Goal: Task Accomplishment & Management: Manage account settings

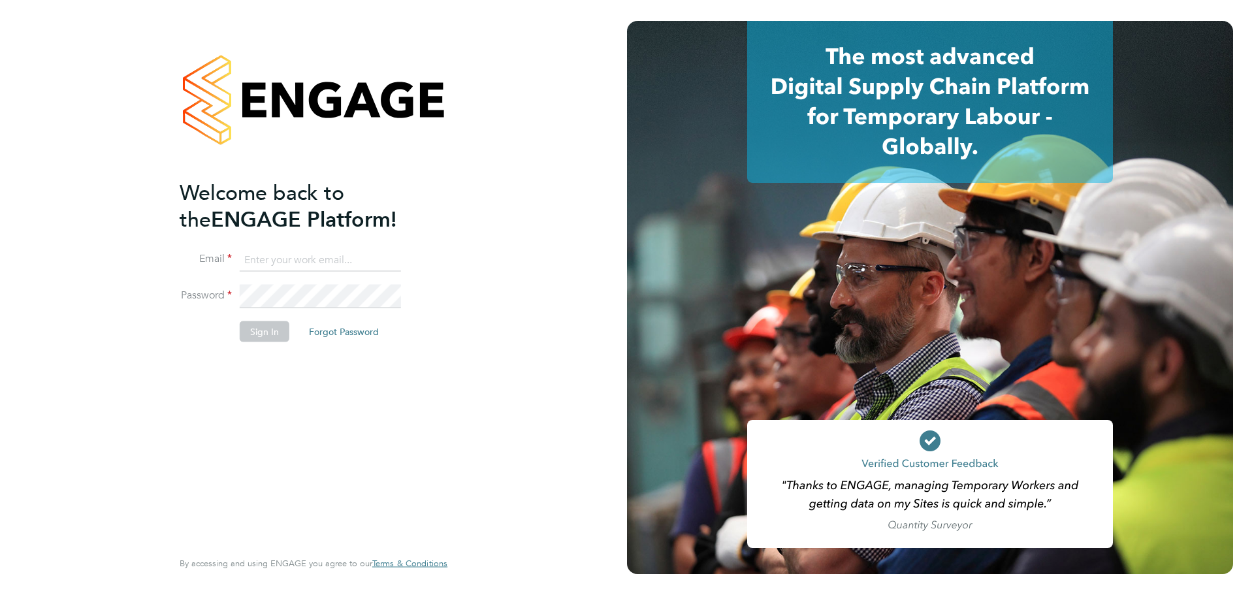
type input "hela.baker@randstadcpe.com"
drag, startPoint x: 275, startPoint y: 337, endPoint x: 214, endPoint y: 3, distance: 339.2
click at [272, 336] on button "Sign In" at bounding box center [265, 331] width 50 height 21
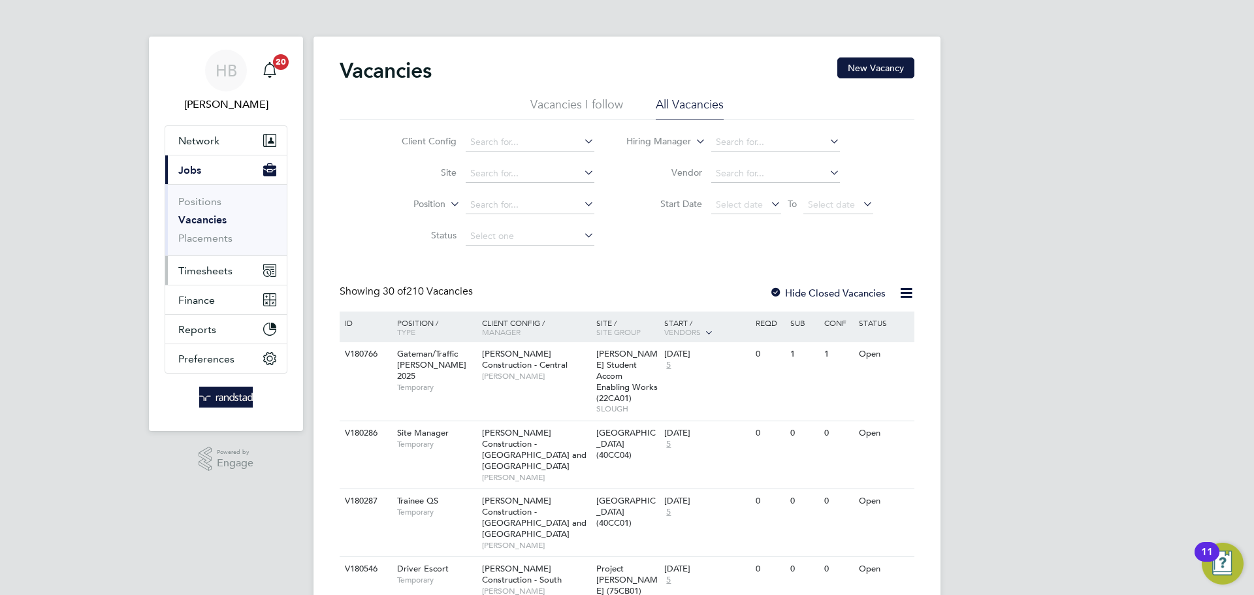
click at [203, 273] on span "Timesheets" at bounding box center [205, 271] width 54 height 12
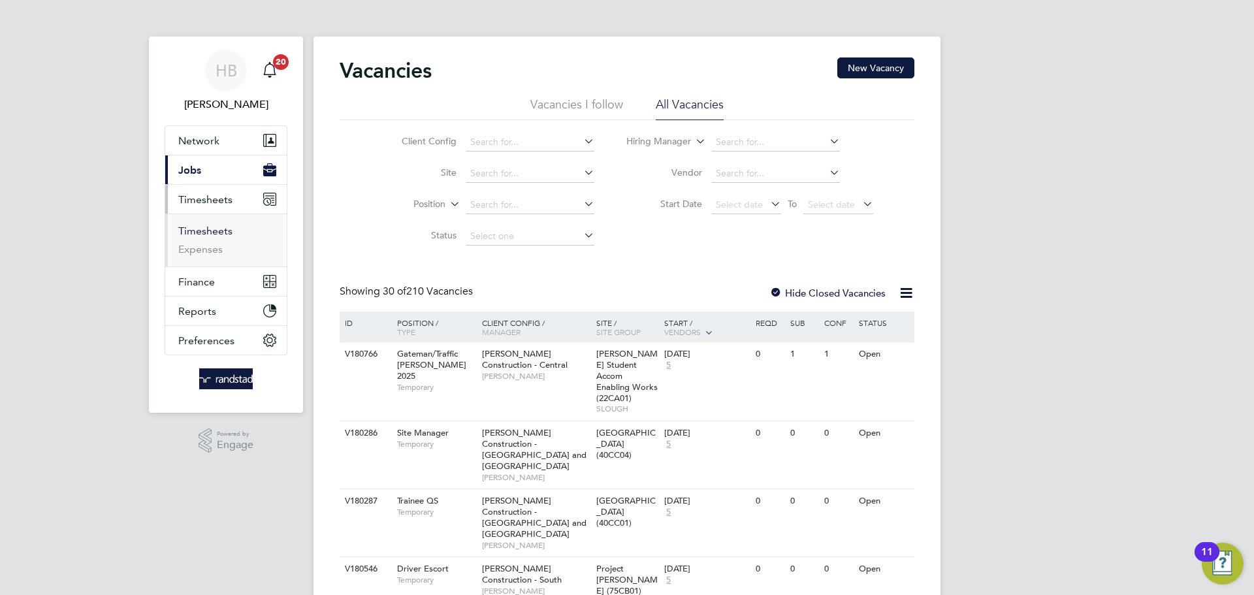
click at [219, 231] on link "Timesheets" at bounding box center [205, 231] width 54 height 12
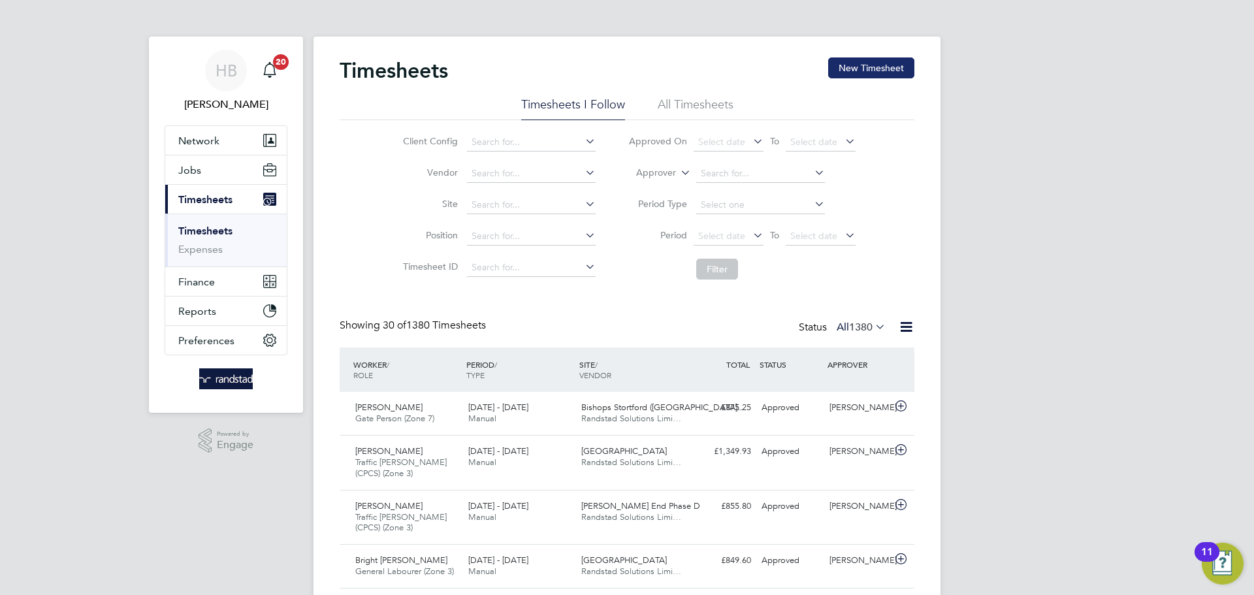
click at [868, 67] on button "New Timesheet" at bounding box center [871, 67] width 86 height 21
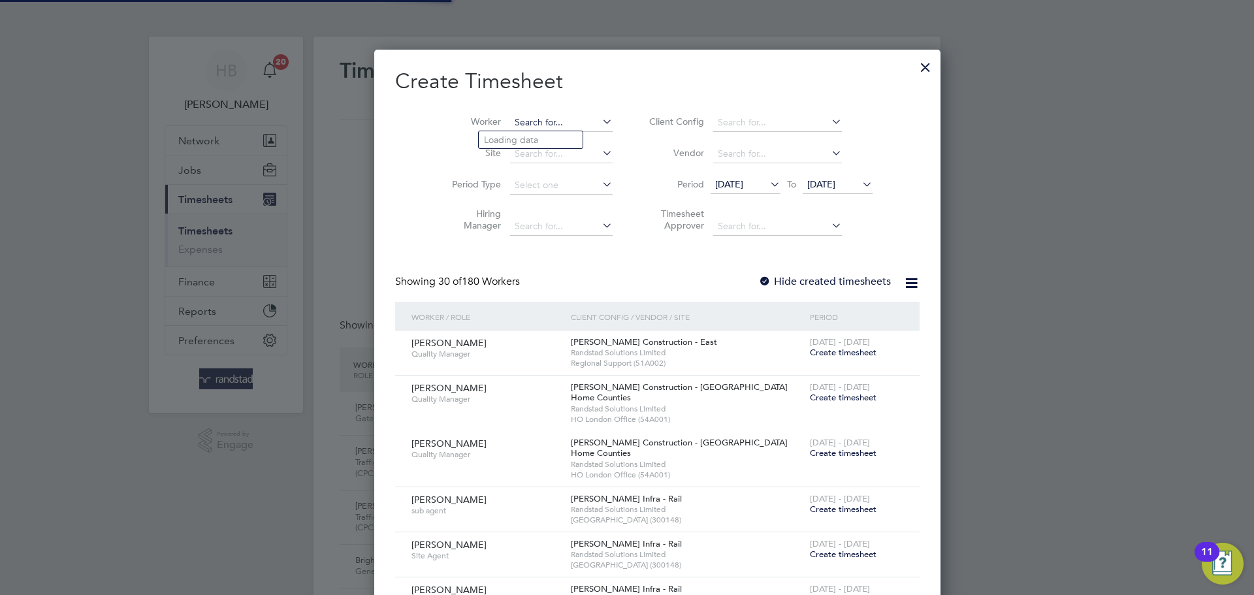
click at [510, 127] on input at bounding box center [561, 123] width 103 height 18
click at [566, 137] on li "Marcel Poto ceanu" at bounding box center [546, 140] width 135 height 18
type input "[PERSON_NAME]"
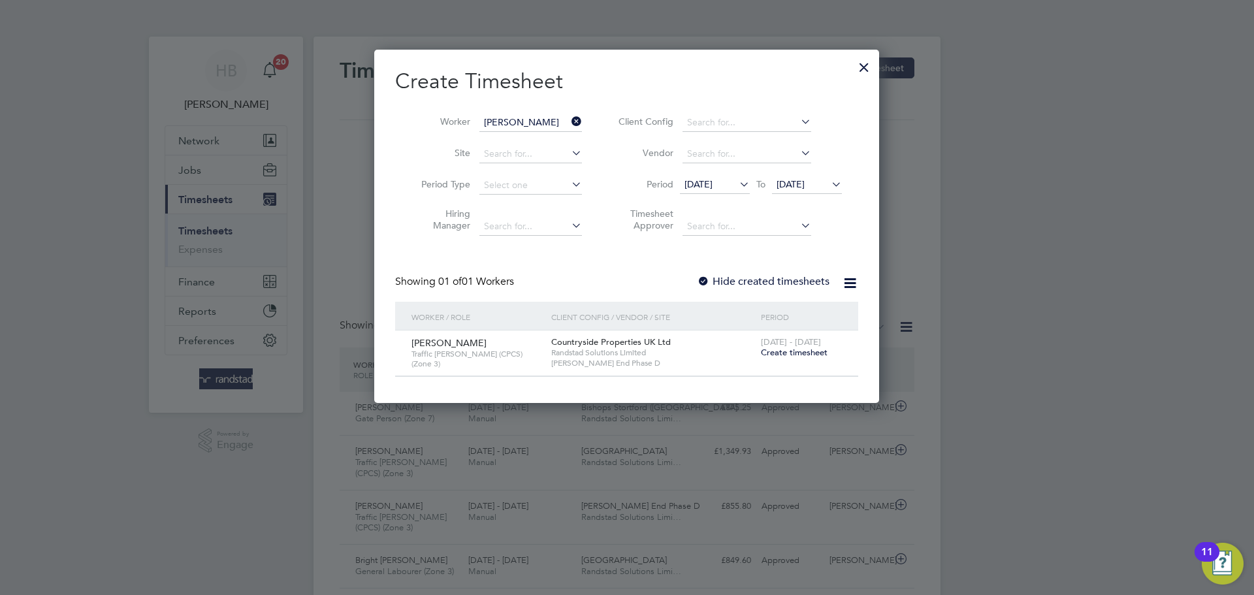
click at [785, 350] on span "Create timesheet" at bounding box center [794, 352] width 67 height 11
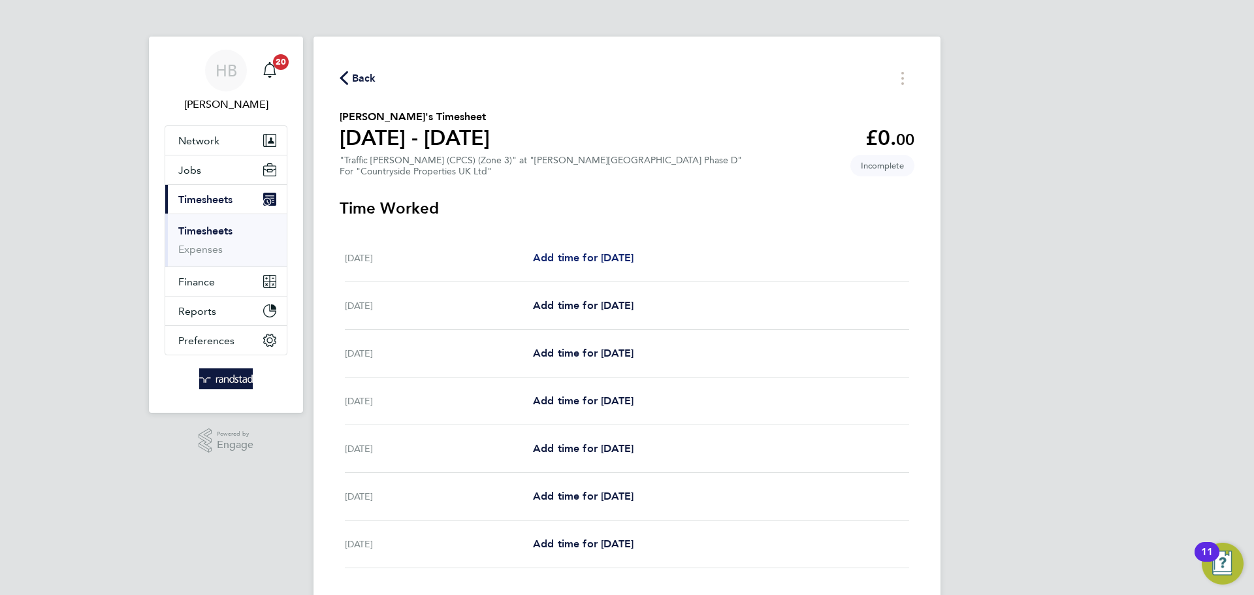
click at [612, 258] on span "Add time for Mon 22 Sep" at bounding box center [583, 257] width 101 height 12
select select "30"
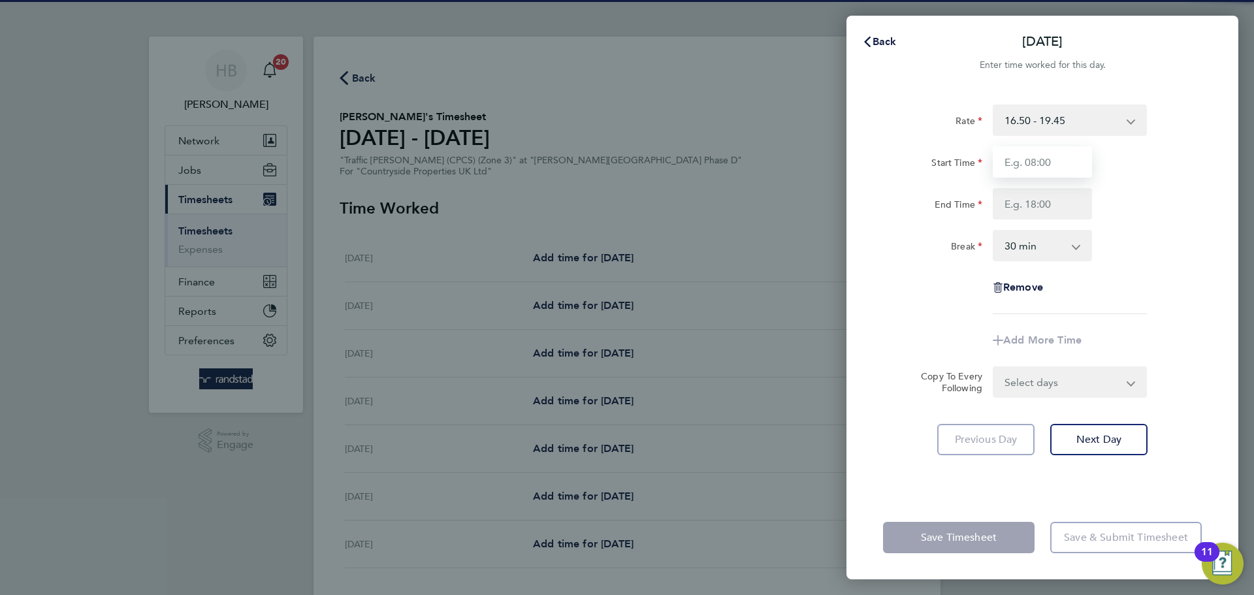
click at [1025, 157] on input "Start Time" at bounding box center [1042, 161] width 99 height 31
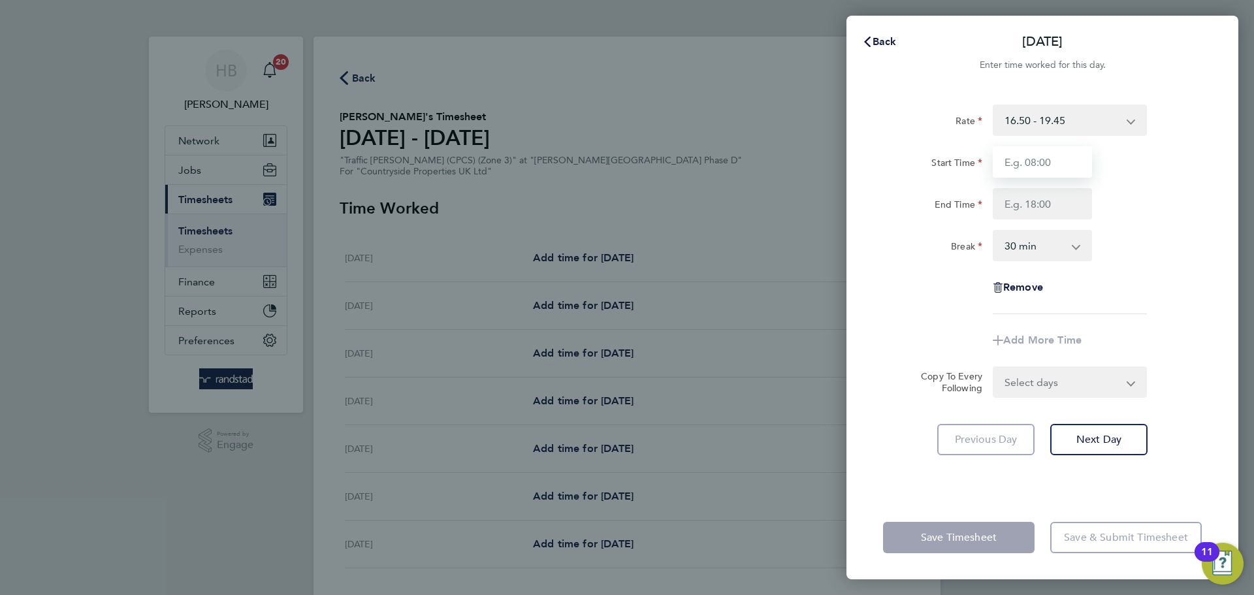
type input "06:30"
click at [1009, 191] on input "End Time" at bounding box center [1042, 203] width 99 height 31
type input "17:30"
click at [1057, 379] on form "Rate 16.50 - 19.45 Start Time 06:30 End Time 17:30 Break 0 min 15 min 30 min 45…" at bounding box center [1042, 251] width 319 height 293
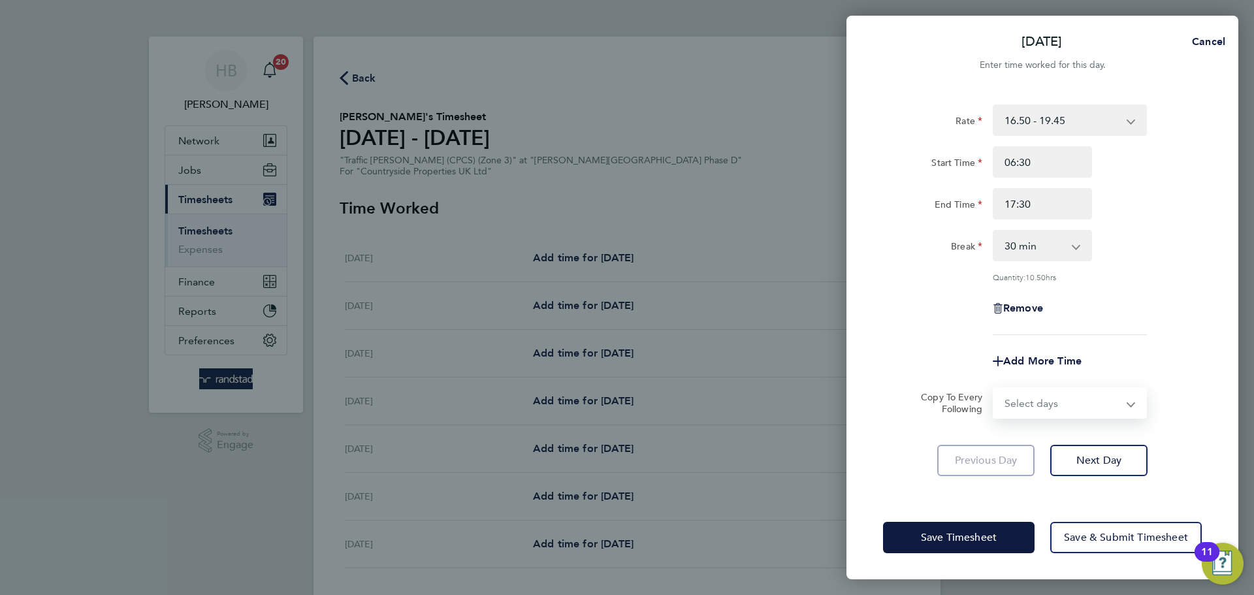
select select "WEEKDAY"
click at [994, 389] on select "Select days Day Weekday (Mon-Fri) Weekend (Sat-Sun) Tuesday Wednesday Thursday …" at bounding box center [1062, 403] width 137 height 29
select select "2025-09-28"
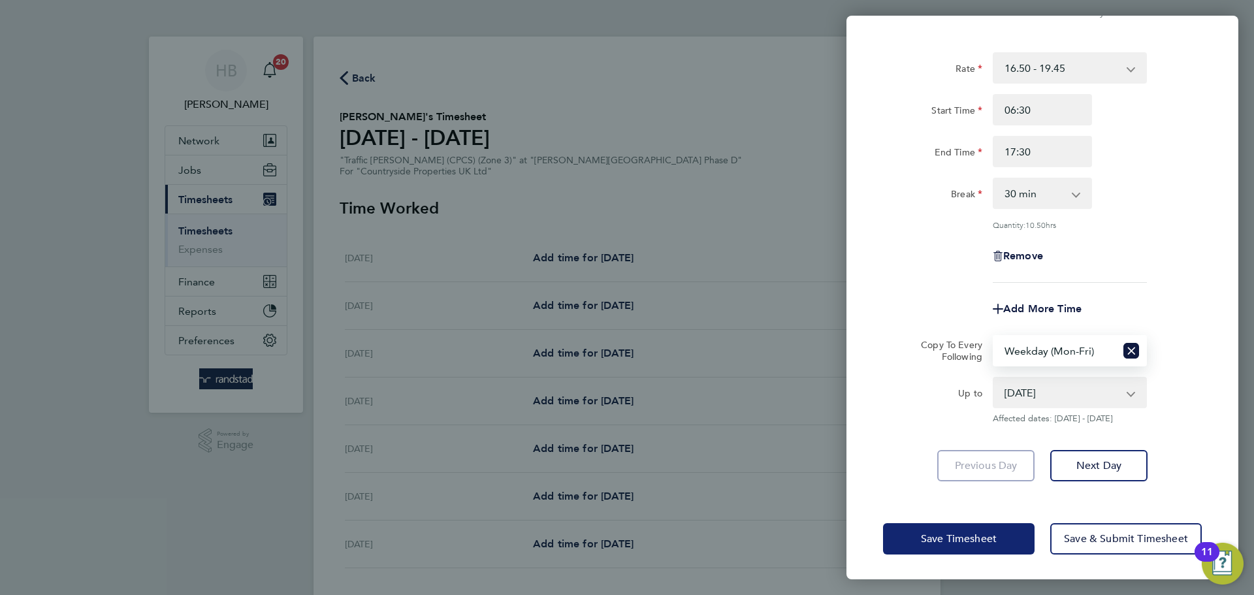
click at [907, 533] on button "Save Timesheet" at bounding box center [959, 538] width 152 height 31
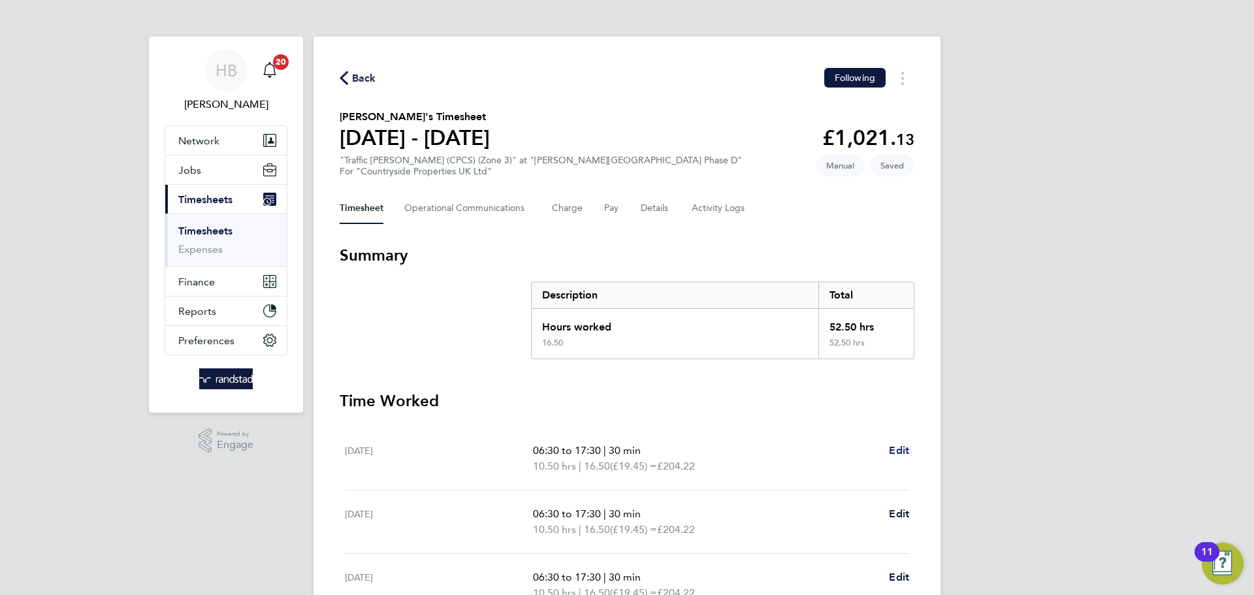
click at [899, 450] on span "Edit" at bounding box center [899, 450] width 20 height 12
select select "30"
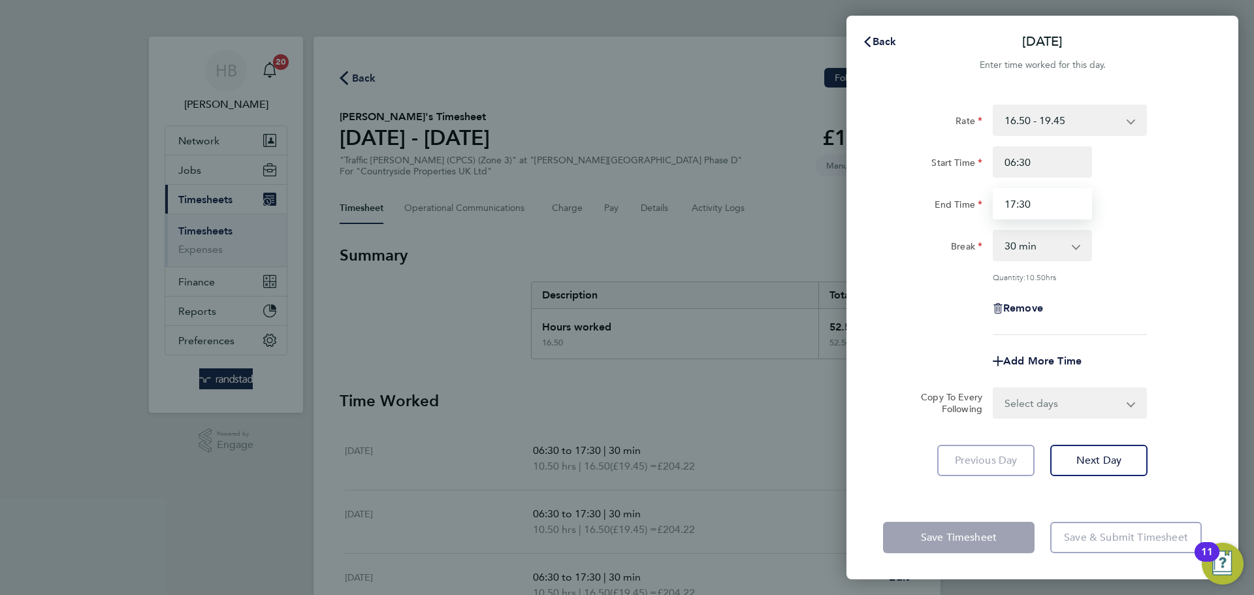
click at [1074, 201] on input "17:30" at bounding box center [1042, 203] width 99 height 31
drag, startPoint x: 1074, startPoint y: 201, endPoint x: 737, endPoint y: 182, distance: 337.6
click at [743, 182] on div "Back Mon 22 Sep Enter time worked for this day. Rate 16.50 - 19.45 Start Time 0…" at bounding box center [627, 297] width 1254 height 595
type input "18:00"
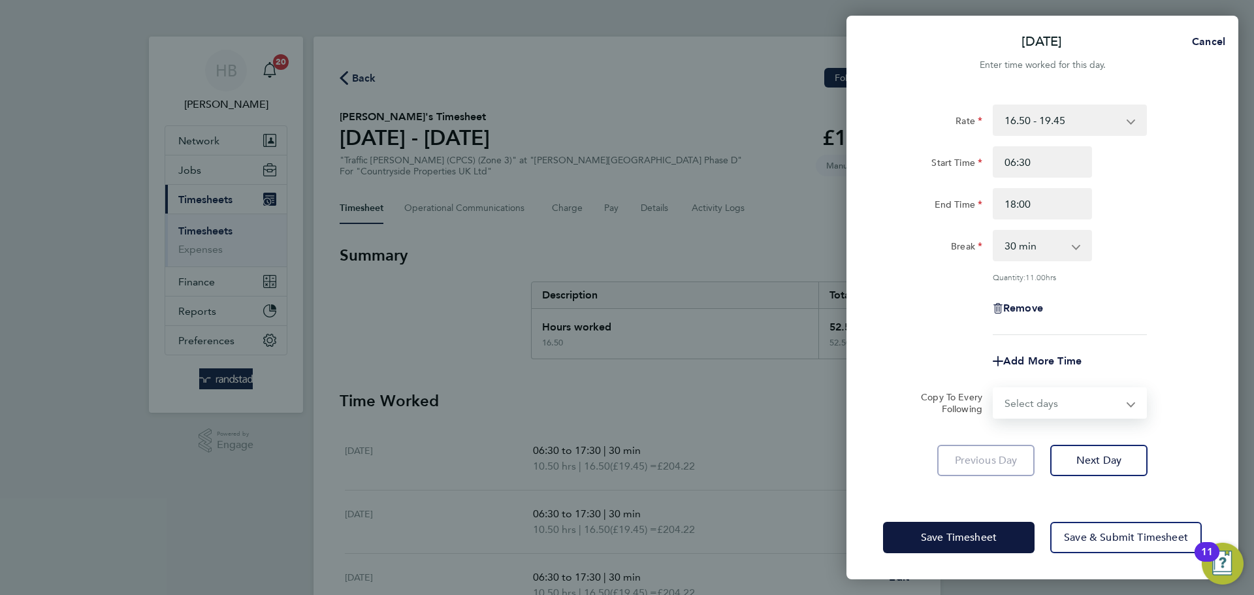
click at [1060, 406] on select "Select days Day Weekday (Mon-Fri) Weekend (Sat-Sun) Tuesday Wednesday Thursday …" at bounding box center [1062, 403] width 137 height 29
select select "WEEKDAY"
click at [994, 389] on select "Select days Day Weekday (Mon-Fri) Weekend (Sat-Sun) Tuesday Wednesday Thursday …" at bounding box center [1062, 403] width 137 height 29
select select "2025-09-28"
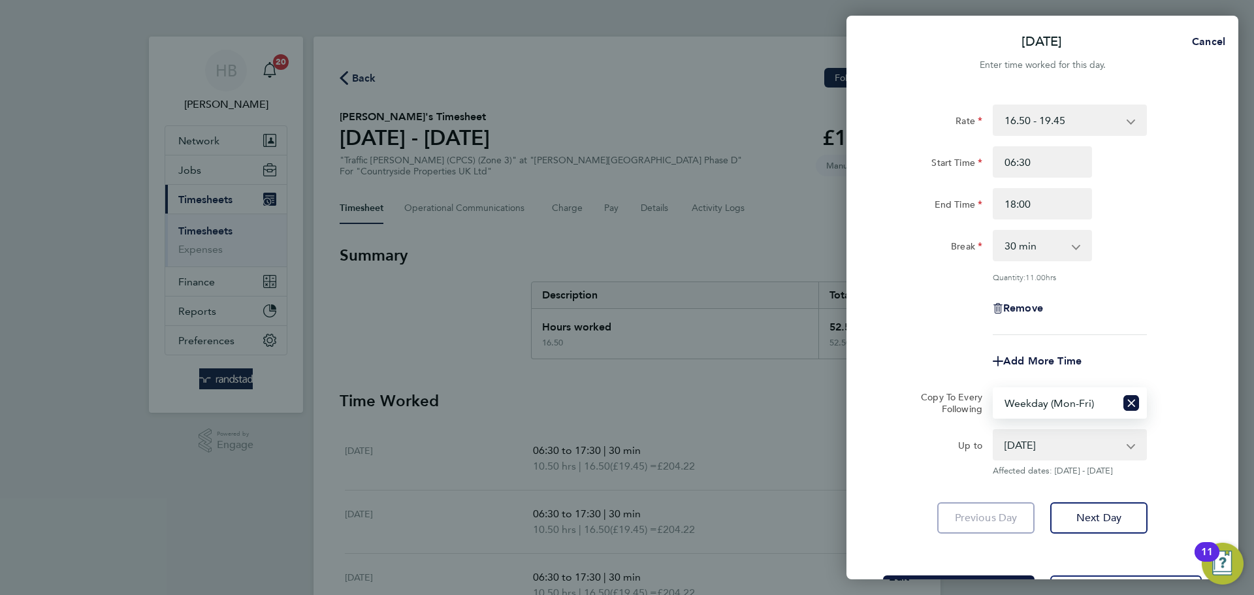
click at [1203, 220] on div "Rate 16.50 - 19.45 Start Time 06:30 End Time 18:00 Break 0 min 15 min 30 min 45…" at bounding box center [1042, 319] width 392 height 460
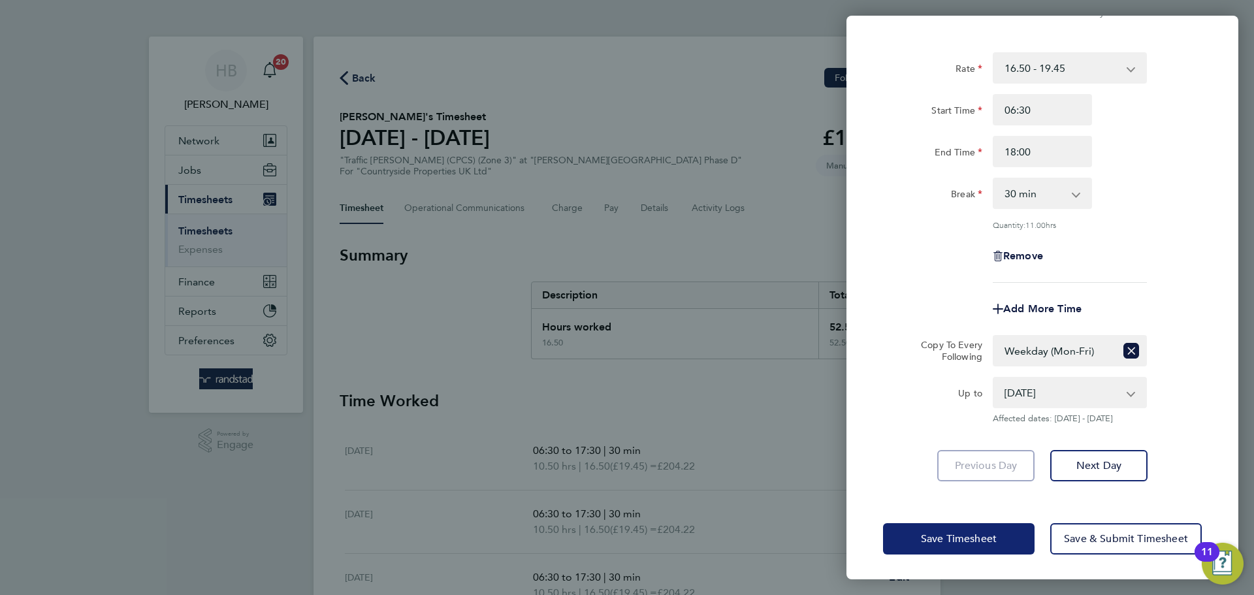
click at [975, 543] on span "Save Timesheet" at bounding box center [959, 538] width 76 height 13
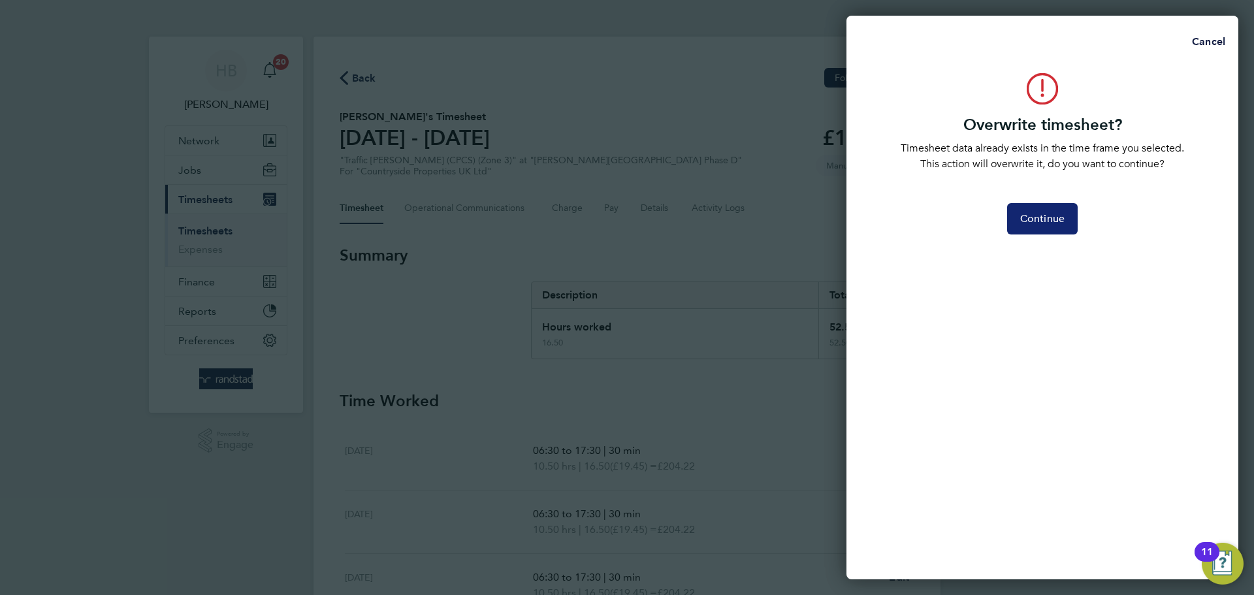
click at [1039, 213] on span "Continue" at bounding box center [1042, 218] width 44 height 13
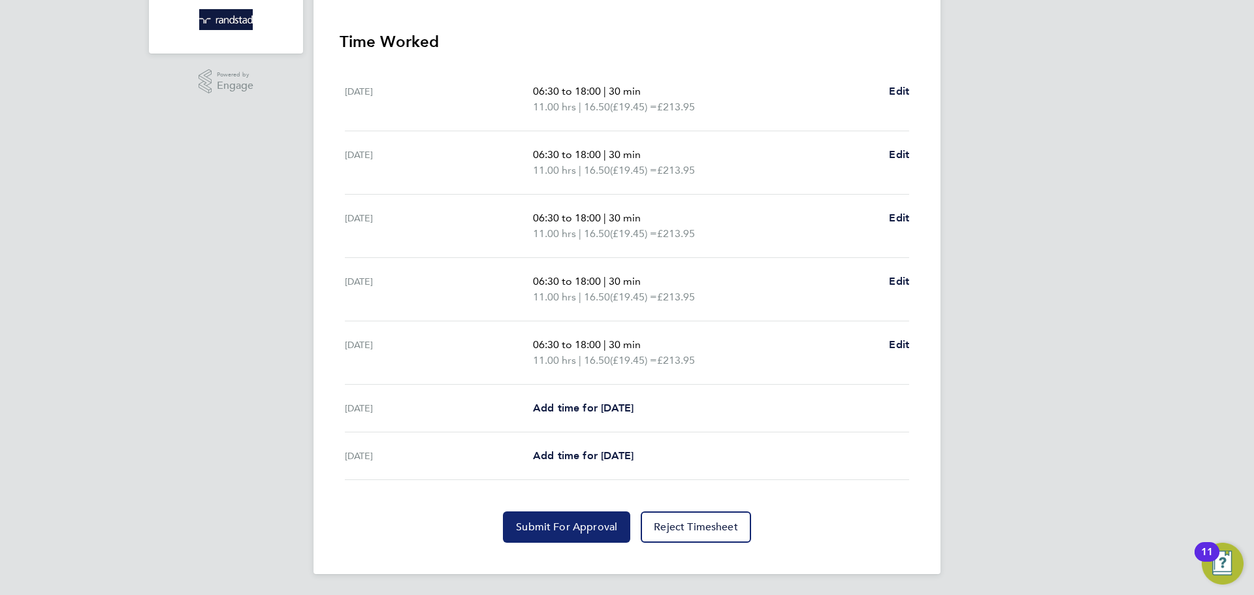
drag, startPoint x: 551, startPoint y: 528, endPoint x: 499, endPoint y: 229, distance: 303.6
click at [552, 528] on span "Submit For Approval" at bounding box center [566, 527] width 101 height 13
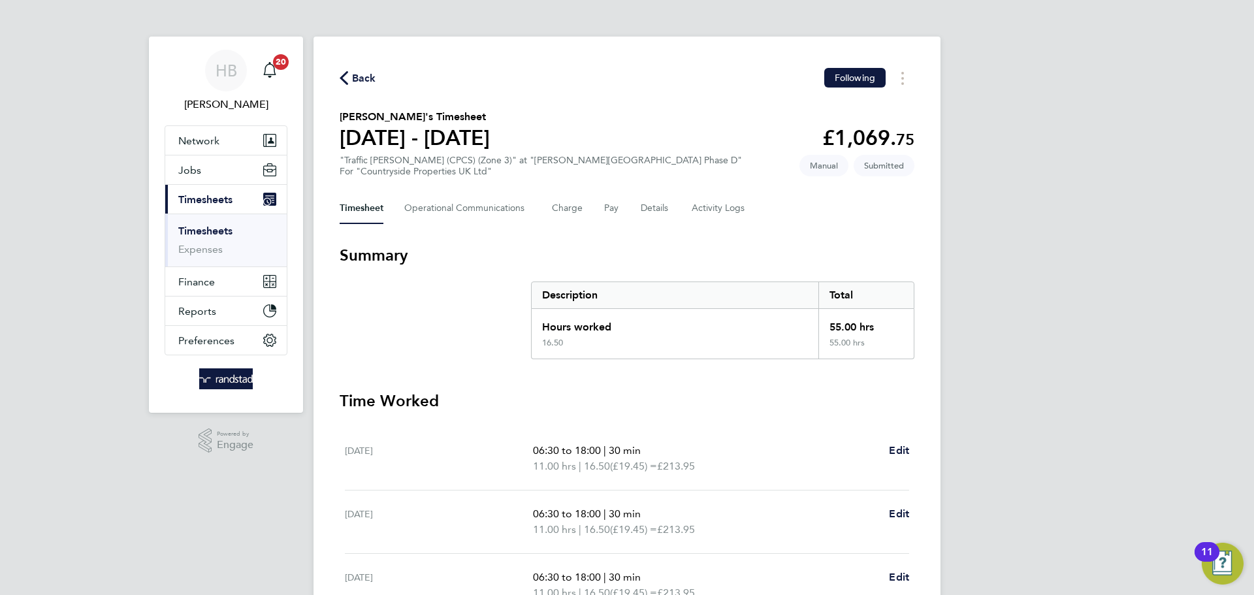
click at [206, 232] on link "Timesheets" at bounding box center [205, 231] width 54 height 12
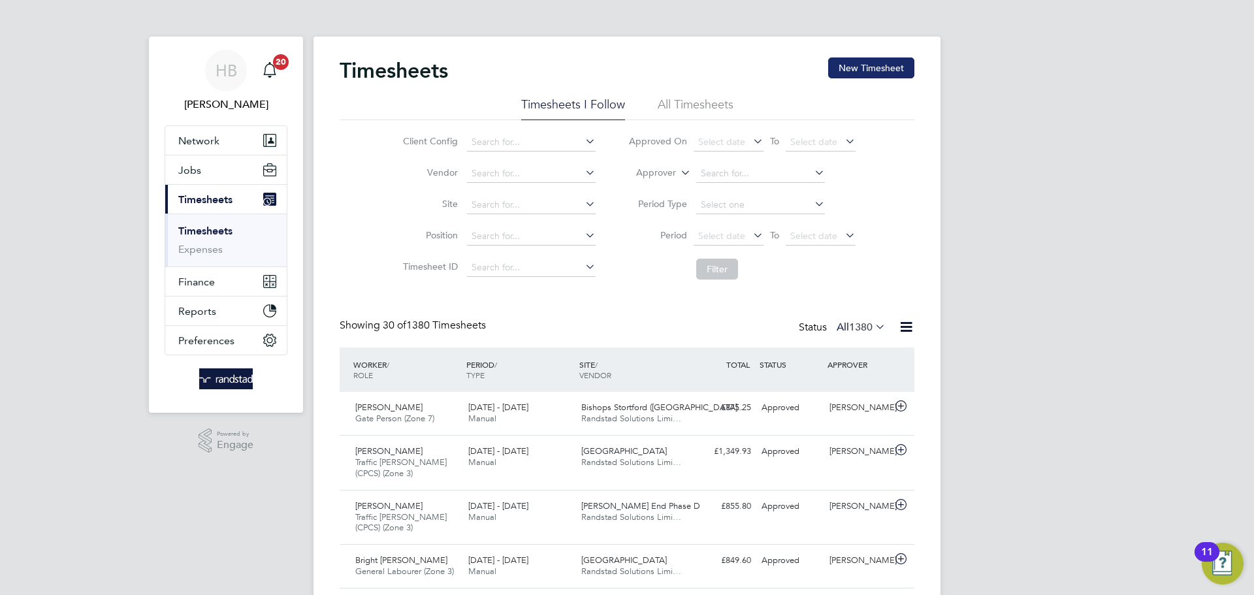
click at [897, 63] on button "New Timesheet" at bounding box center [871, 67] width 86 height 21
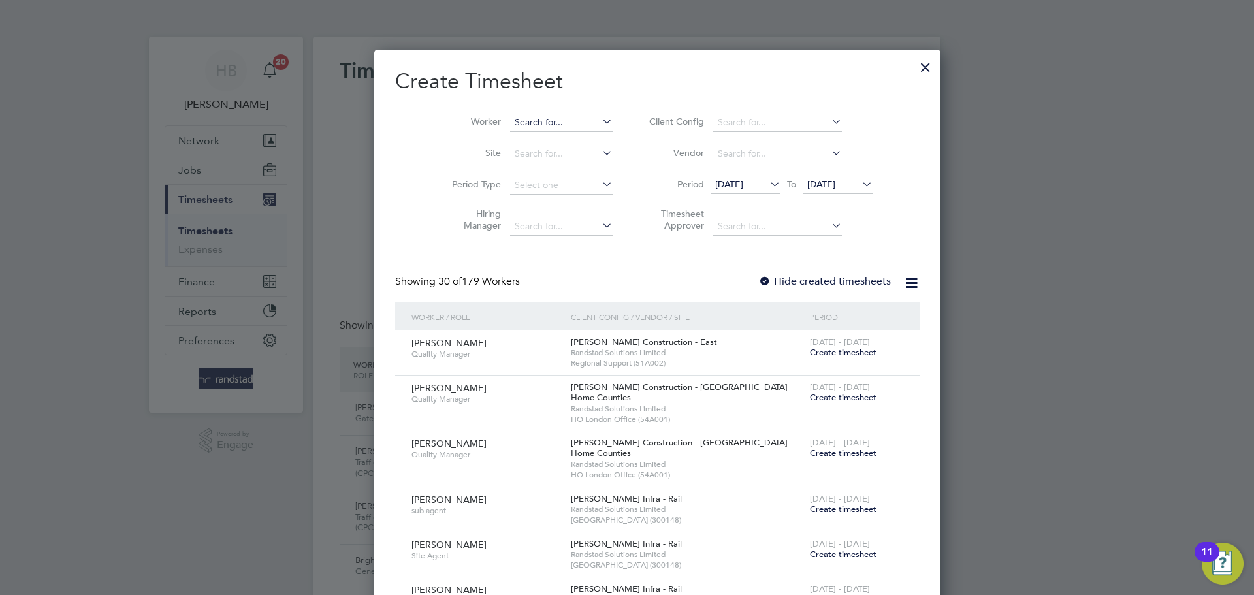
click at [528, 121] on input at bounding box center [561, 123] width 103 height 18
click at [500, 154] on b "Florin" at bounding box center [496, 157] width 25 height 11
type input "[PERSON_NAME]"
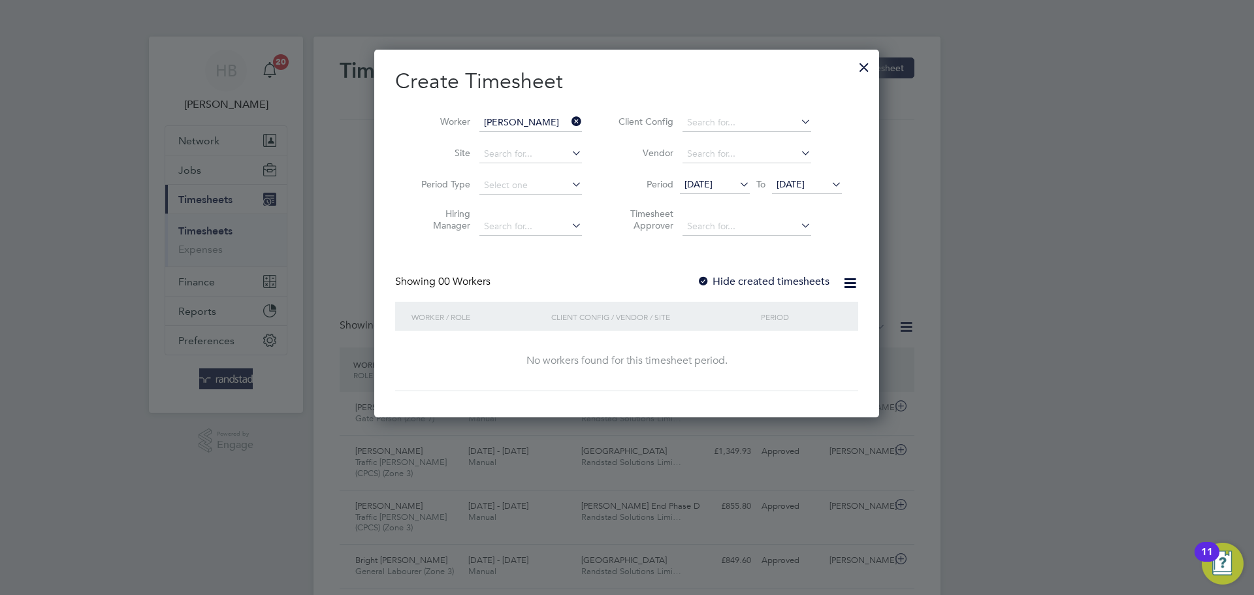
click at [707, 276] on div at bounding box center [703, 282] width 13 height 13
click at [869, 68] on div at bounding box center [864, 64] width 24 height 24
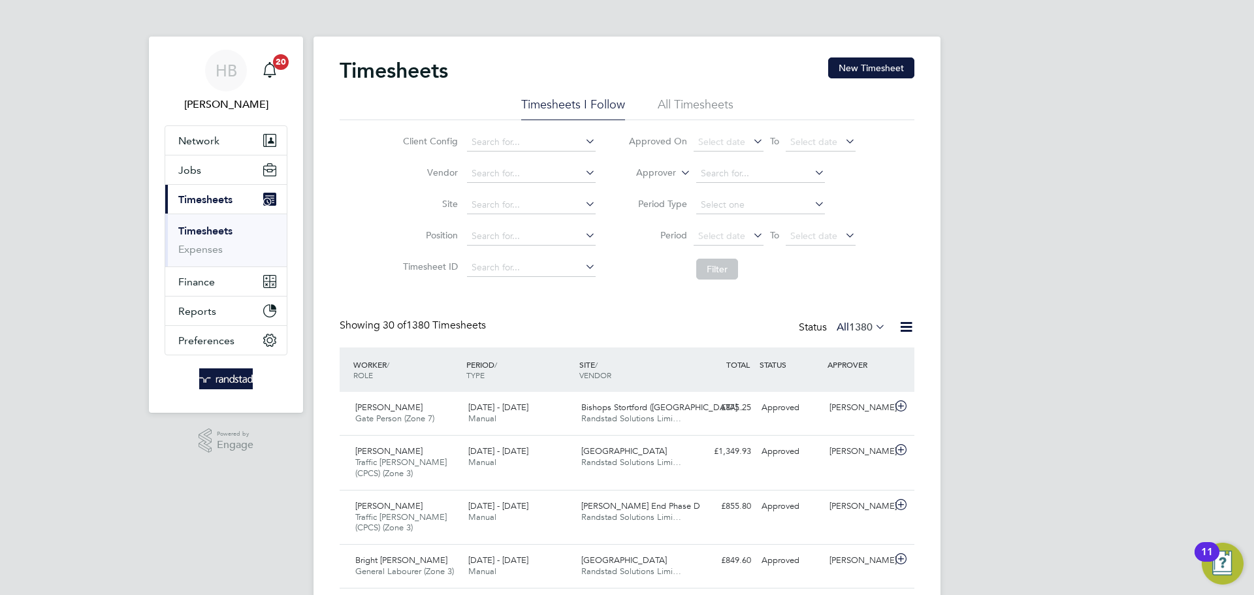
click at [210, 229] on link "Timesheets" at bounding box center [205, 231] width 54 height 12
click at [212, 233] on link "Timesheets" at bounding box center [205, 231] width 54 height 12
click at [856, 68] on button "New Timesheet" at bounding box center [871, 67] width 86 height 21
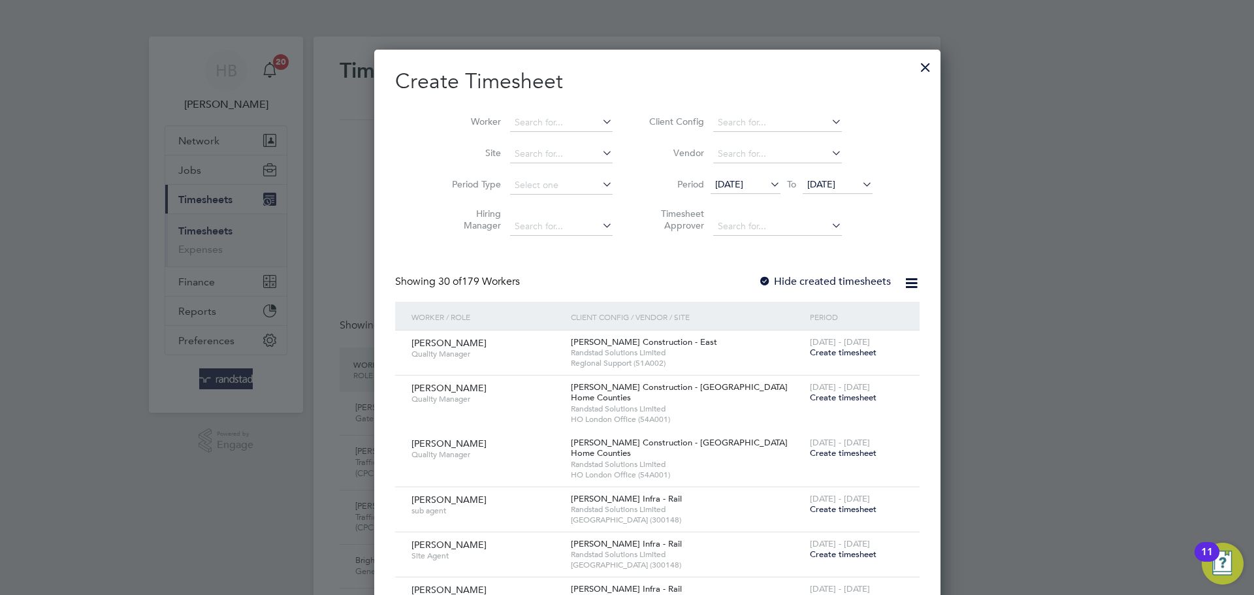
drag, startPoint x: 861, startPoint y: 65, endPoint x: 361, endPoint y: 162, distance: 509.0
click at [914, 63] on div at bounding box center [926, 64] width 24 height 24
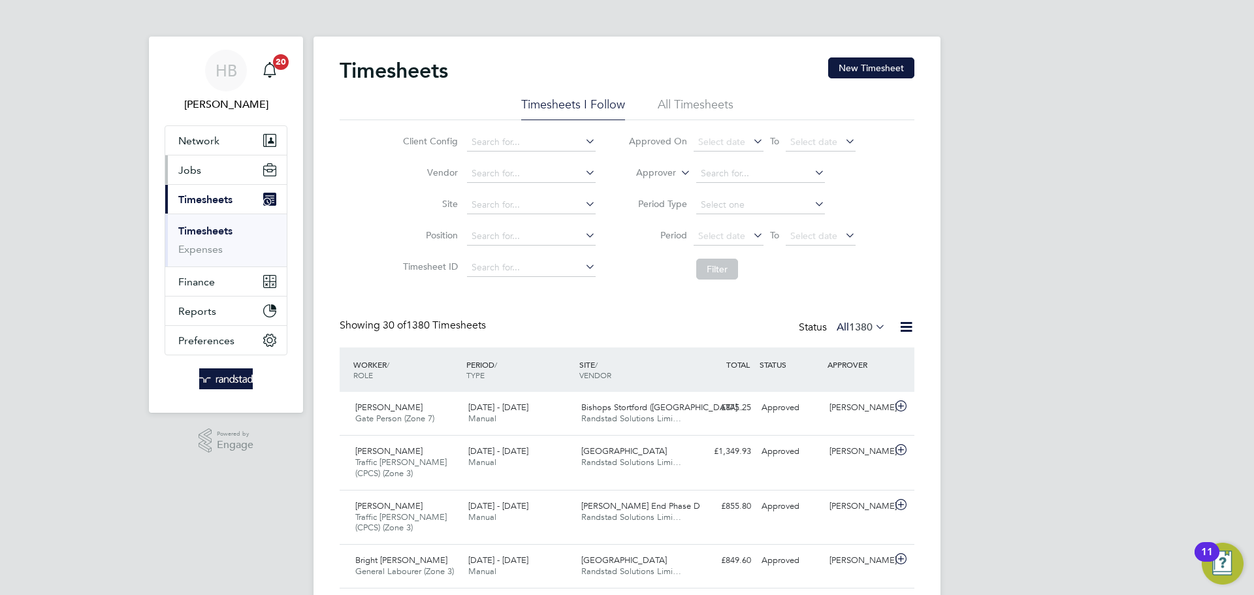
click at [189, 166] on span "Jobs" at bounding box center [189, 170] width 23 height 12
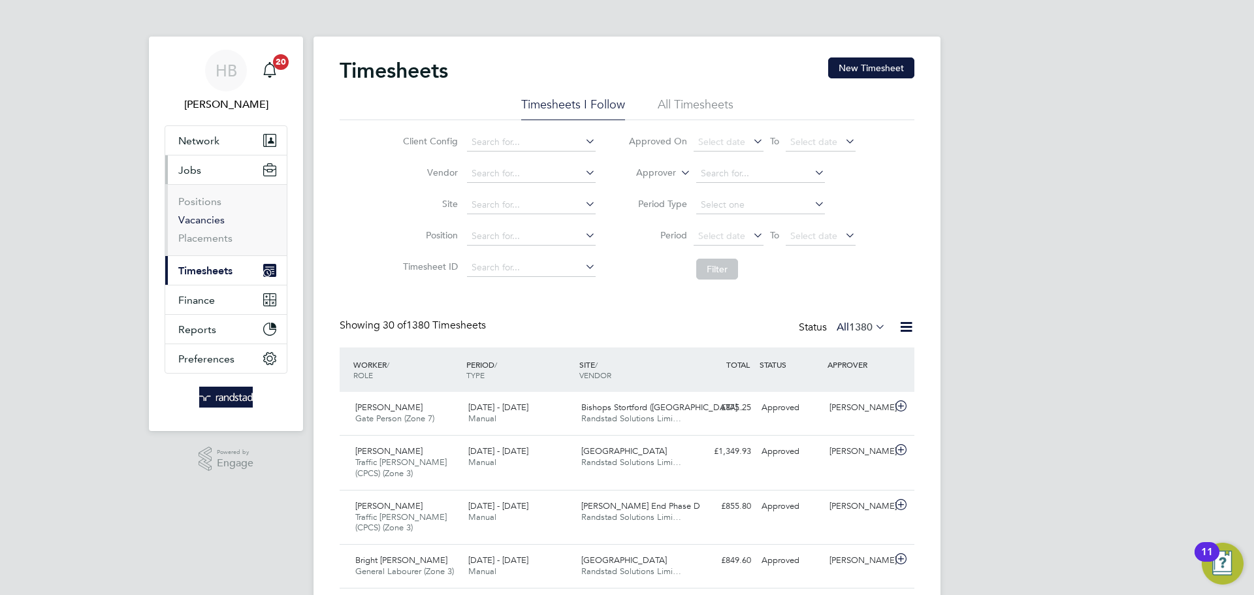
click at [206, 219] on link "Vacancies" at bounding box center [201, 220] width 46 height 12
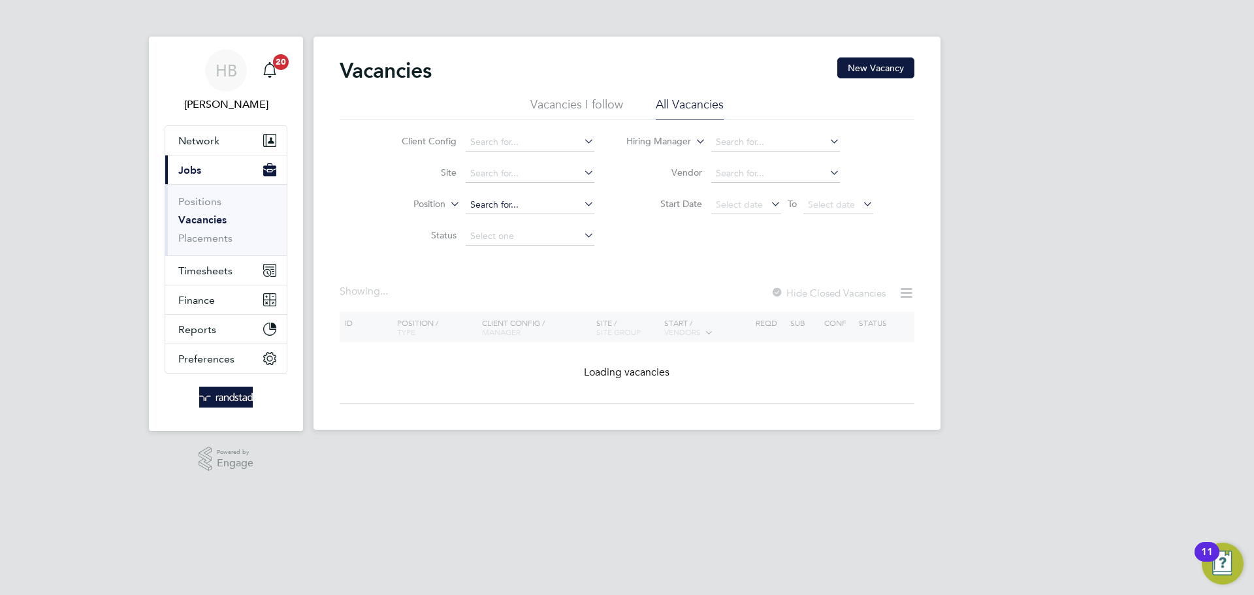
click at [543, 202] on input at bounding box center [530, 205] width 129 height 18
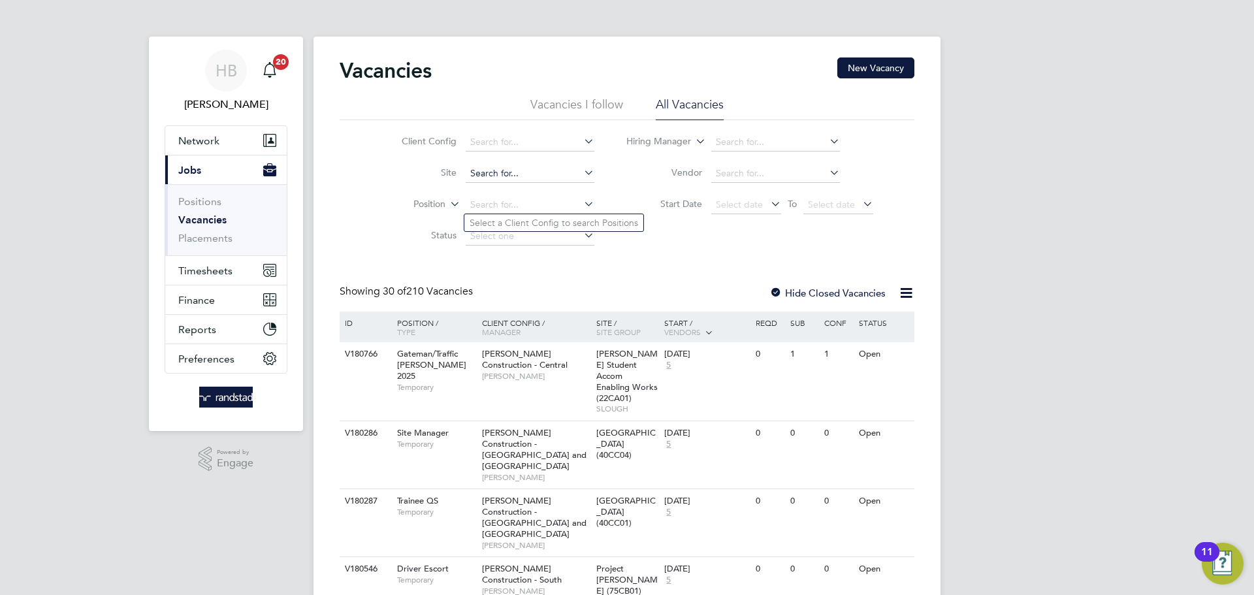
click at [496, 170] on input at bounding box center [530, 174] width 129 height 18
click at [563, 186] on li "Bishops Stortford Fields R&T 1" at bounding box center [529, 191] width 130 height 18
type input "Bishops Stortford Fields R&T1"
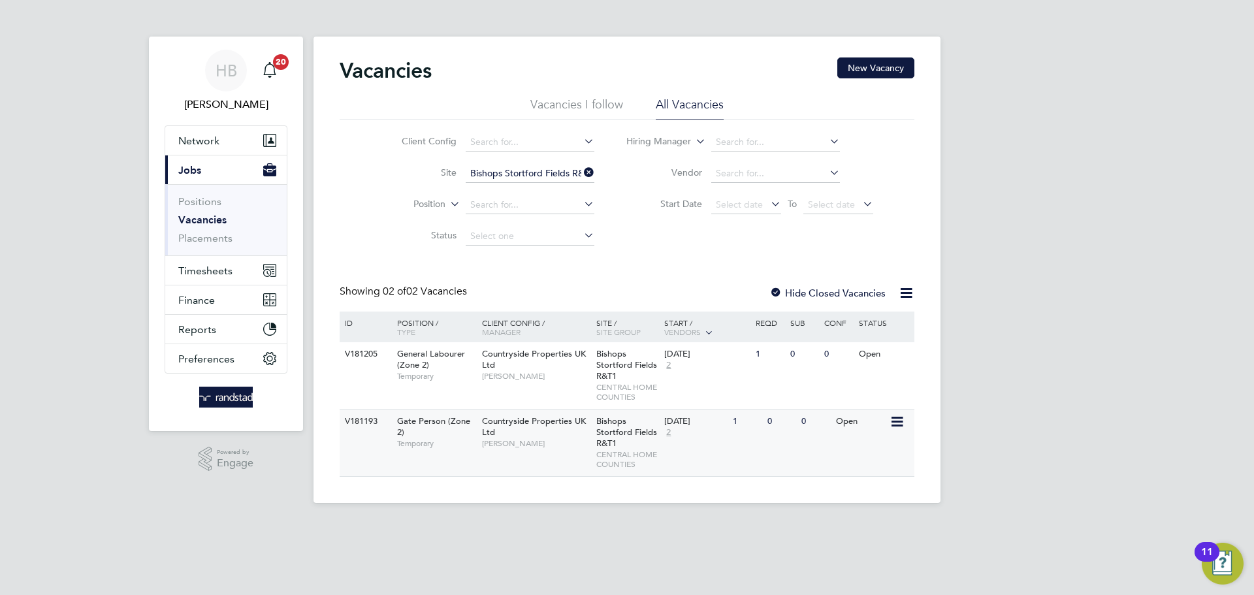
click at [566, 442] on span "[PERSON_NAME]" at bounding box center [536, 443] width 108 height 10
click at [187, 236] on link "Placements" at bounding box center [205, 238] width 54 height 12
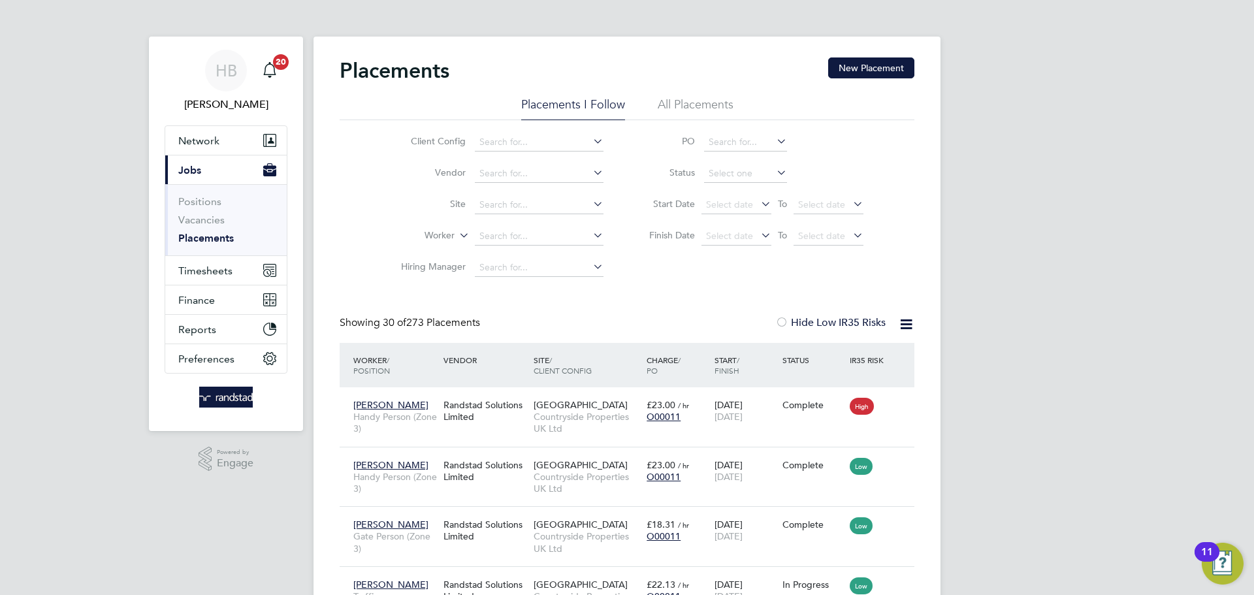
scroll to position [49, 91]
click at [712, 174] on input at bounding box center [745, 174] width 83 height 18
click at [722, 189] on li "Active" at bounding box center [745, 191] width 84 height 17
type input "Active"
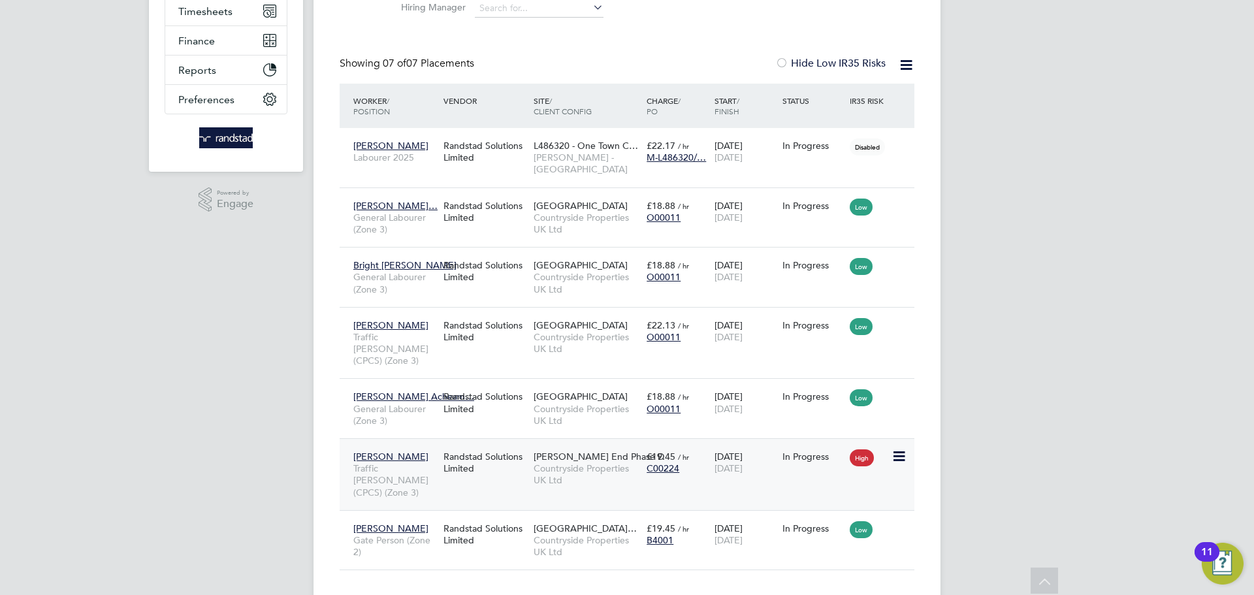
click at [380, 451] on span "[PERSON_NAME]" at bounding box center [390, 457] width 75 height 12
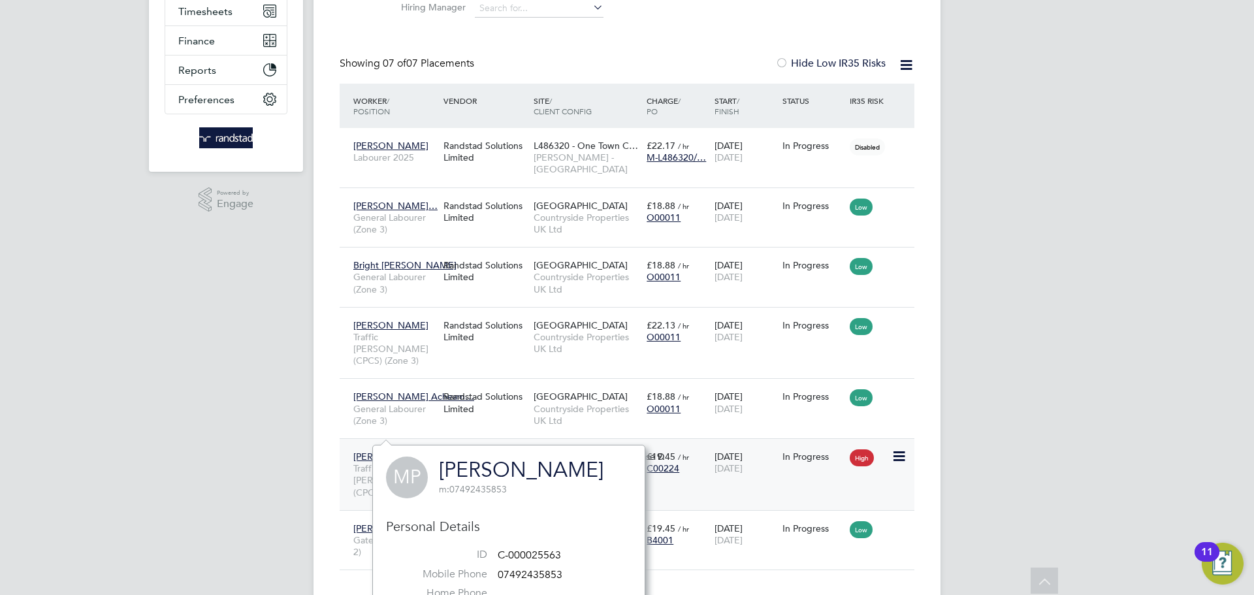
click at [378, 451] on span "[PERSON_NAME]" at bounding box center [390, 457] width 75 height 12
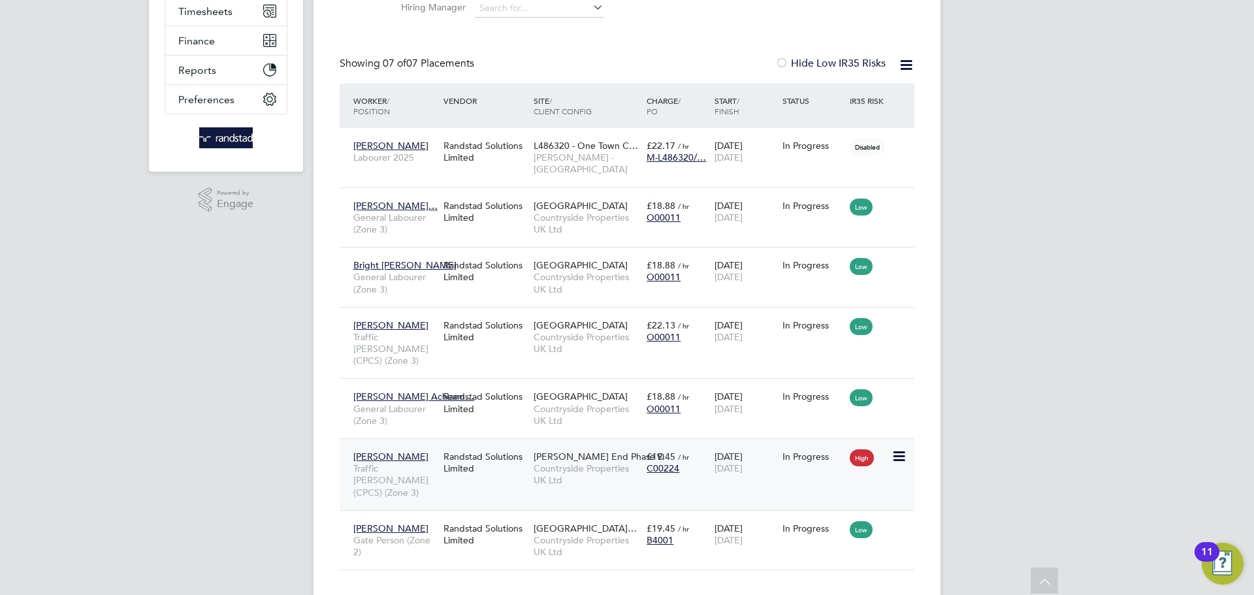
click at [406, 451] on span "[PERSON_NAME]" at bounding box center [390, 457] width 75 height 12
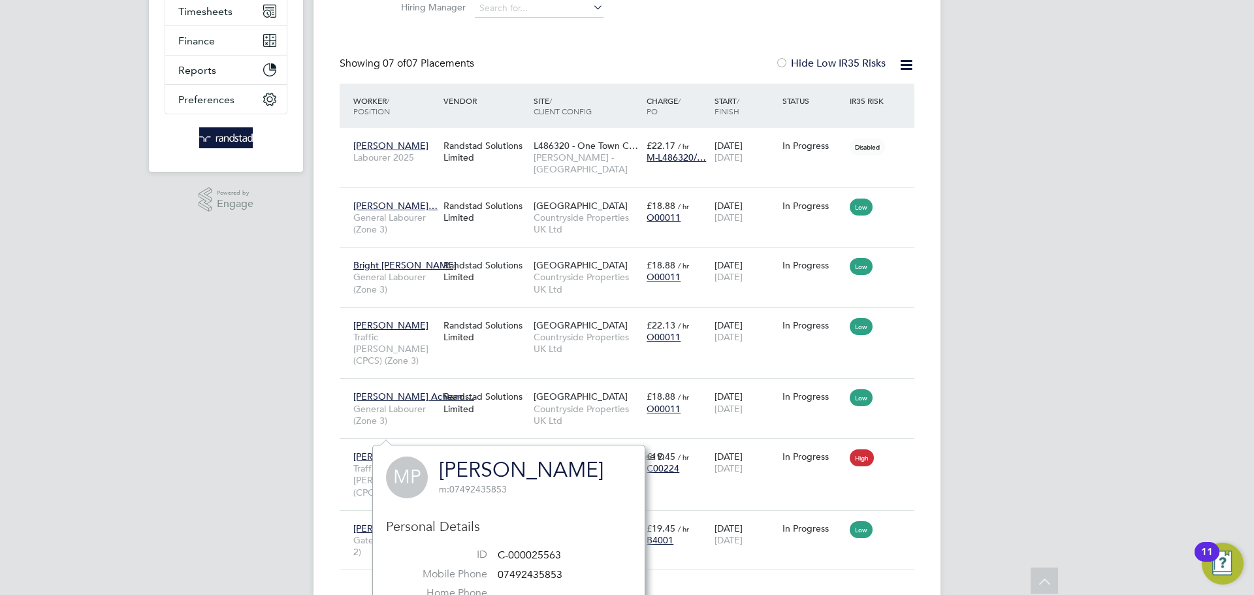
click at [498, 475] on link "[PERSON_NAME]" at bounding box center [521, 469] width 165 height 25
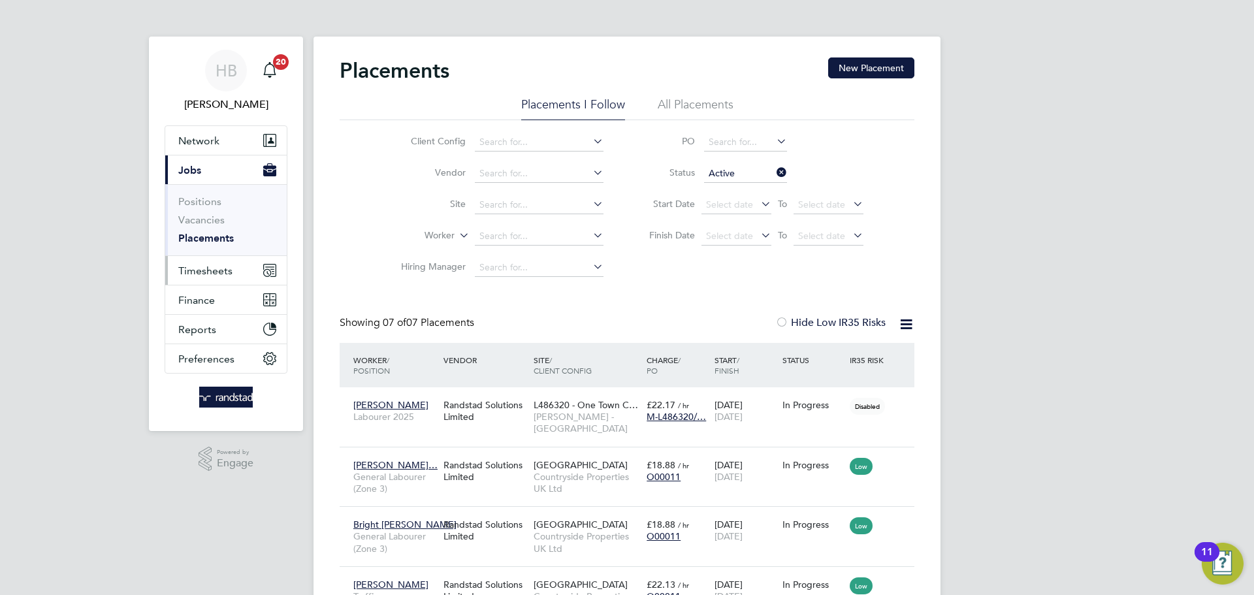
click at [202, 272] on span "Timesheets" at bounding box center [205, 271] width 54 height 12
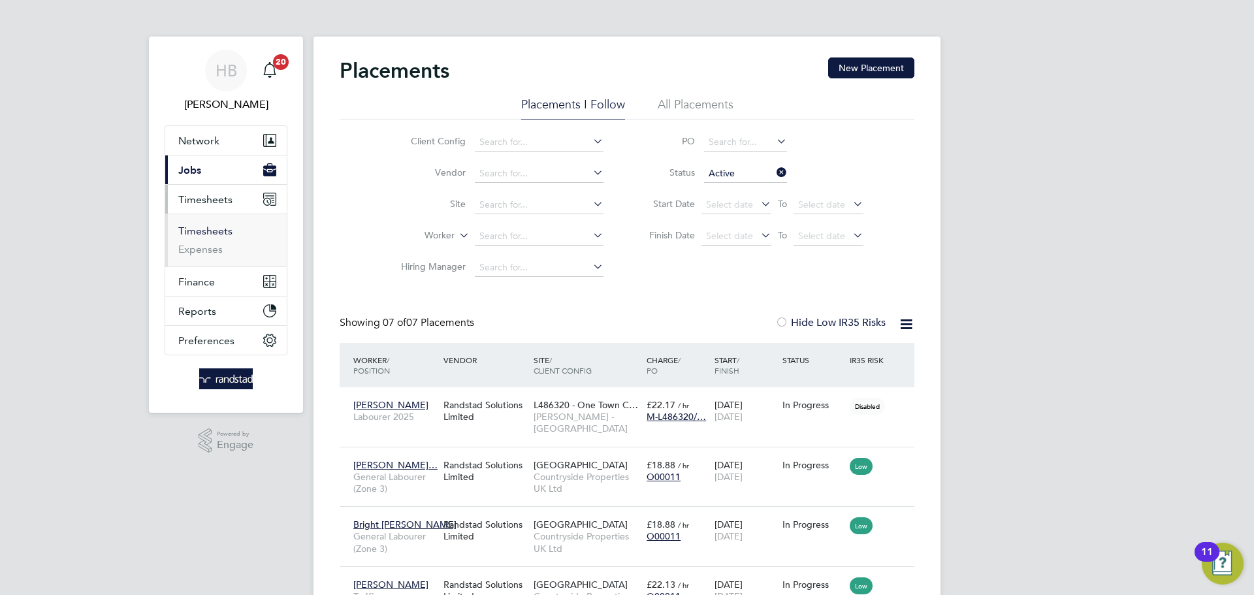
click at [216, 234] on link "Timesheets" at bounding box center [205, 231] width 54 height 12
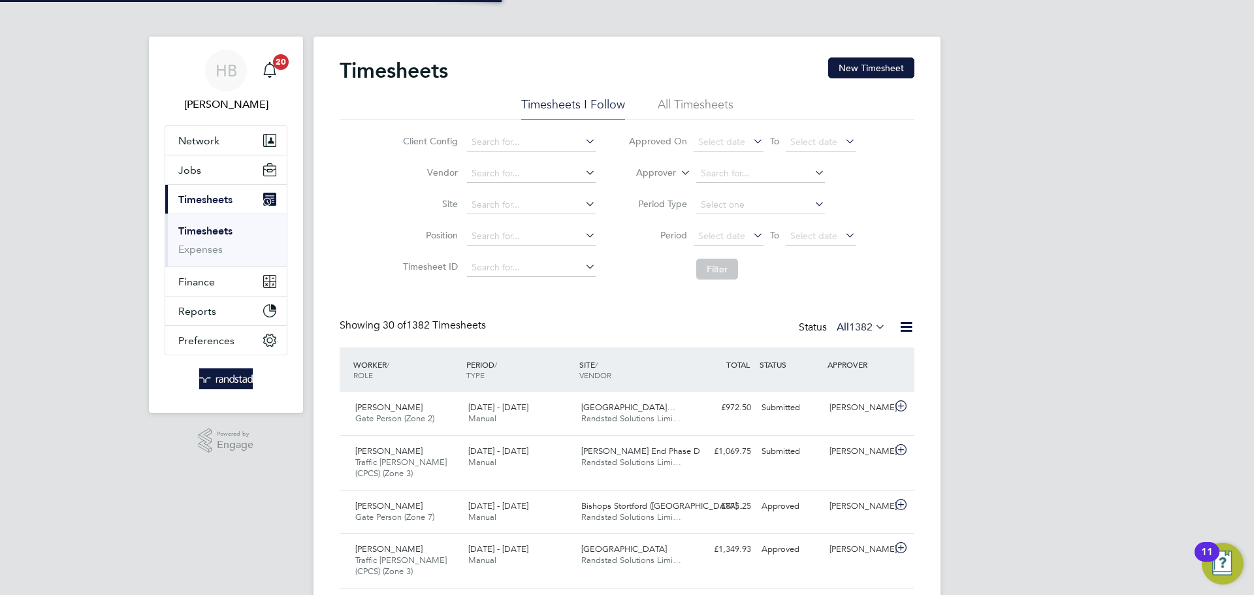
scroll to position [33, 114]
click at [876, 67] on button "New Timesheet" at bounding box center [871, 67] width 86 height 21
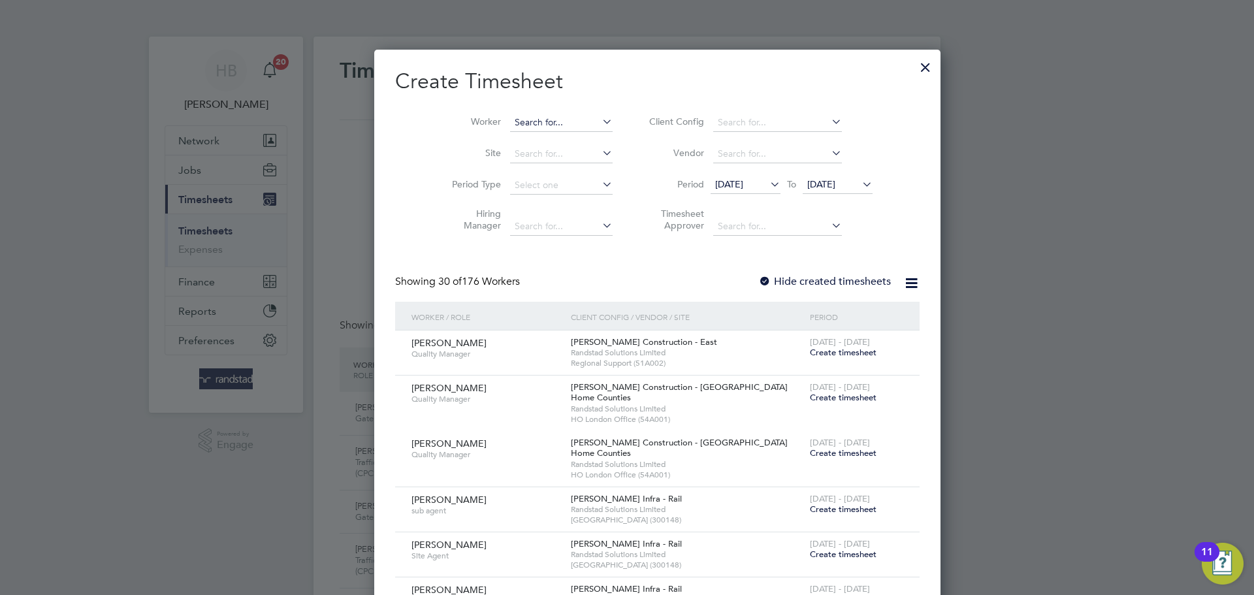
click at [532, 123] on input at bounding box center [561, 123] width 103 height 18
click at [555, 156] on li "Lacra mioara Dobrican" at bounding box center [533, 157] width 108 height 18
type input "Lacramioara Dobrican"
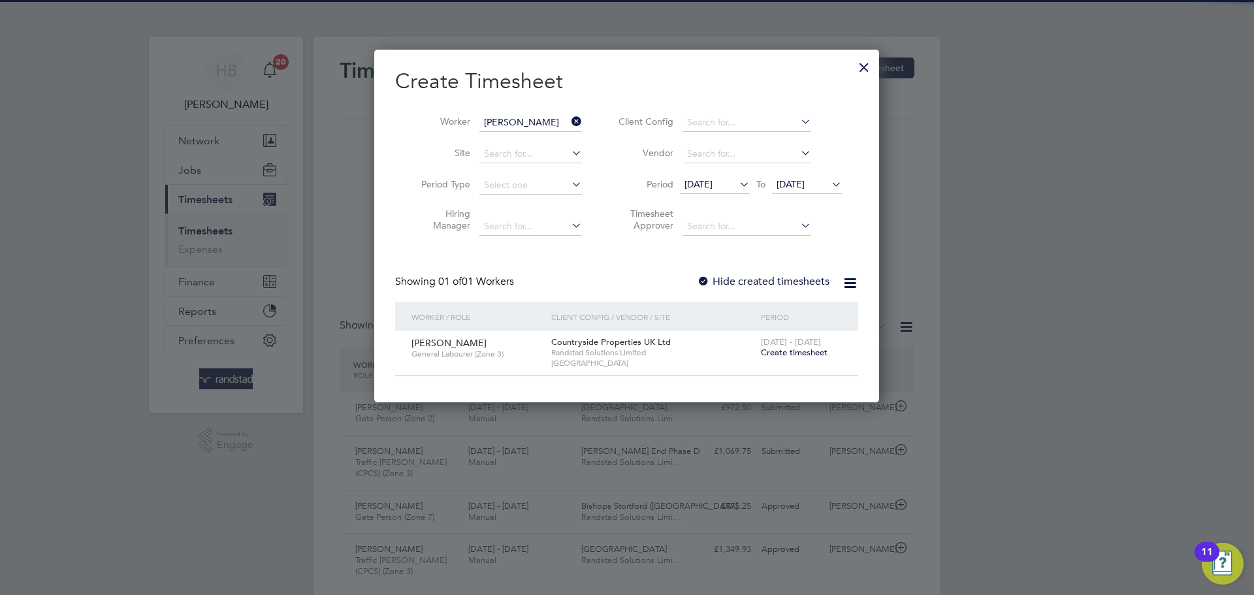
click at [806, 349] on span "Create timesheet" at bounding box center [794, 352] width 67 height 11
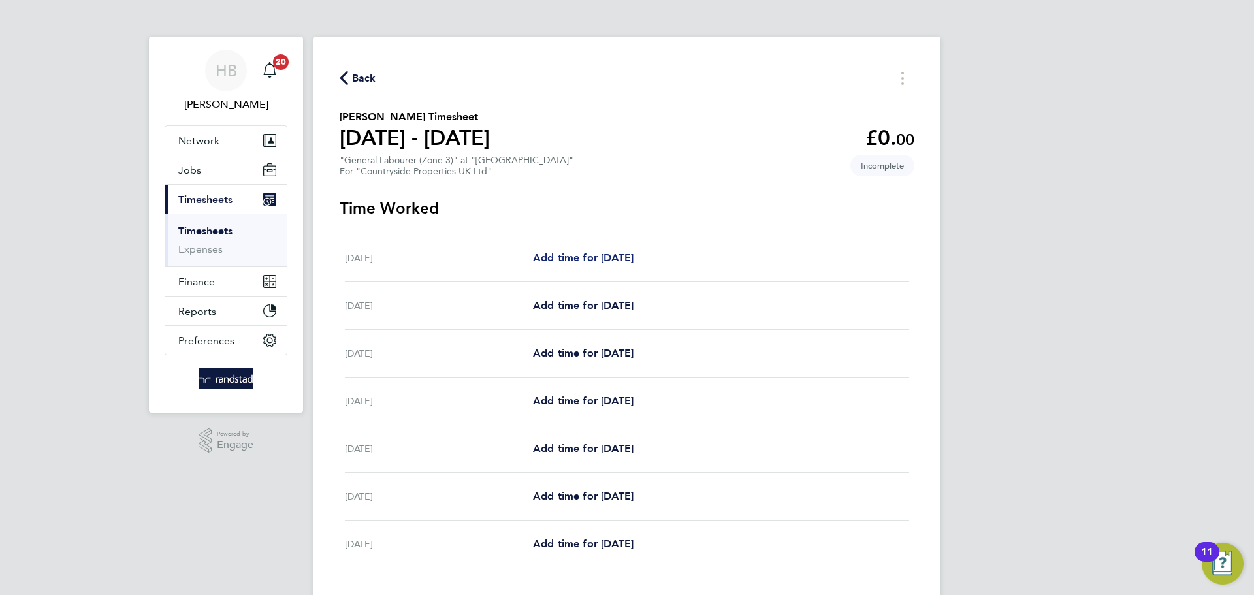
click at [622, 253] on span "Add time for Mon 22 Sep" at bounding box center [583, 257] width 101 height 12
select select "30"
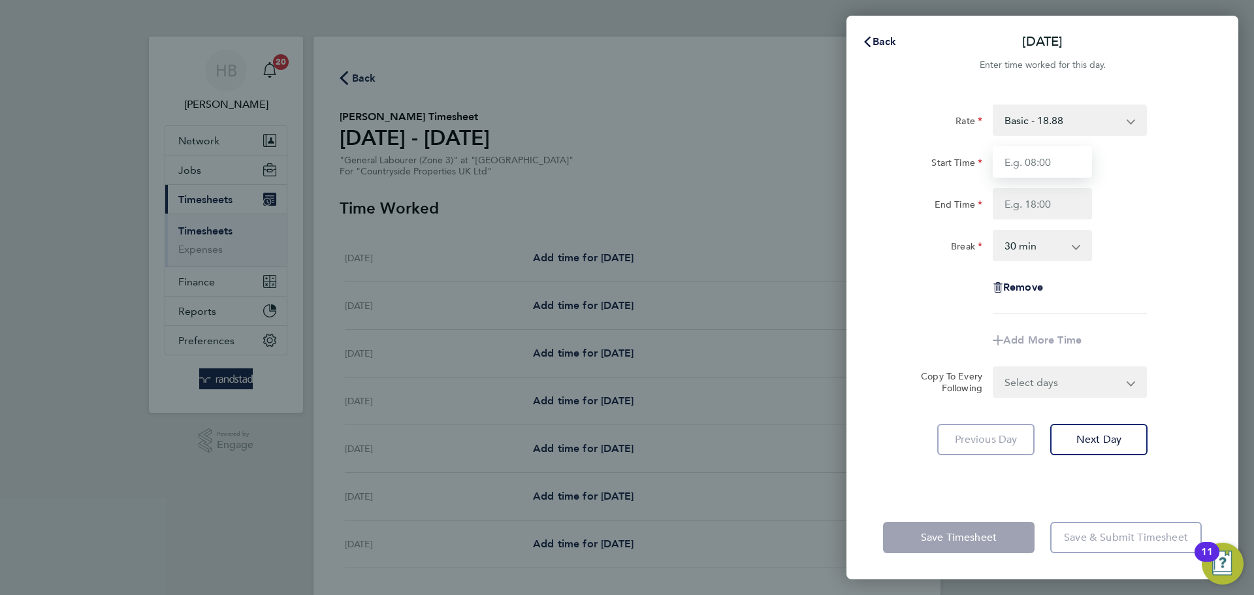
click at [1053, 165] on input "Start Time" at bounding box center [1042, 161] width 99 height 31
type input "07:30"
click at [1050, 206] on input "End Time" at bounding box center [1042, 203] width 99 height 31
type input "17:00"
click at [1025, 381] on form "Rate Basic - 18.88 Start Time 07:30 End Time 17:00 Break 0 min 15 min 30 min 45…" at bounding box center [1042, 251] width 319 height 293
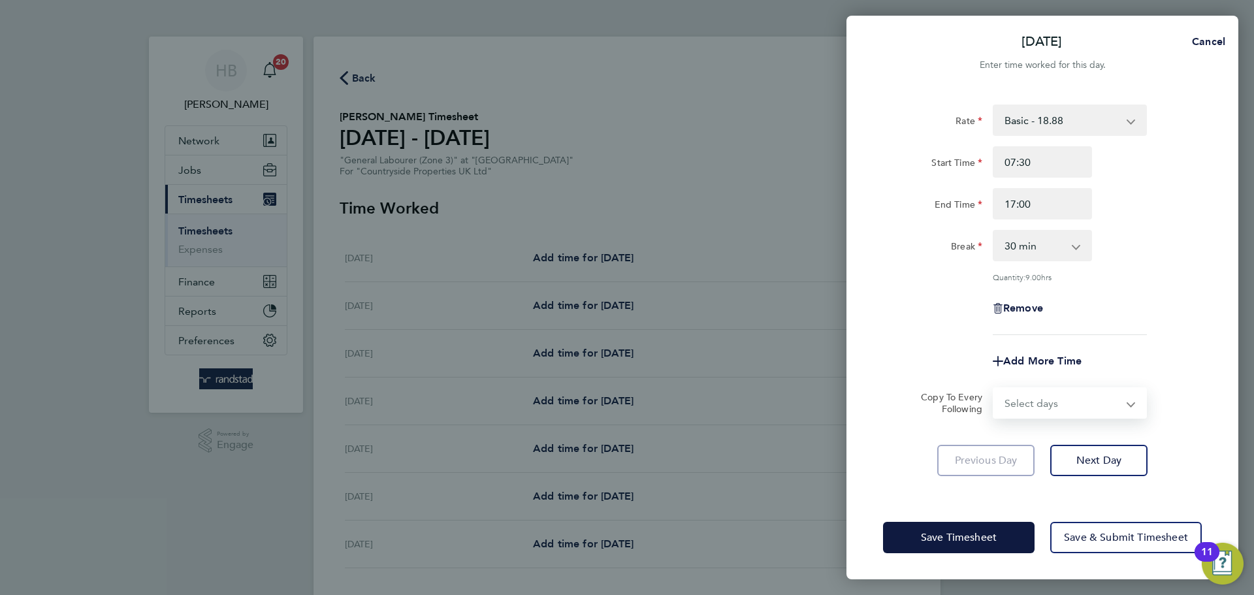
select select "WEEKDAY"
click at [994, 389] on select "Select days Day Weekday (Mon-Fri) Weekend (Sat-Sun) Tuesday Wednesday Thursday …" at bounding box center [1062, 403] width 137 height 29
select select "2025-09-28"
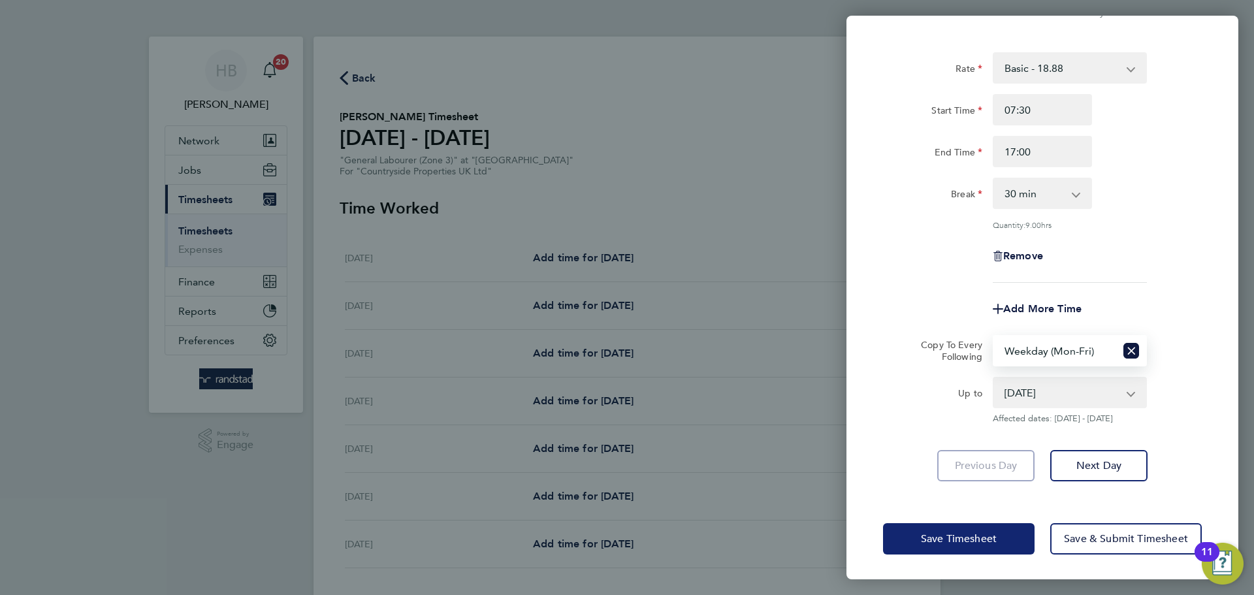
click at [933, 539] on span "Save Timesheet" at bounding box center [959, 538] width 76 height 13
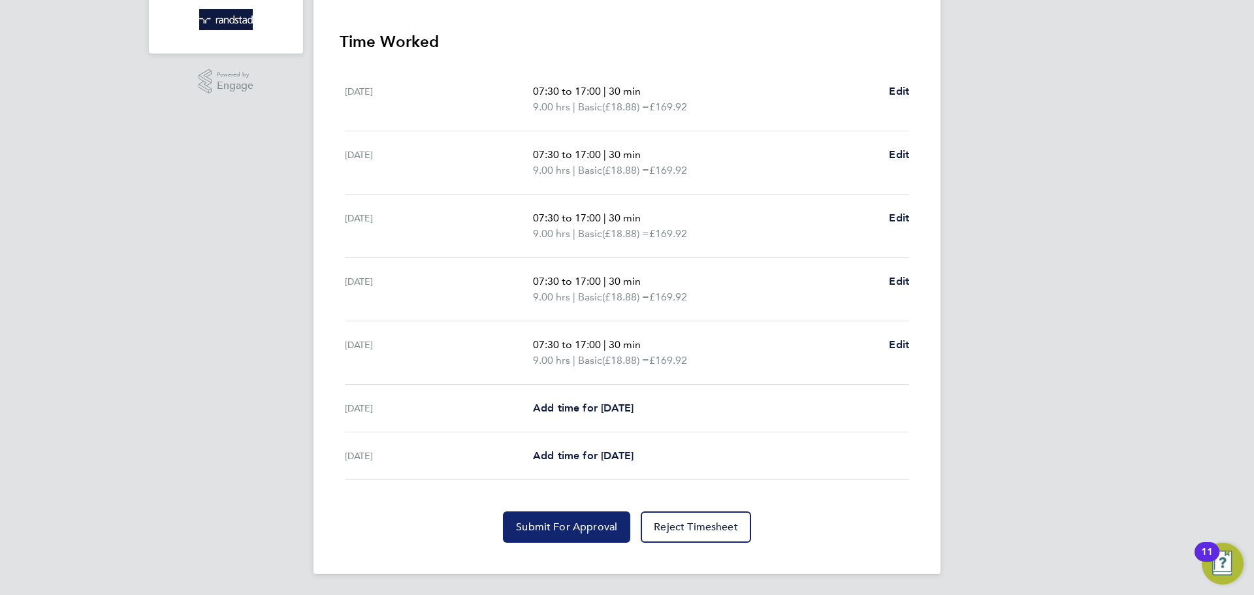
click at [572, 528] on span "Submit For Approval" at bounding box center [566, 527] width 101 height 13
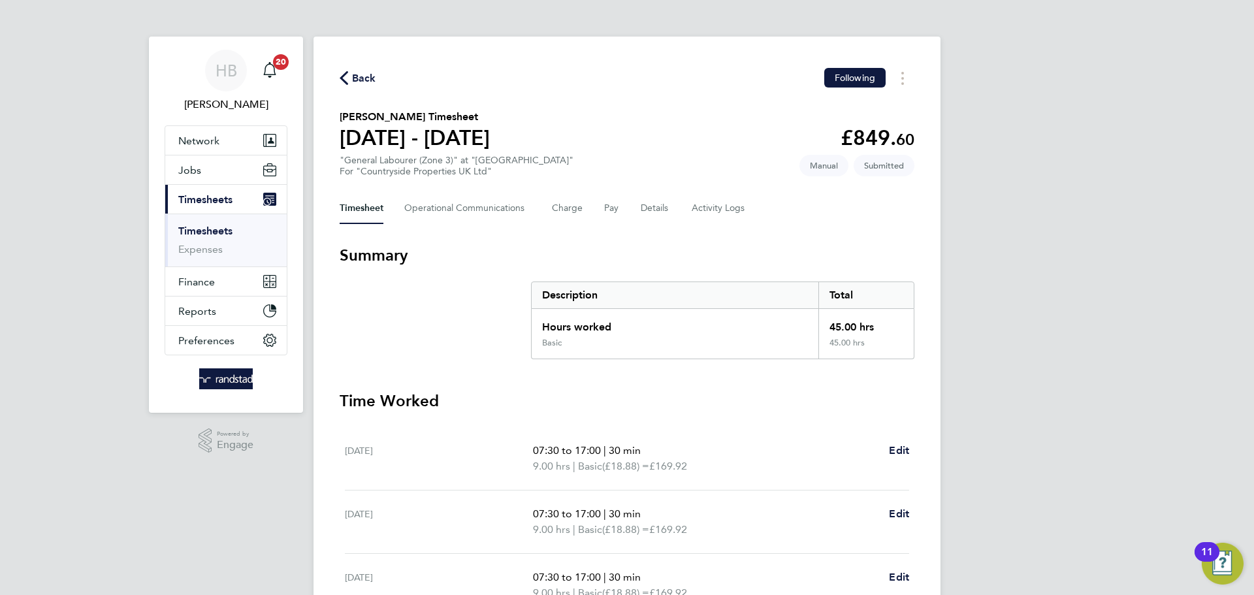
click at [215, 235] on link "Timesheets" at bounding box center [205, 231] width 54 height 12
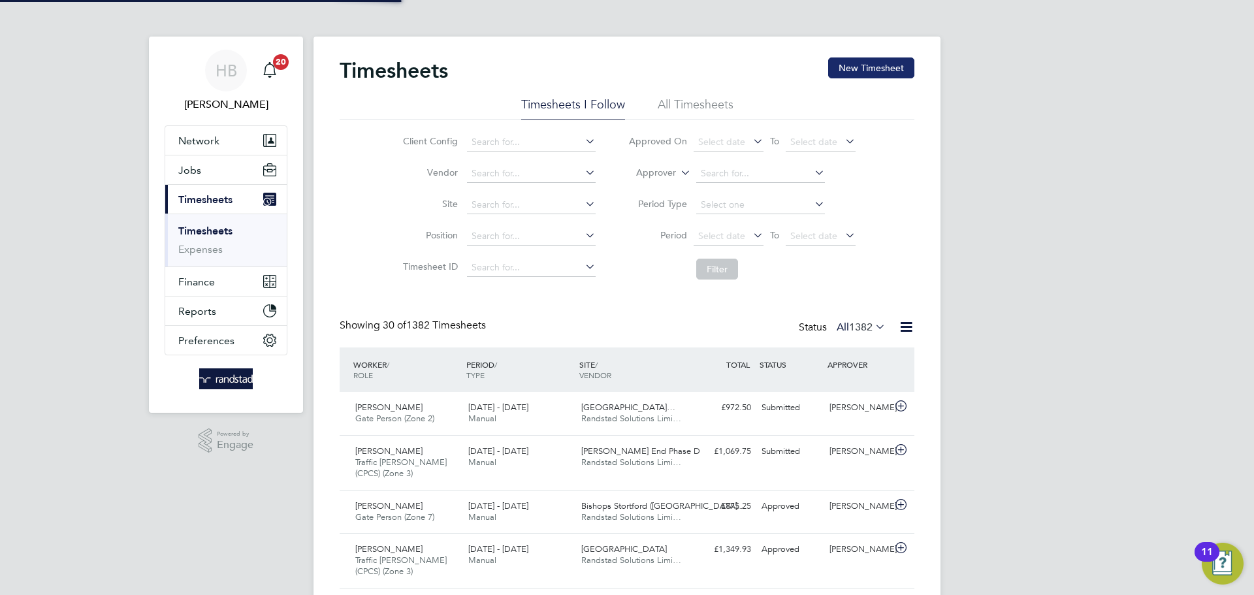
scroll to position [33, 114]
click at [896, 69] on button "New Timesheet" at bounding box center [871, 67] width 86 height 21
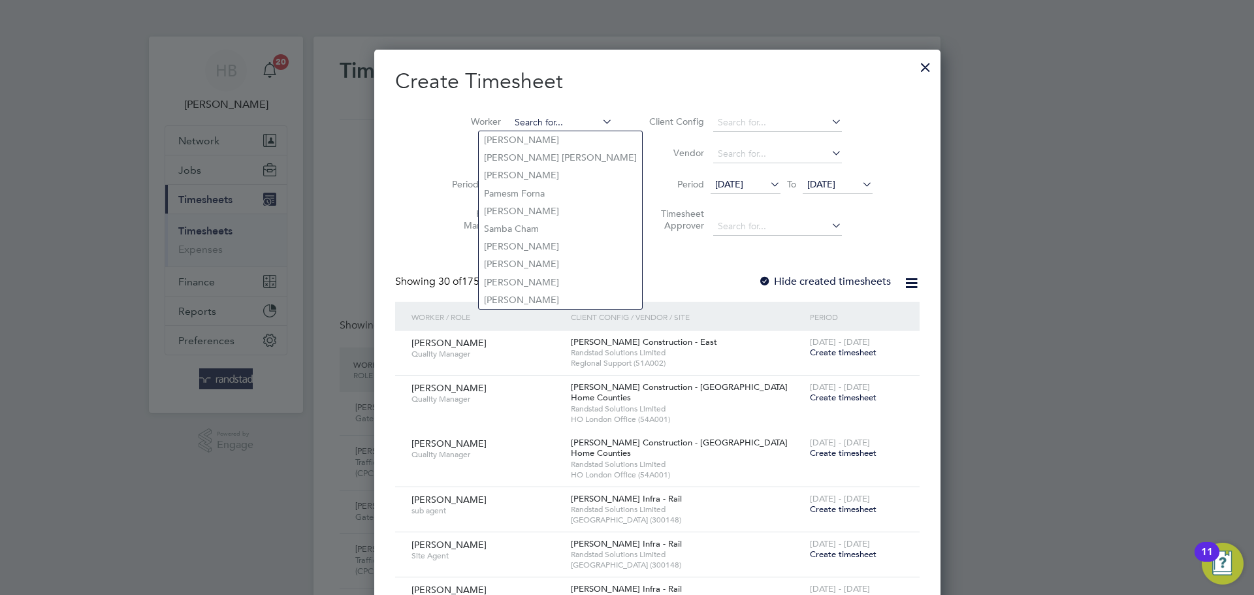
click at [528, 124] on input at bounding box center [561, 123] width 103 height 18
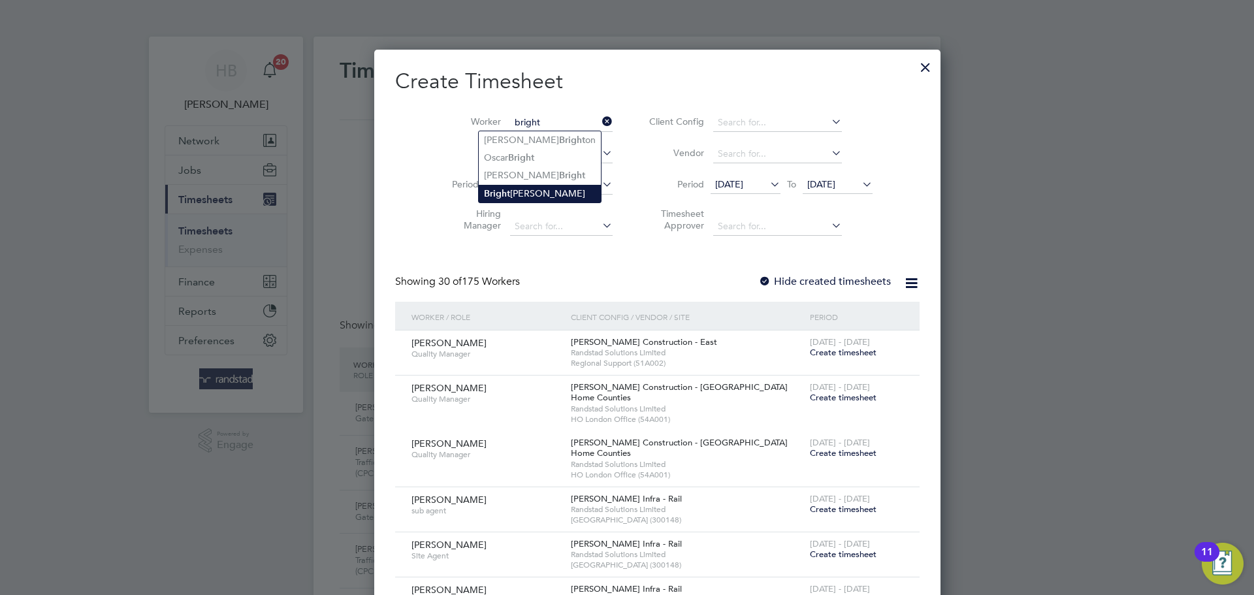
click at [533, 192] on li "Bright Owusu" at bounding box center [540, 194] width 122 height 18
type input "Bright [PERSON_NAME]"
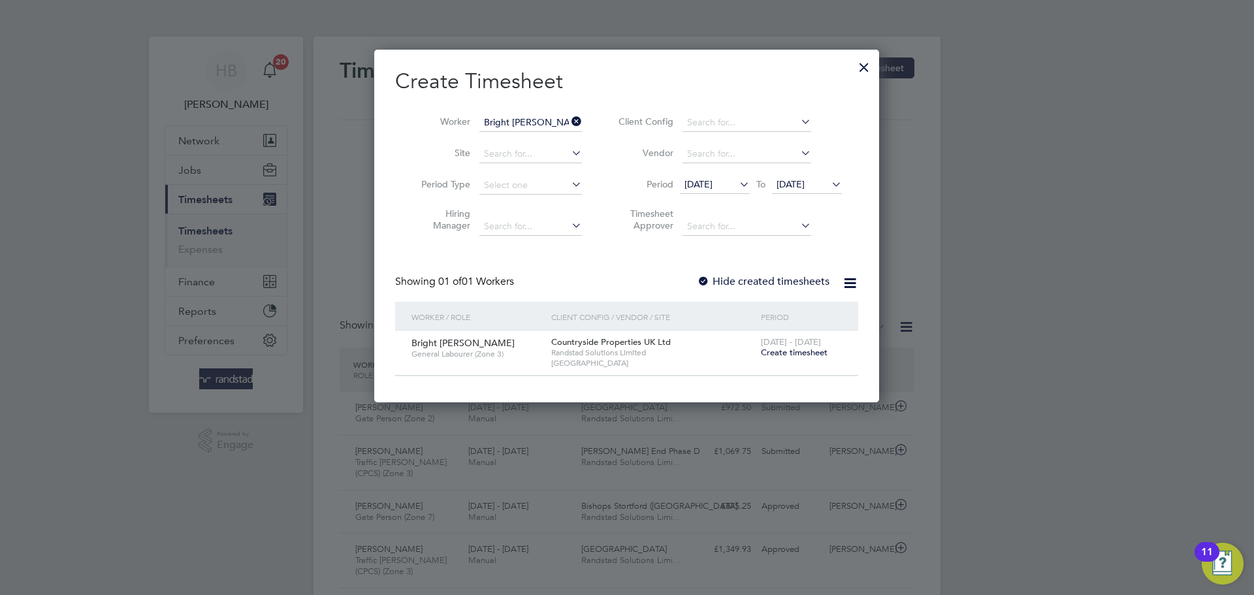
click at [791, 353] on span "Create timesheet" at bounding box center [794, 352] width 67 height 11
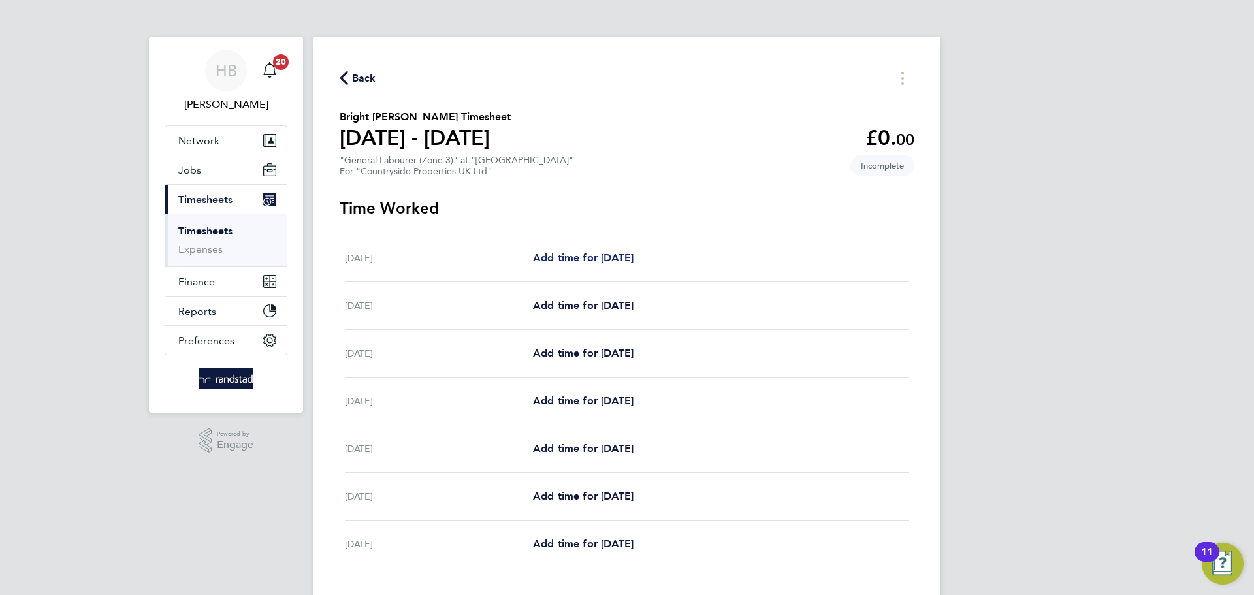
click at [580, 256] on span "Add time for Mon 22 Sep" at bounding box center [583, 257] width 101 height 12
select select "30"
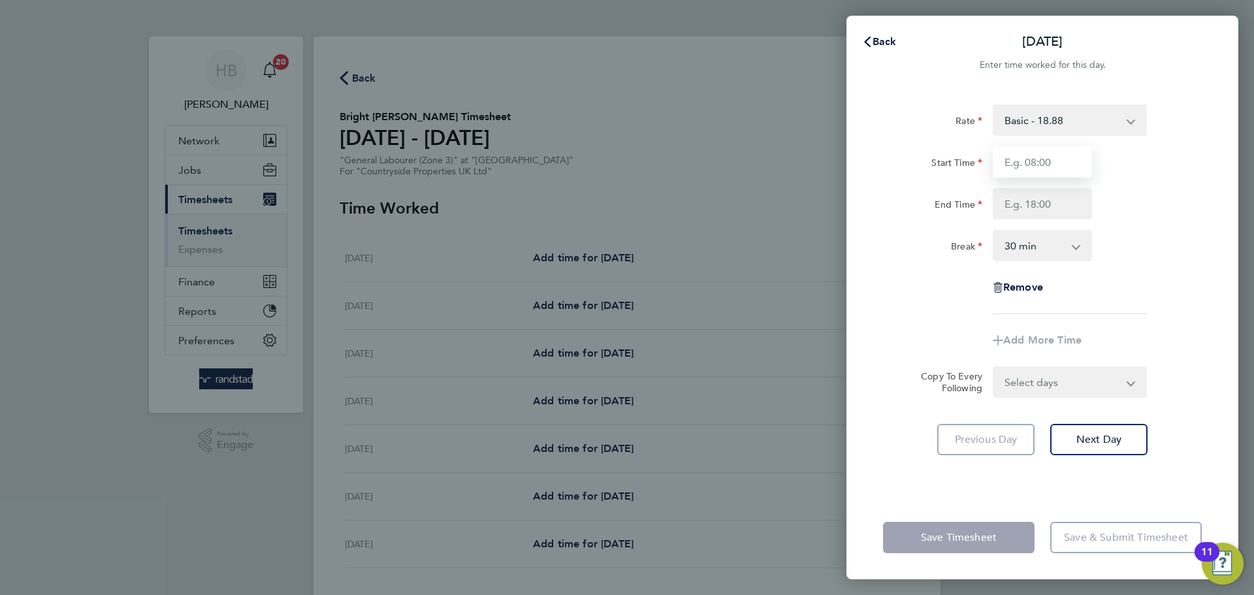
click at [1066, 149] on input "Start Time" at bounding box center [1042, 161] width 99 height 31
type input "07:30"
click at [1053, 202] on input "End Time" at bounding box center [1042, 203] width 99 height 31
type input "17:00"
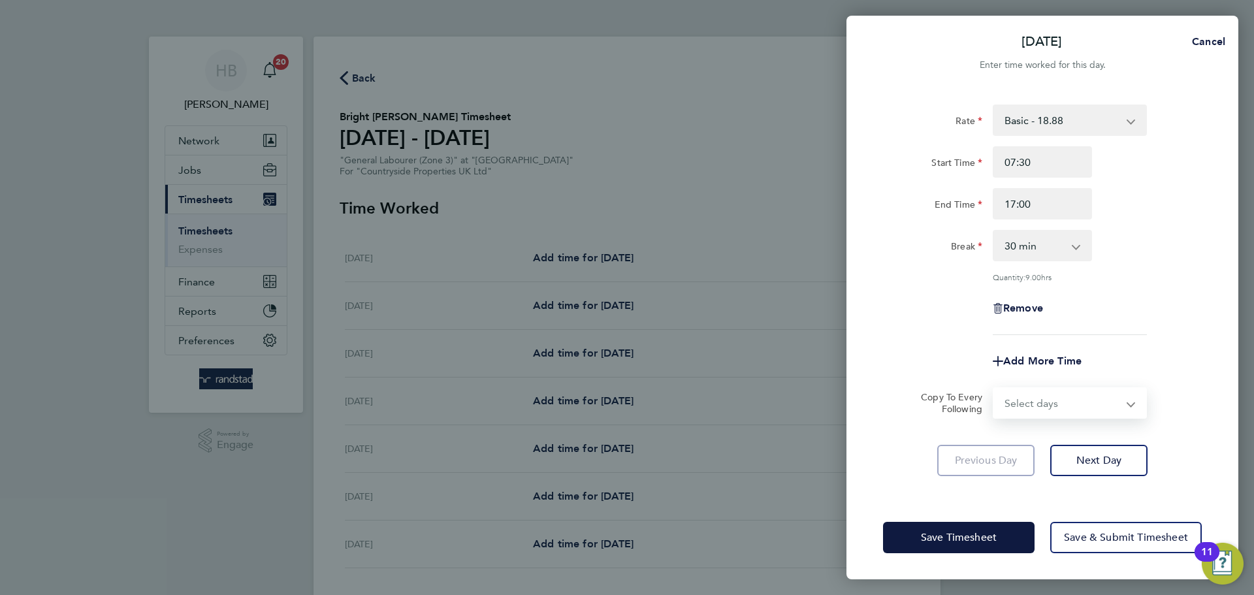
click at [1071, 381] on form "Rate Basic - 18.88 Start Time 07:30 End Time 17:00 Break 0 min 15 min 30 min 45…" at bounding box center [1042, 262] width 319 height 314
select select "WEEKDAY"
click at [994, 389] on select "Select days Day Weekday (Mon-Fri) Weekend (Sat-Sun) Tuesday Wednesday Thursday …" at bounding box center [1062, 403] width 137 height 29
select select "2025-09-28"
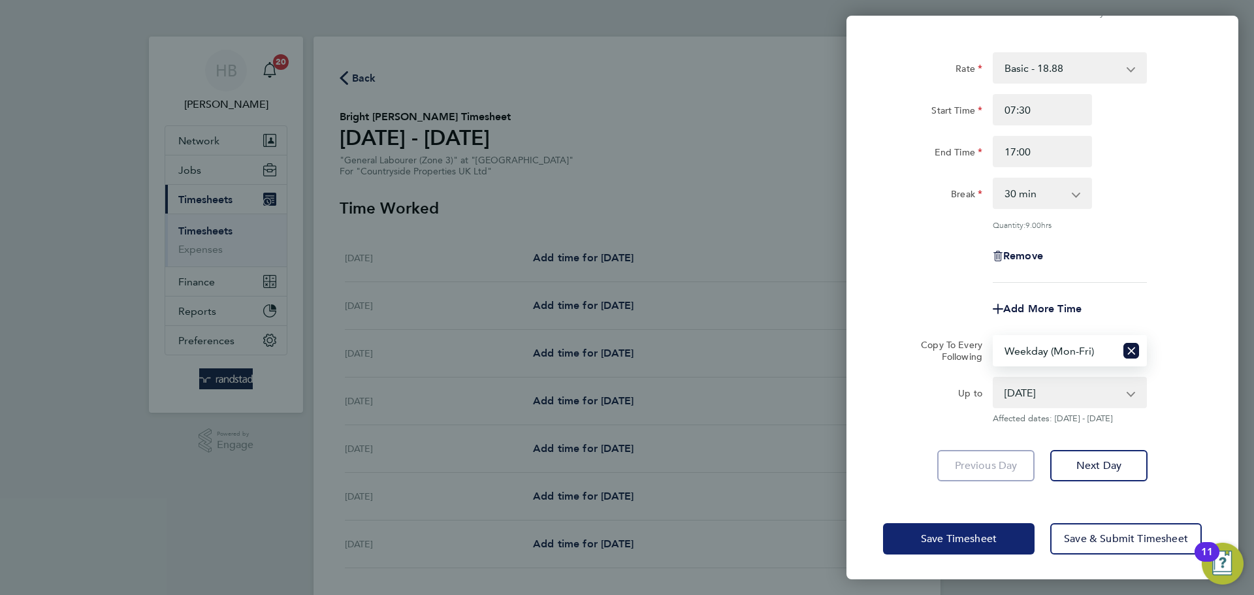
click at [978, 538] on span "Save Timesheet" at bounding box center [959, 538] width 76 height 13
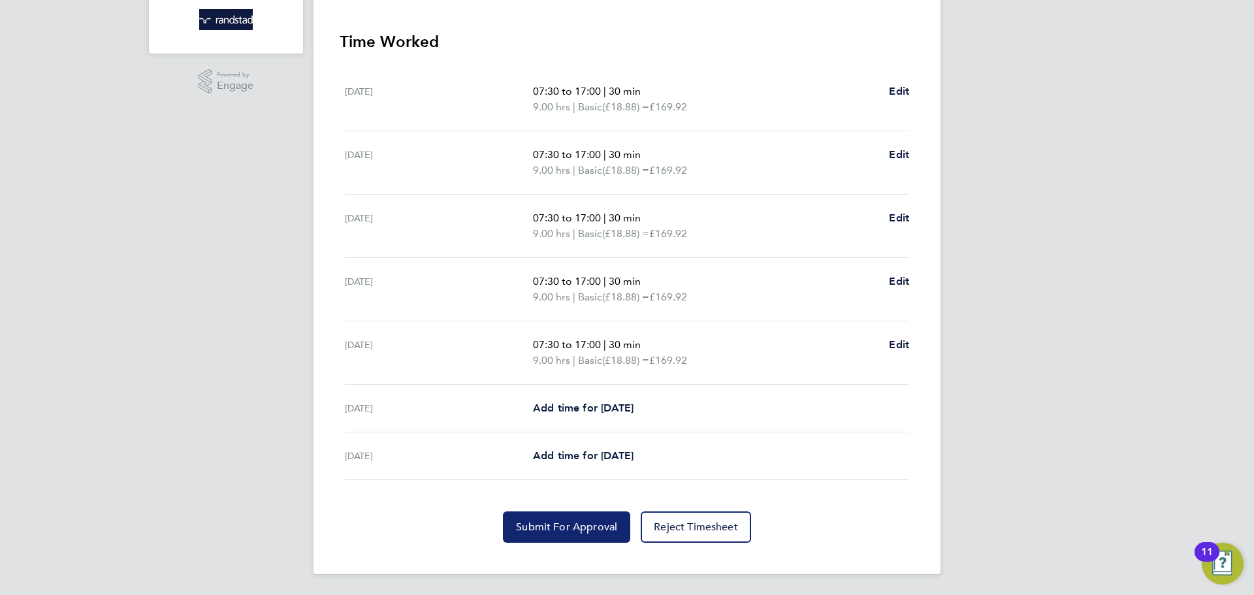
click at [586, 530] on span "Submit For Approval" at bounding box center [566, 527] width 101 height 13
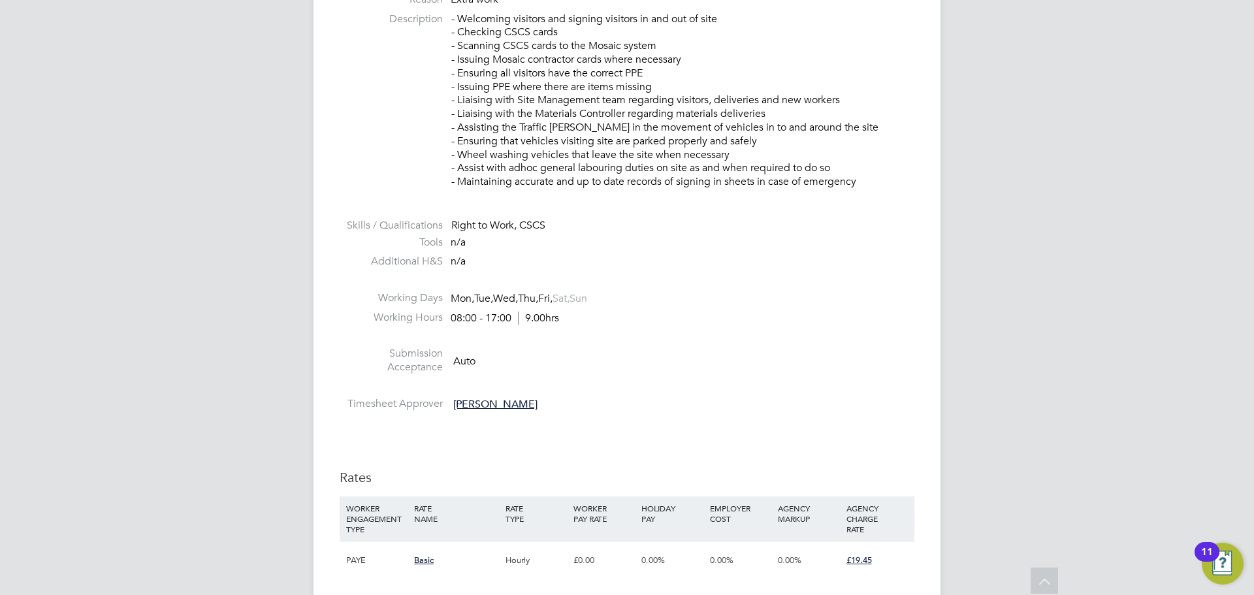
scroll to position [874, 0]
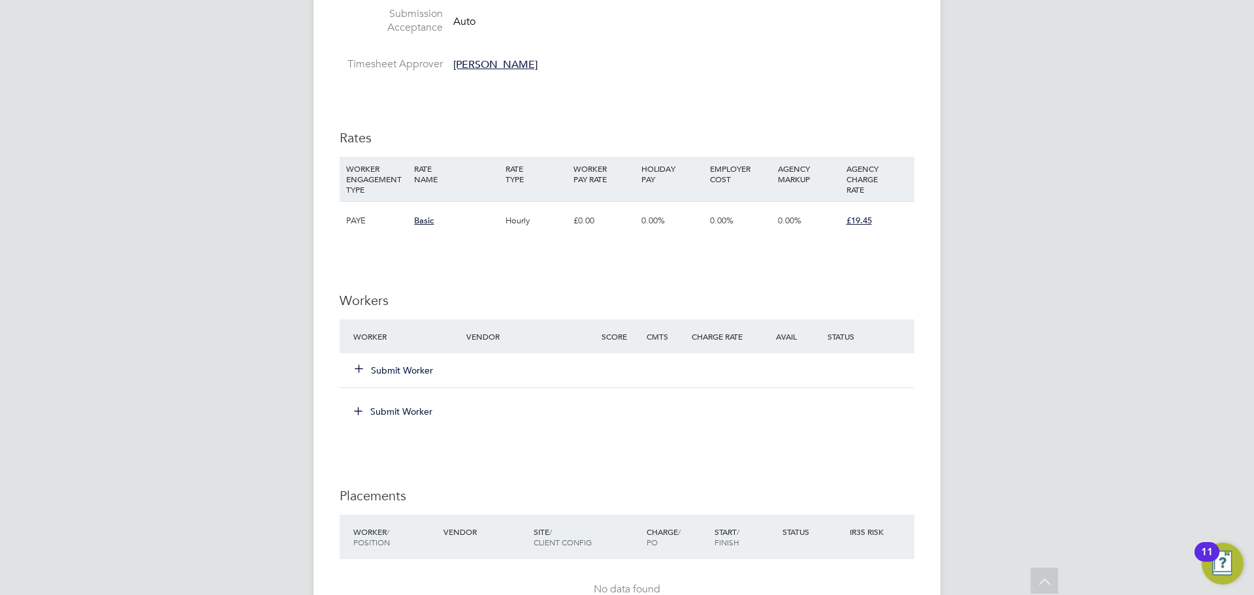
click at [392, 413] on button "Submit Worker" at bounding box center [394, 411] width 98 height 21
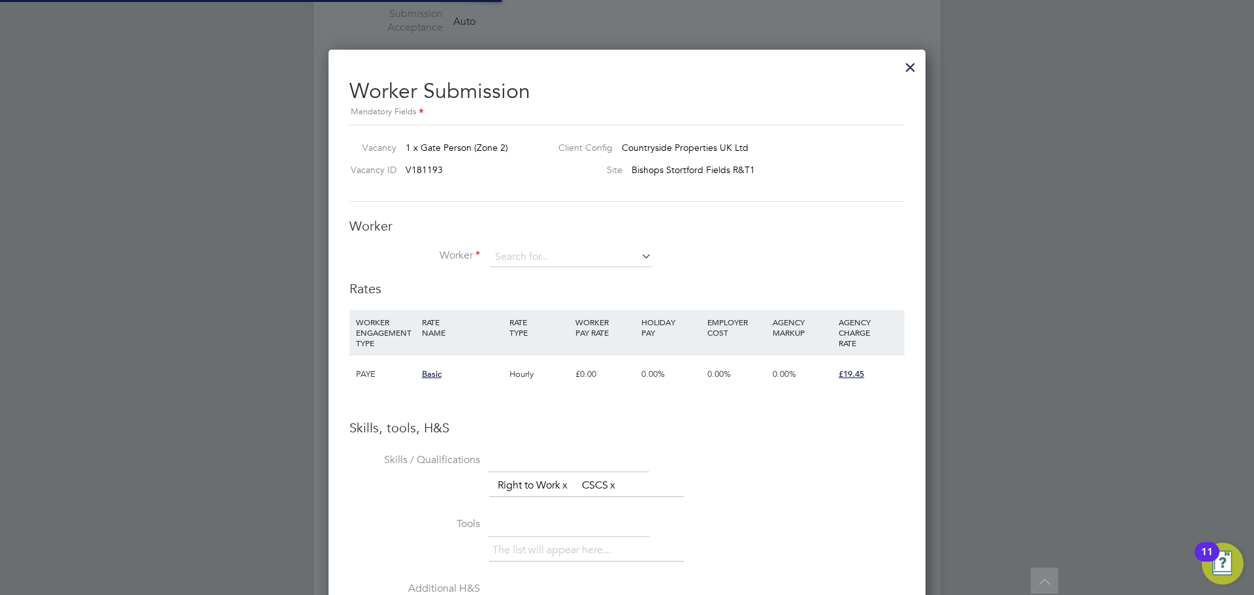
scroll to position [841, 598]
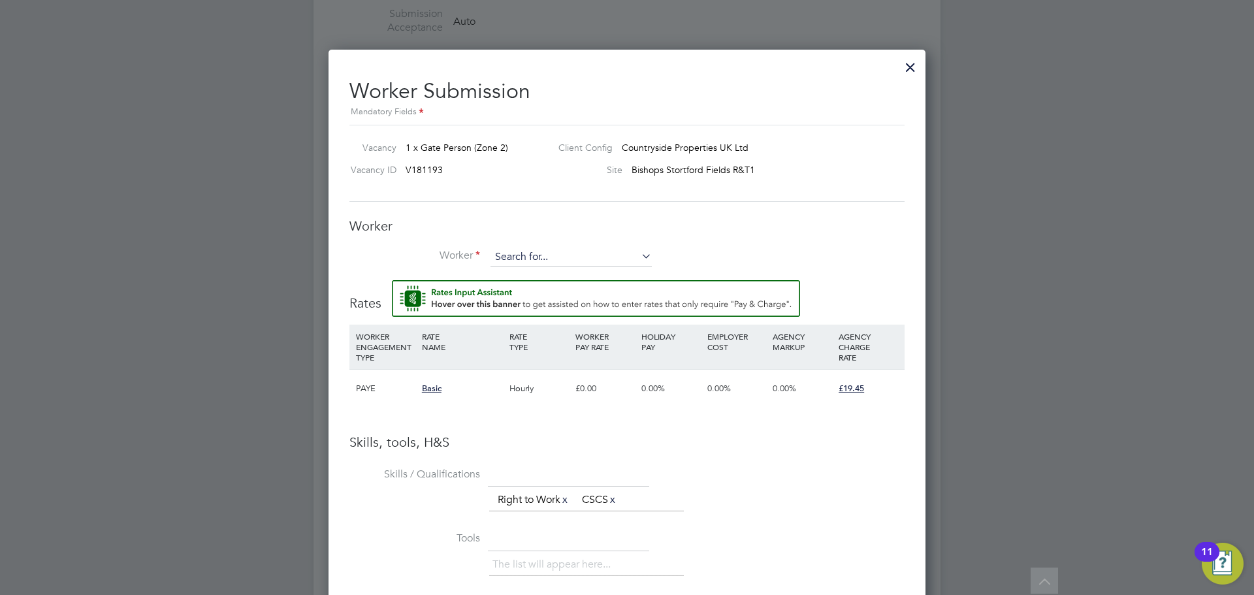
click at [534, 258] on input at bounding box center [571, 258] width 161 height 20
click at [528, 253] on input at bounding box center [571, 258] width 161 height 20
click at [515, 295] on b "Florin" at bounding box center [507, 294] width 25 height 11
type input "[PERSON_NAME] (C-003789722)"
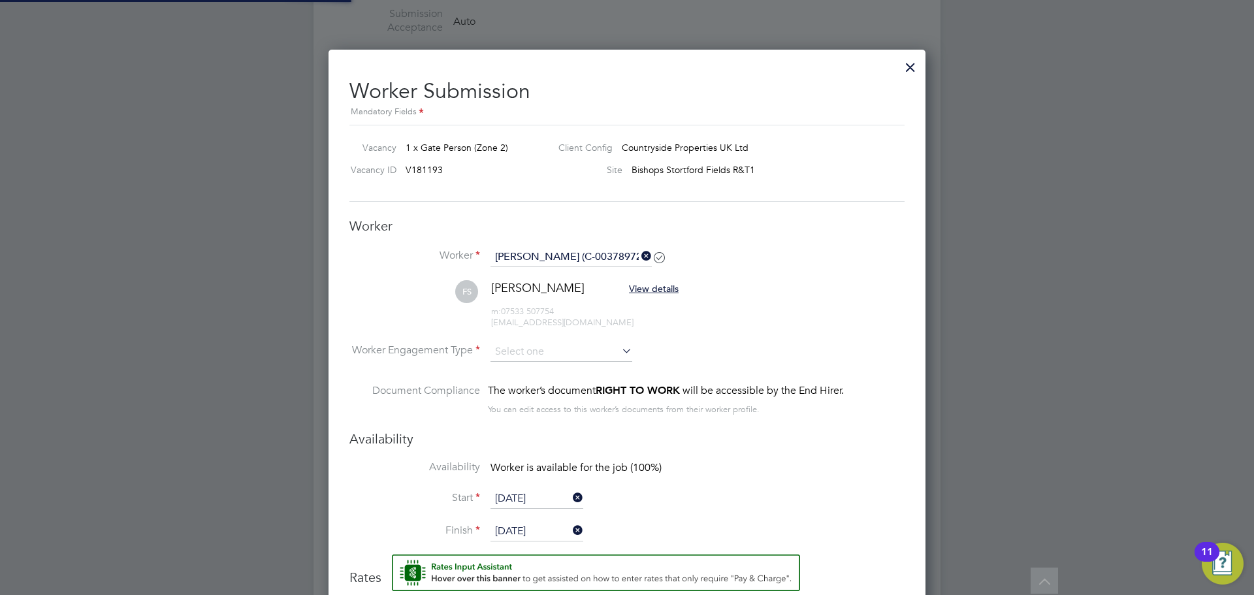
scroll to position [1116, 598]
type input "[DATE]"
click at [532, 348] on input at bounding box center [562, 352] width 142 height 20
click at [517, 389] on li "PAYE" at bounding box center [561, 387] width 143 height 17
type input "PAYE"
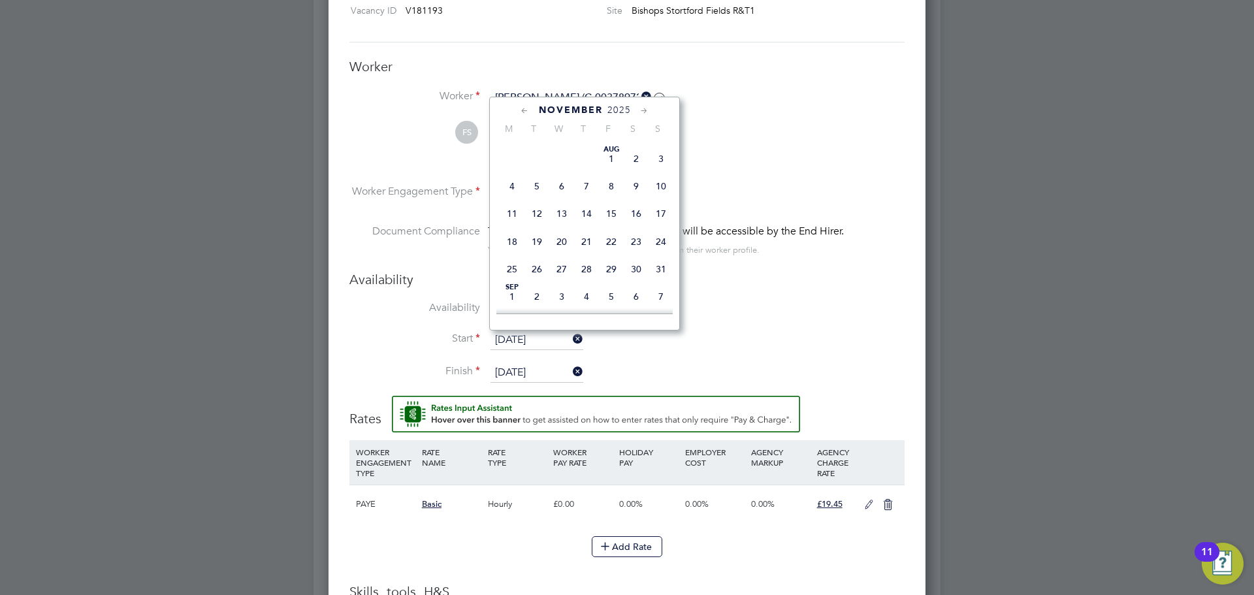
scroll to position [378, 0]
click at [535, 341] on input "[DATE]" at bounding box center [537, 340] width 93 height 20
click at [517, 110] on div "[DATE]" at bounding box center [584, 110] width 176 height 12
click at [523, 107] on icon at bounding box center [525, 111] width 12 height 14
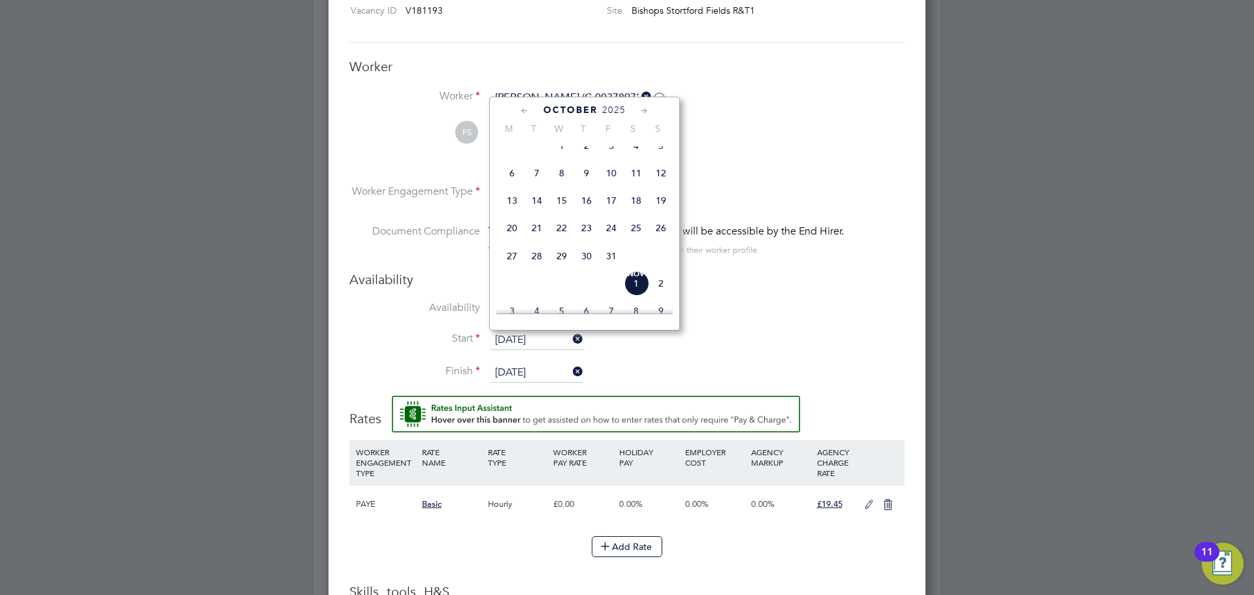
click at [523, 107] on icon at bounding box center [525, 111] width 12 height 14
click at [506, 244] on span "22" at bounding box center [512, 234] width 25 height 25
type input "[DATE]"
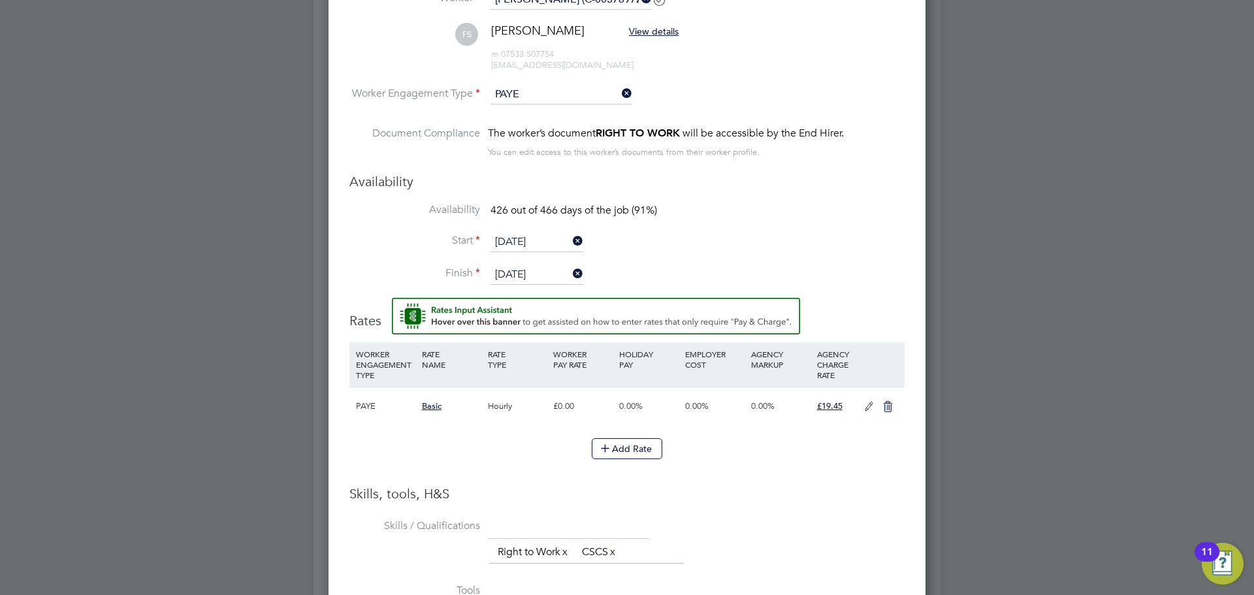
scroll to position [1169, 0]
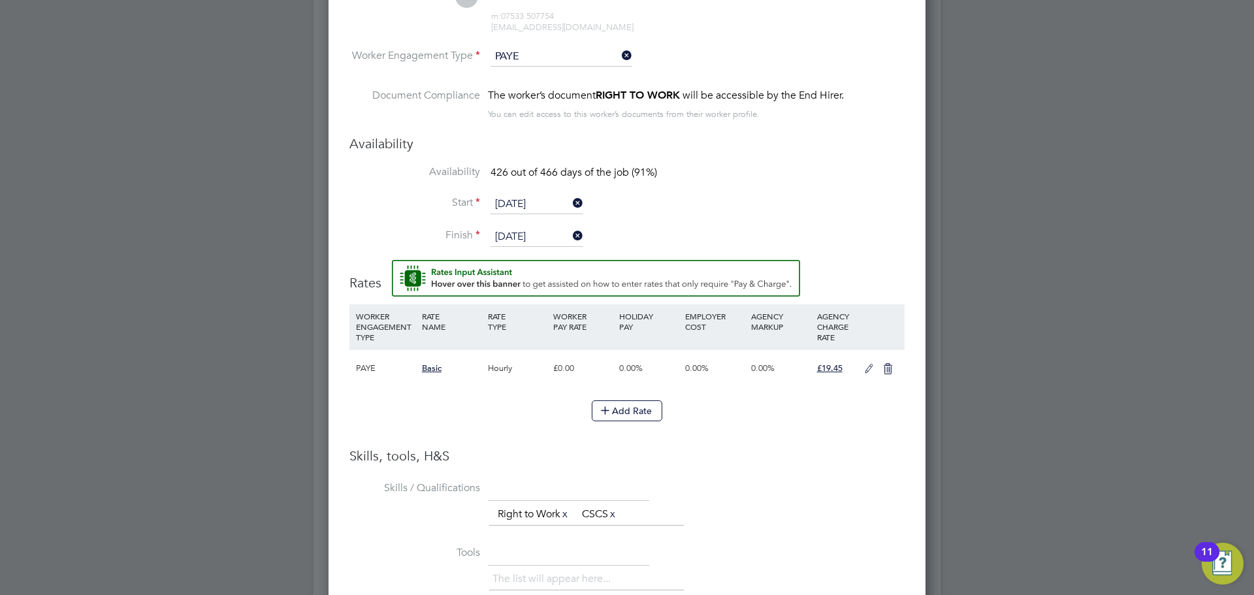
click at [869, 370] on icon at bounding box center [869, 369] width 16 height 10
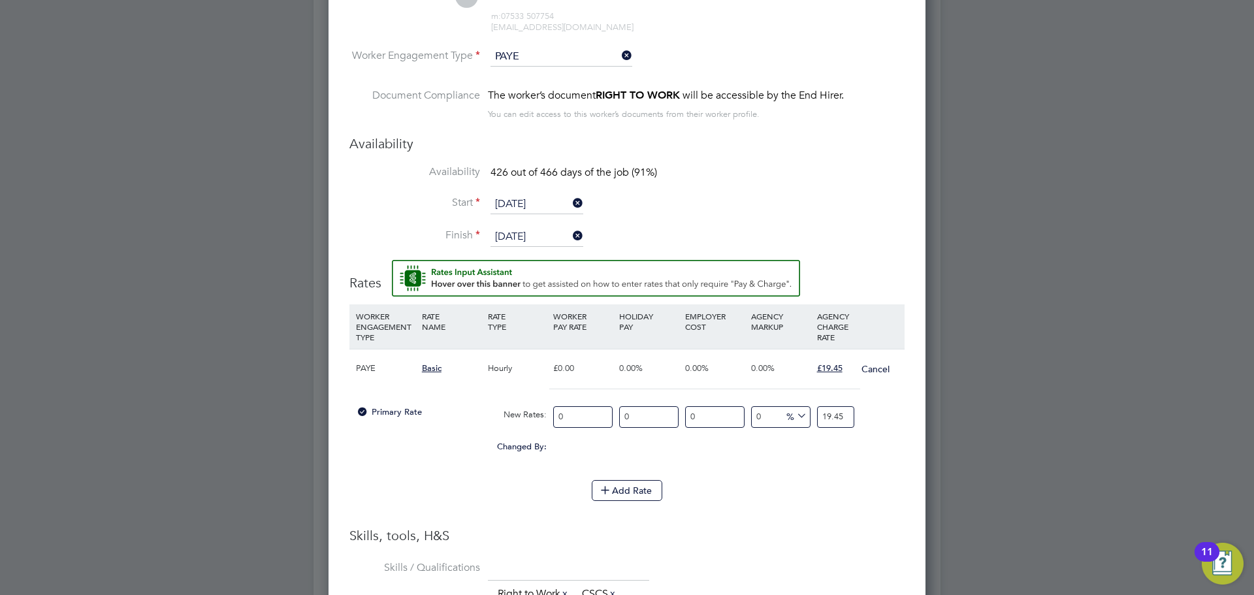
scroll to position [1229, 598]
drag, startPoint x: 588, startPoint y: 421, endPoint x: 450, endPoint y: 411, distance: 138.8
click at [450, 411] on div "Primary Rate New Rates: 0 0 n/a 0 n/a 0 0 % 19.45" at bounding box center [626, 417] width 555 height 35
type input "01"
type input "1"
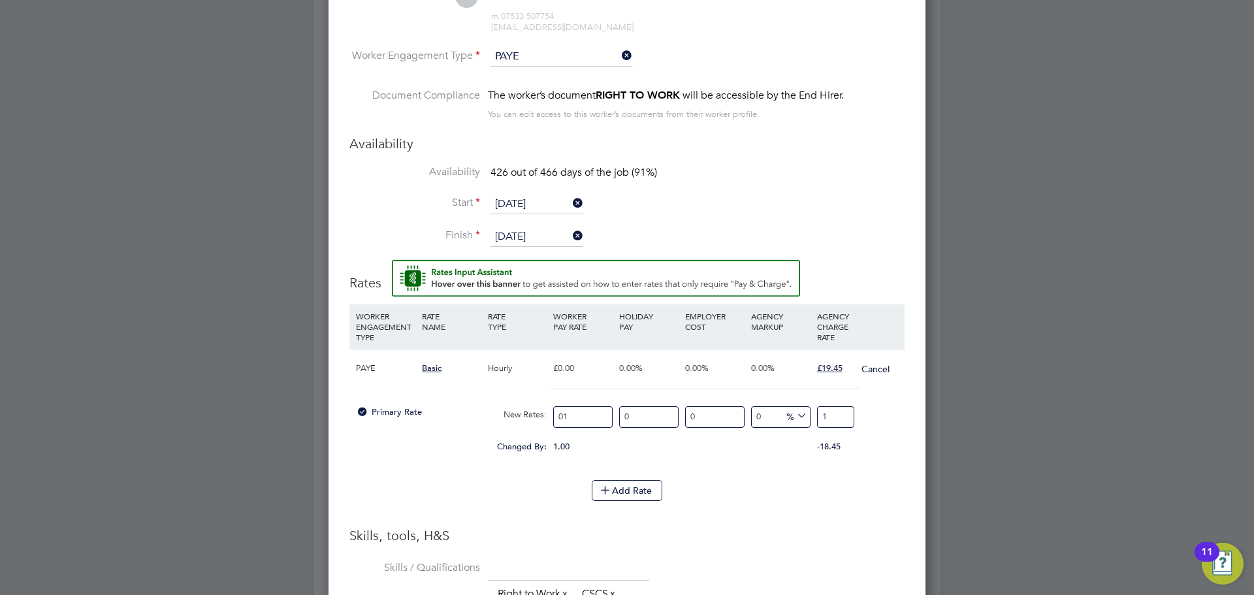
type input "0"
type input "14"
type input "14.1"
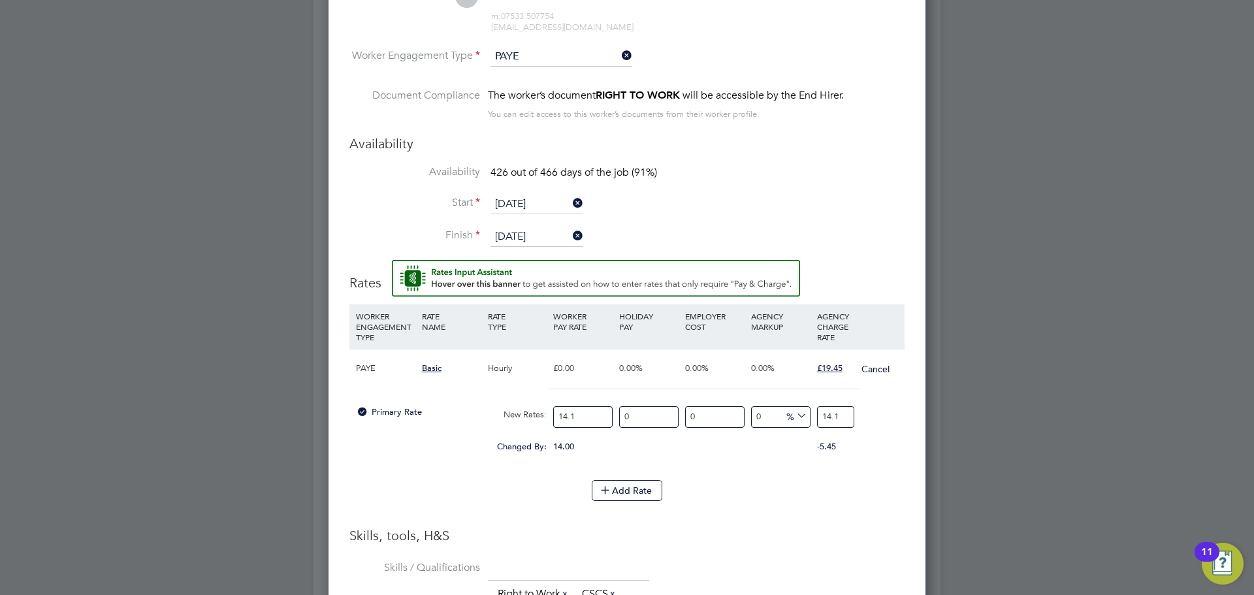
type input "14.12"
drag, startPoint x: 845, startPoint y: 419, endPoint x: 793, endPoint y: 417, distance: 51.6
click at [793, 417] on div "Primary Rate New Rates: 14.12 0 n/a 0 n/a 0 0 % 14.12" at bounding box center [626, 417] width 555 height 35
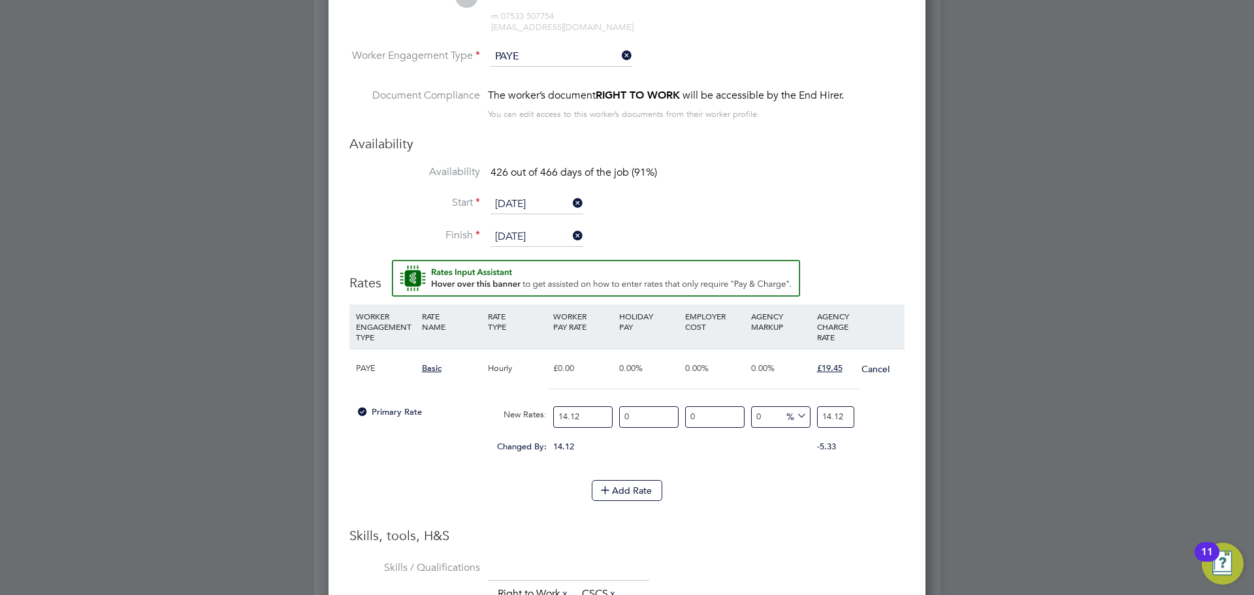
type input "-92.91784702549575"
type input "1"
type input "34.56090651558074"
type input "19"
type input "37.39376770538244"
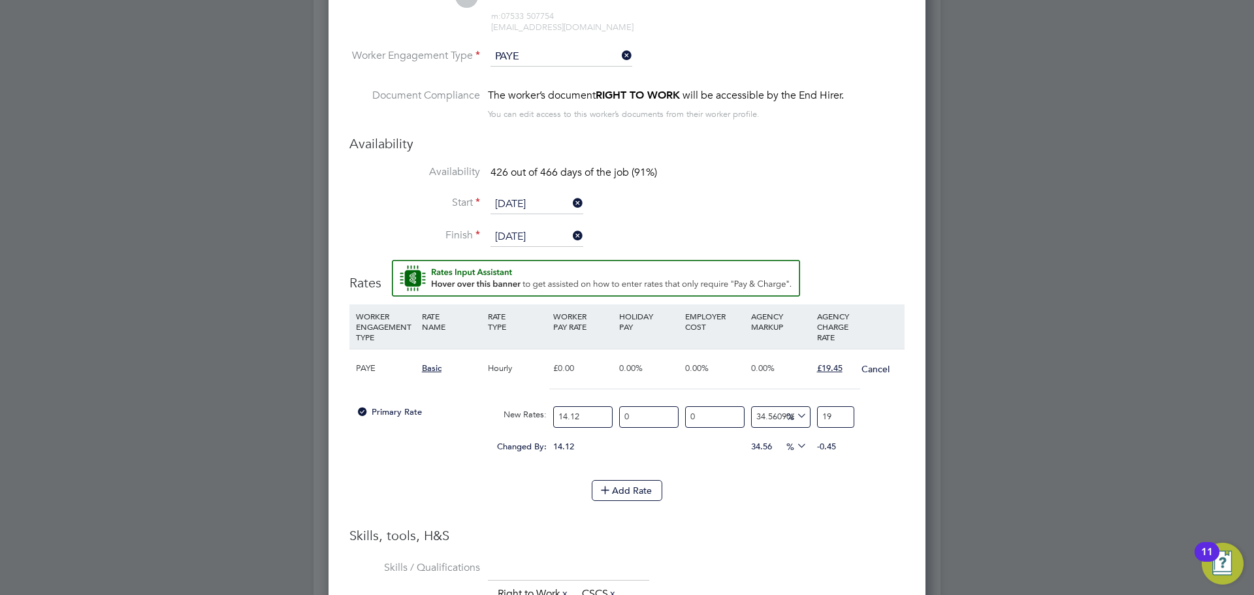
type input "19.4"
type input "37.74787535410765"
type input "19.45"
click at [764, 501] on div "Add Rate" at bounding box center [626, 490] width 555 height 21
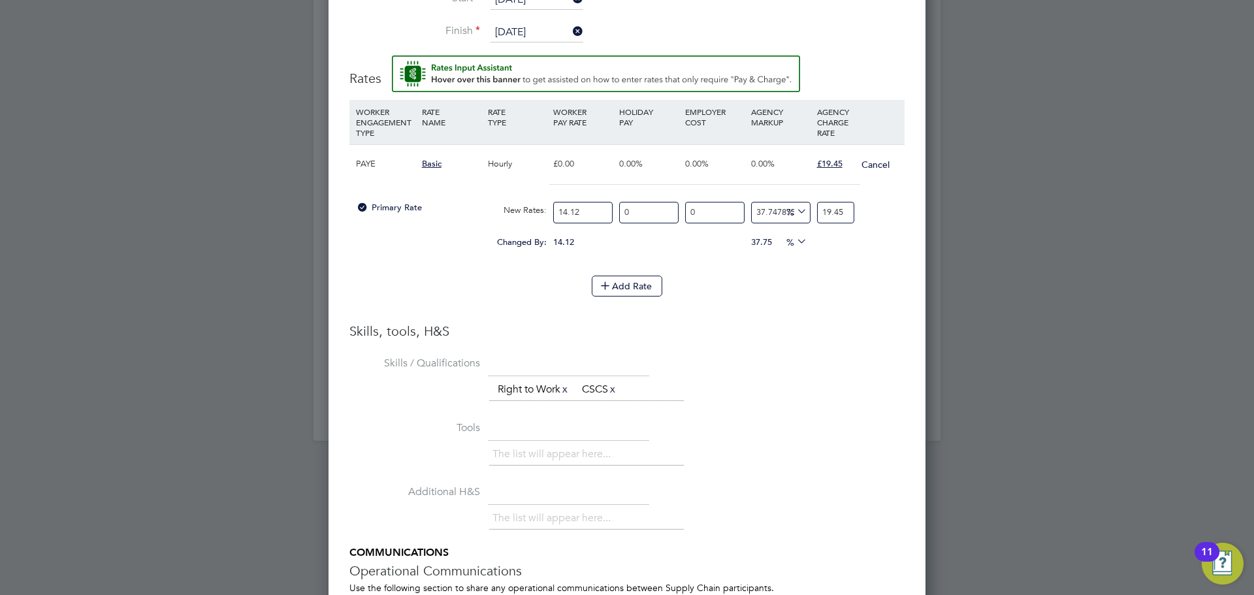
scroll to position [1558, 0]
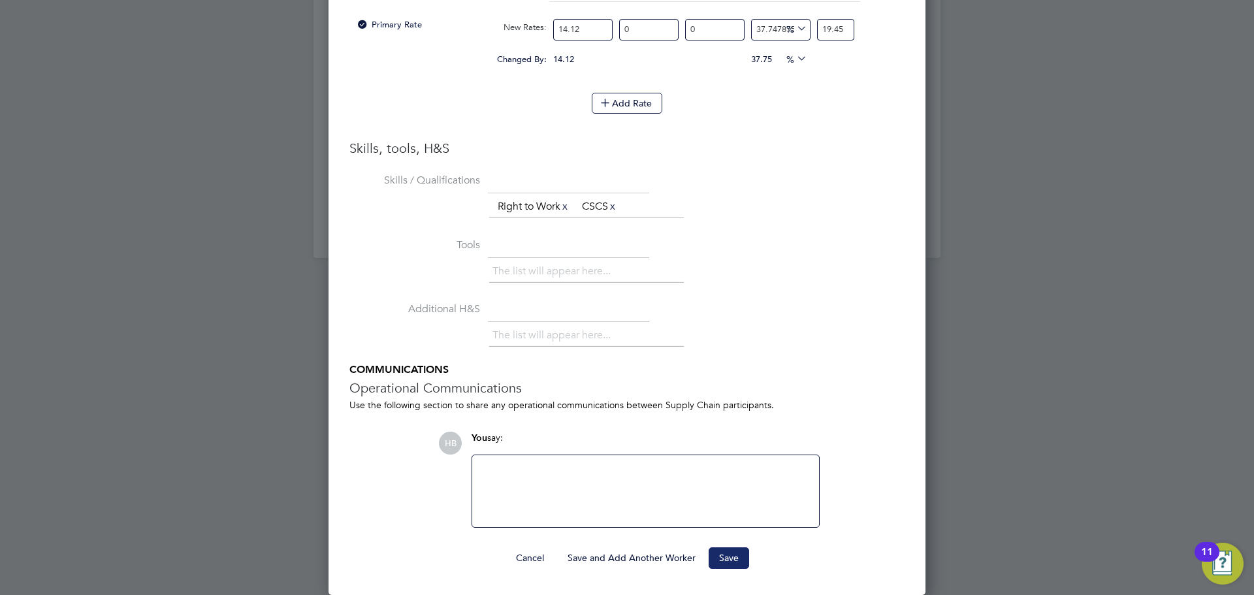
click at [741, 558] on button "Save" at bounding box center [729, 557] width 40 height 21
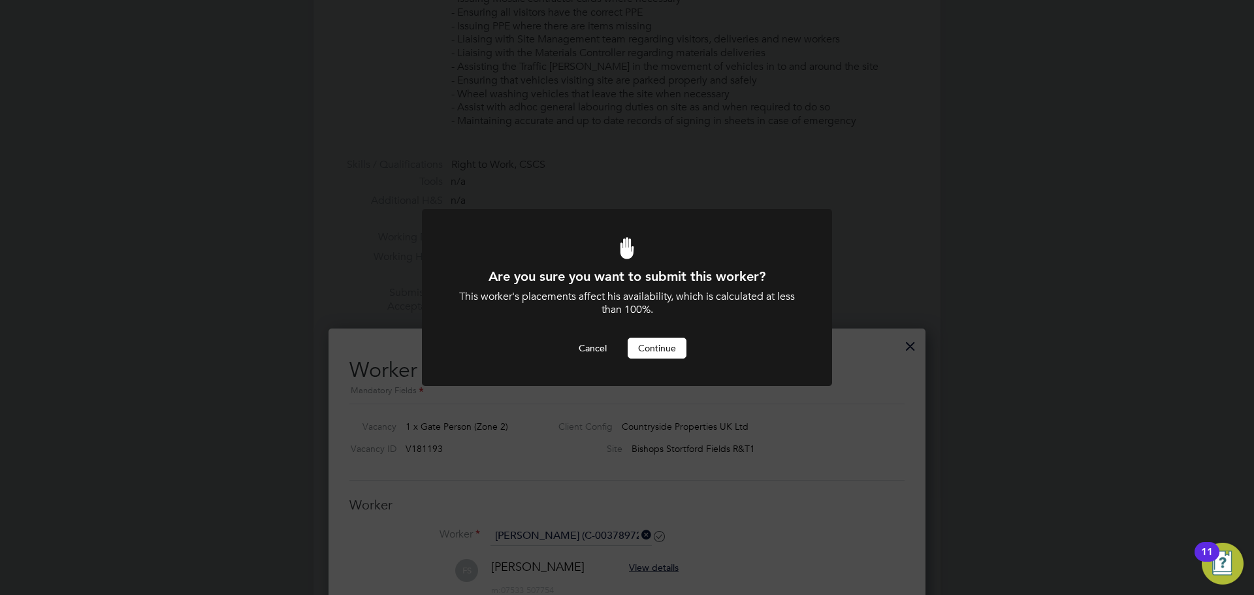
click at [657, 354] on button "Continue" at bounding box center [657, 348] width 59 height 21
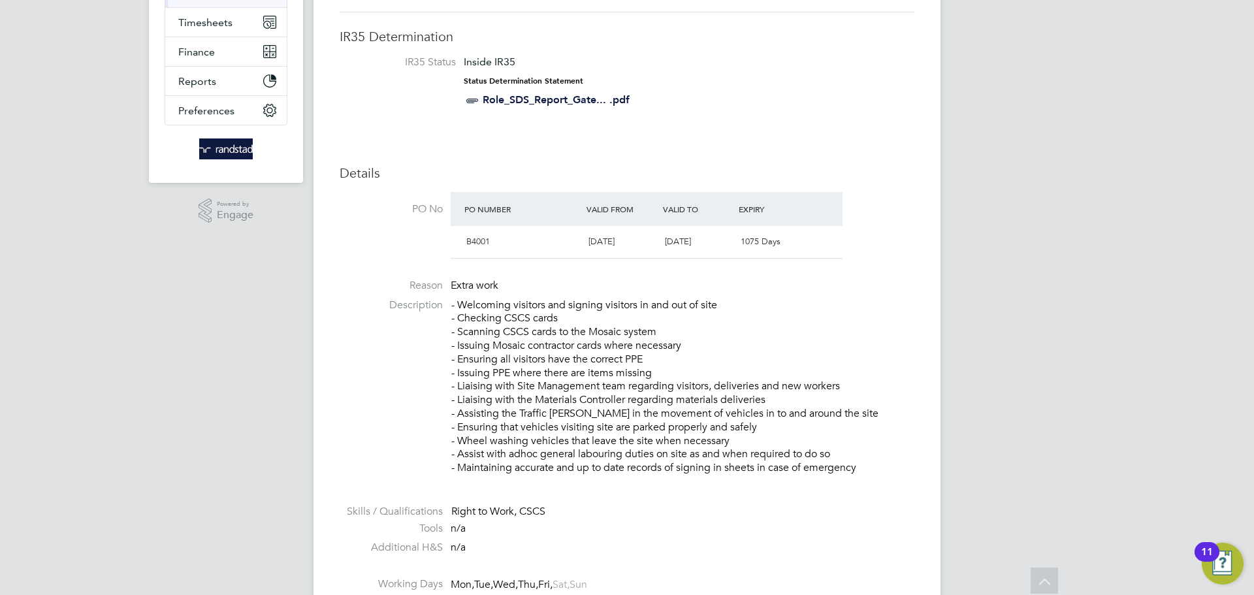
scroll to position [102, 0]
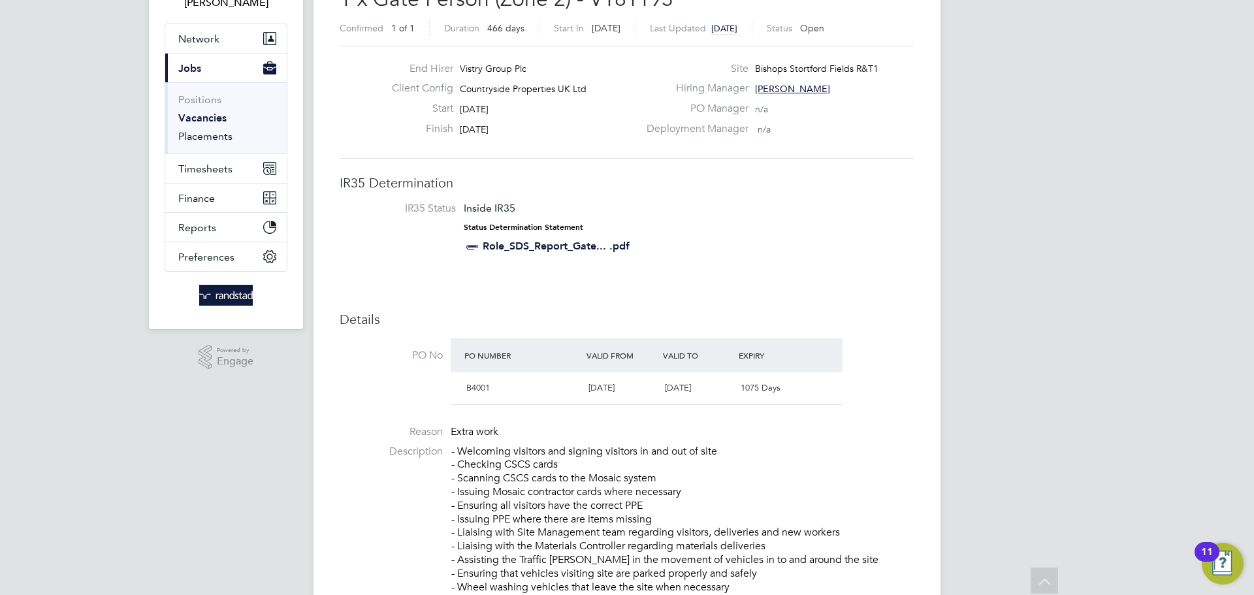
click at [191, 134] on link "Placements" at bounding box center [205, 136] width 54 height 12
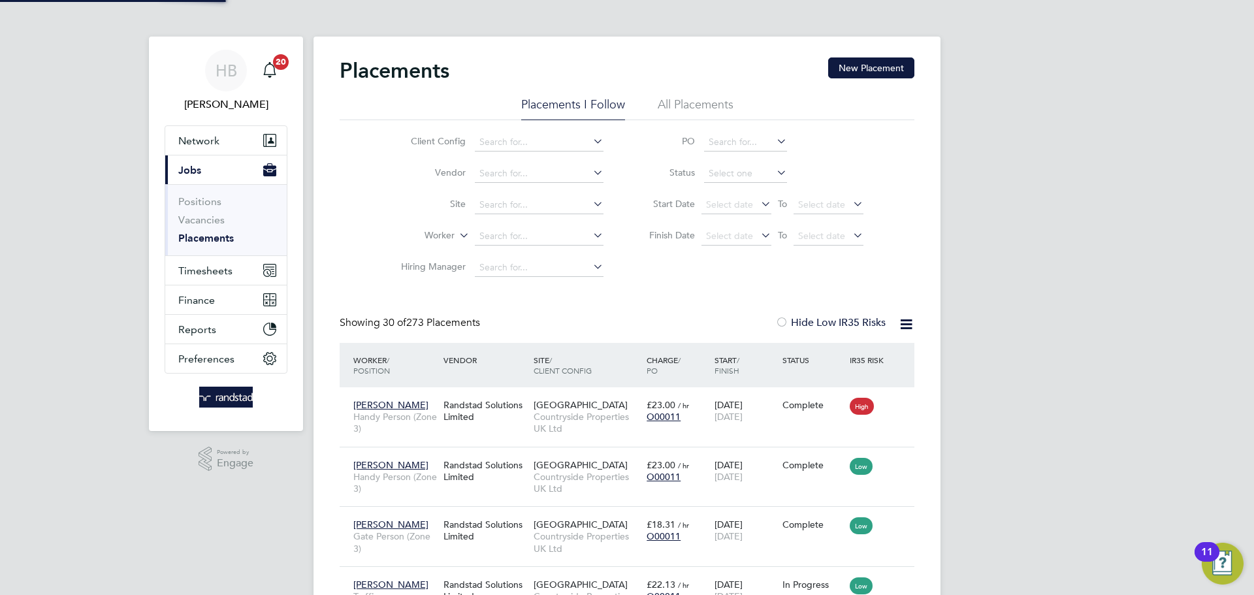
scroll to position [7, 7]
click at [741, 172] on input at bounding box center [745, 174] width 83 height 18
click at [733, 191] on li "Active" at bounding box center [745, 191] width 84 height 17
type input "Active"
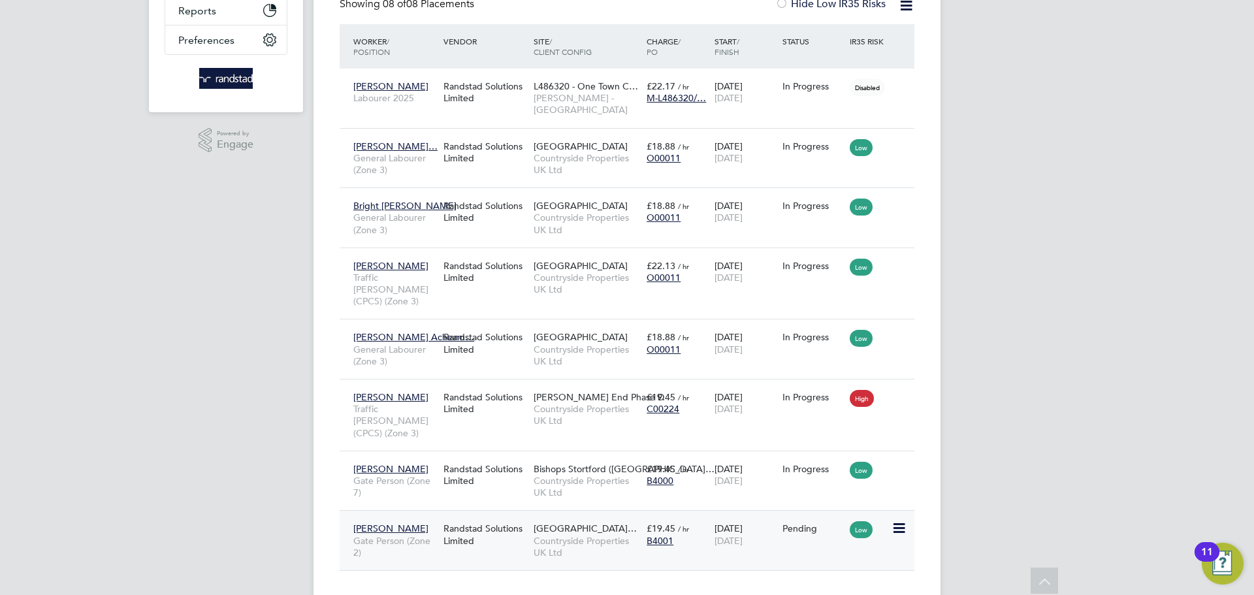
click at [897, 521] on icon at bounding box center [898, 529] width 13 height 16
click at [792, 573] on li "Start" at bounding box center [839, 574] width 134 height 18
type input "[PERSON_NAME]"
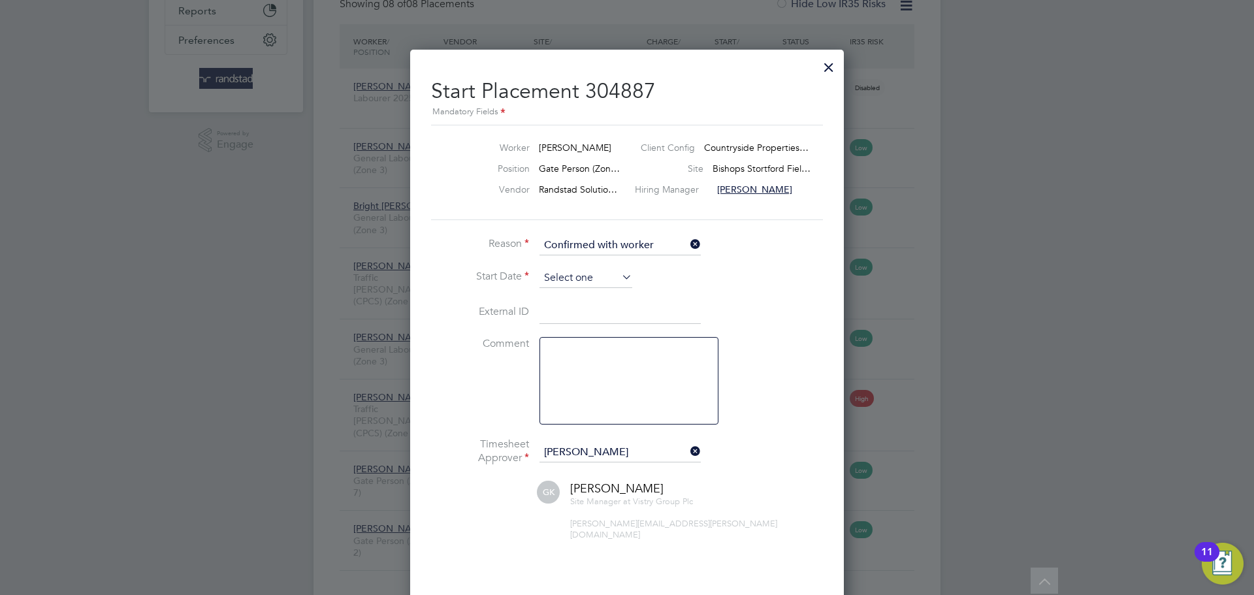
click at [606, 277] on input at bounding box center [586, 278] width 93 height 20
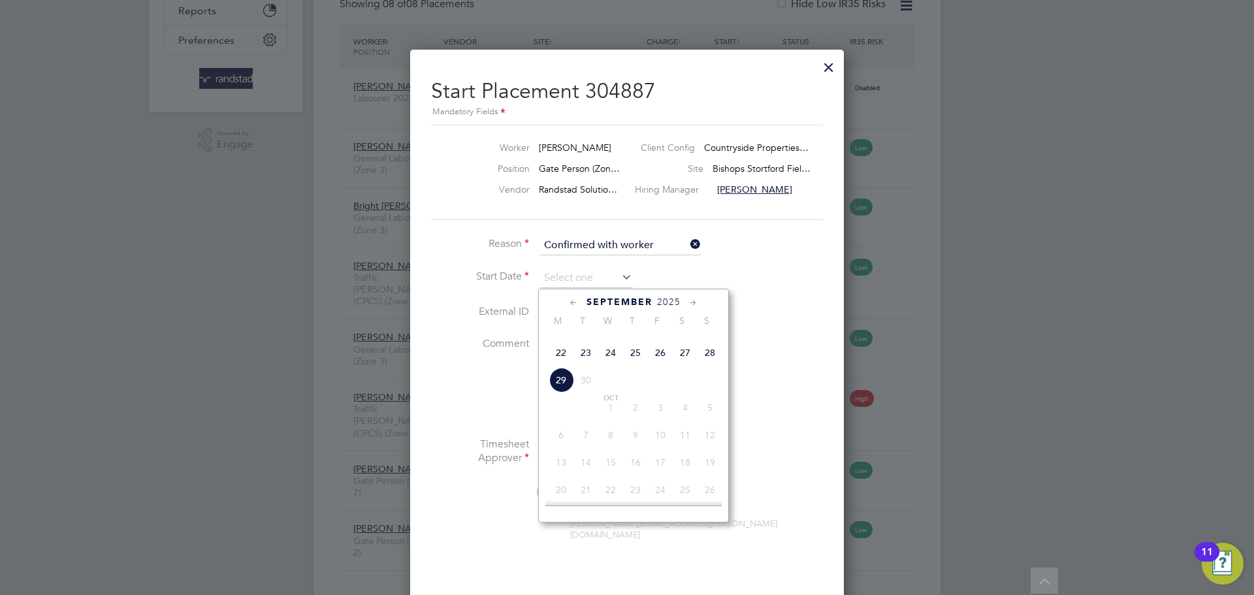
click at [565, 365] on span "22" at bounding box center [561, 352] width 25 height 25
type input "[DATE]"
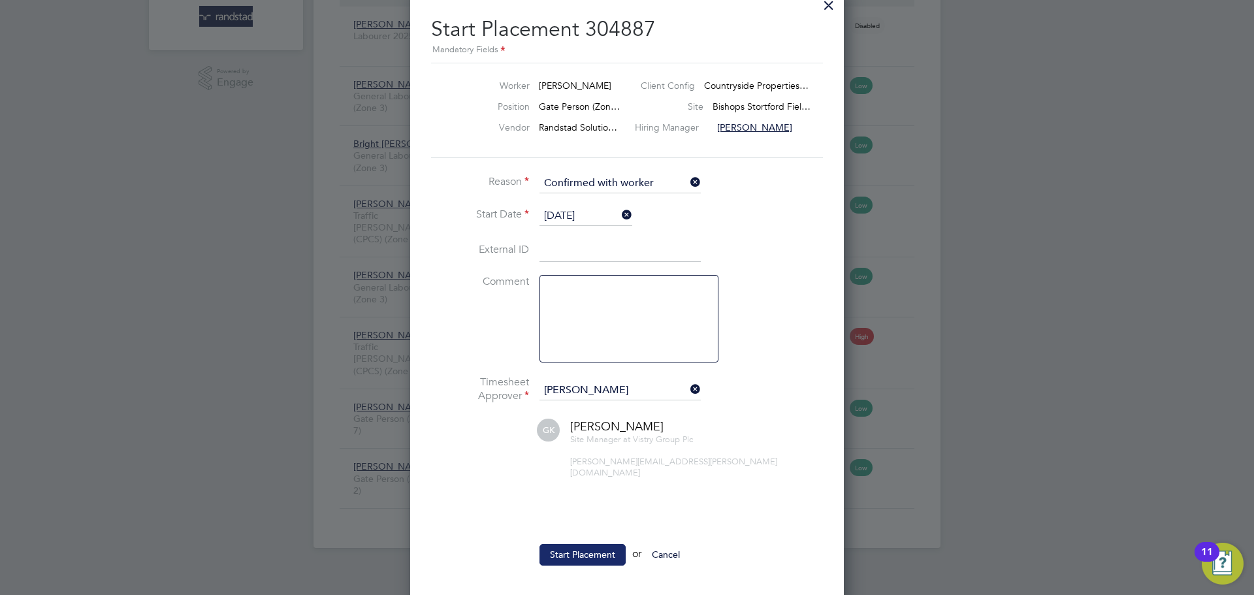
click at [585, 545] on button "Start Placement" at bounding box center [583, 554] width 86 height 21
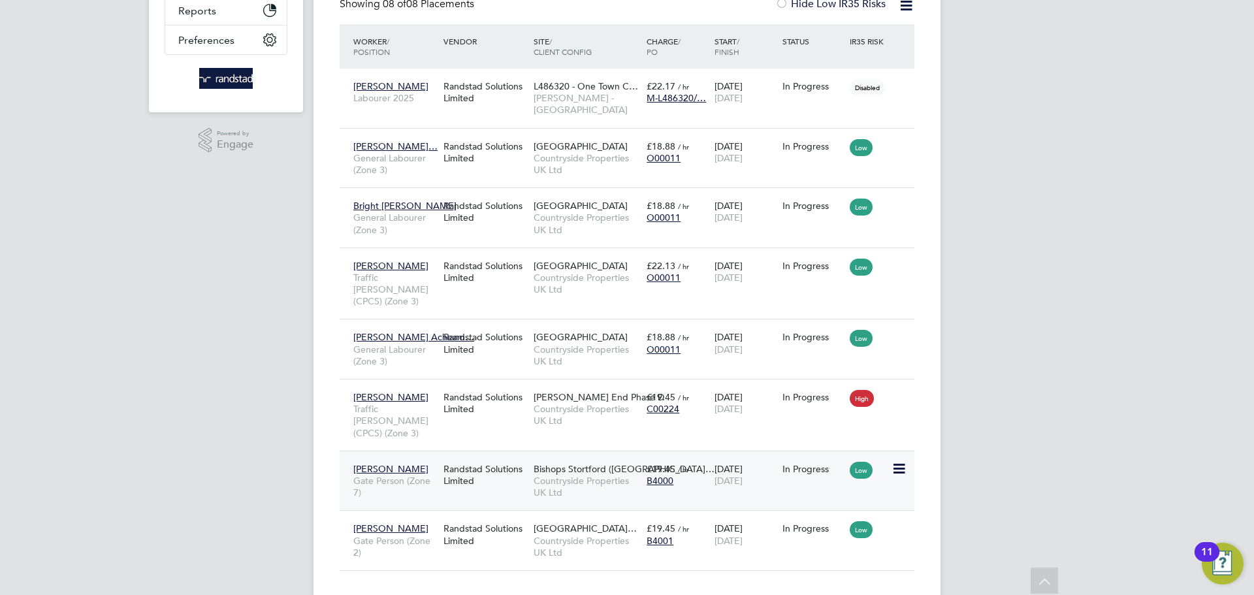
click at [616, 463] on span "Bishops Stortford ([GEOGRAPHIC_DATA]…" at bounding box center [624, 469] width 181 height 12
click at [902, 461] on icon at bounding box center [898, 469] width 13 height 16
click at [694, 475] on div "B4000" at bounding box center [677, 481] width 61 height 12
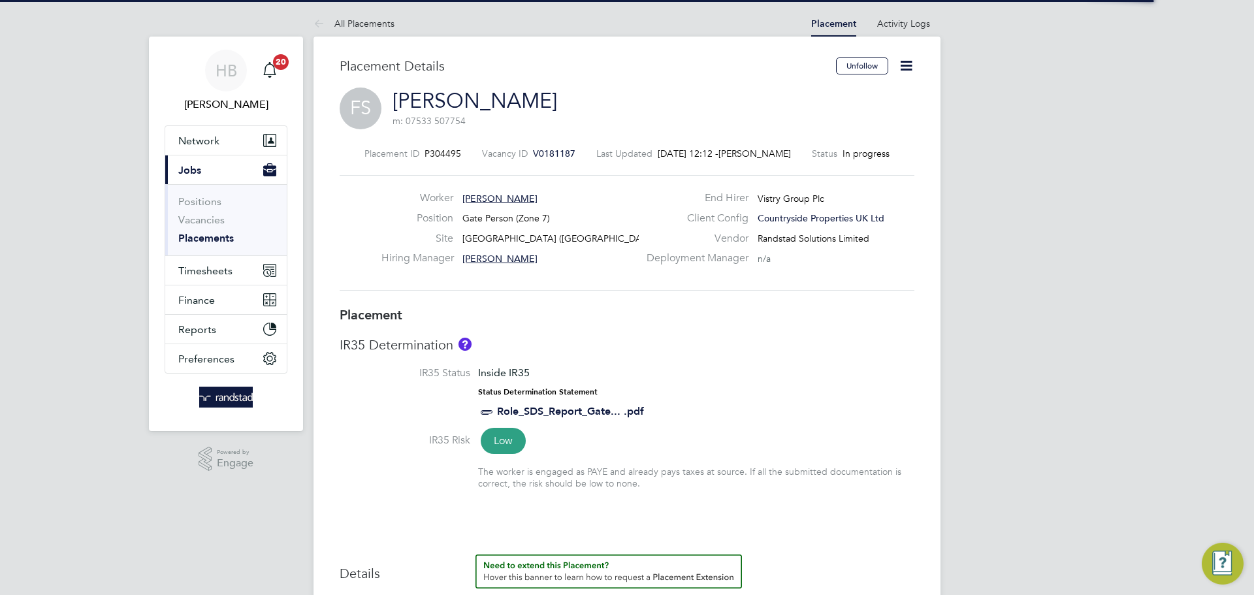
click at [909, 69] on icon at bounding box center [906, 65] width 16 height 16
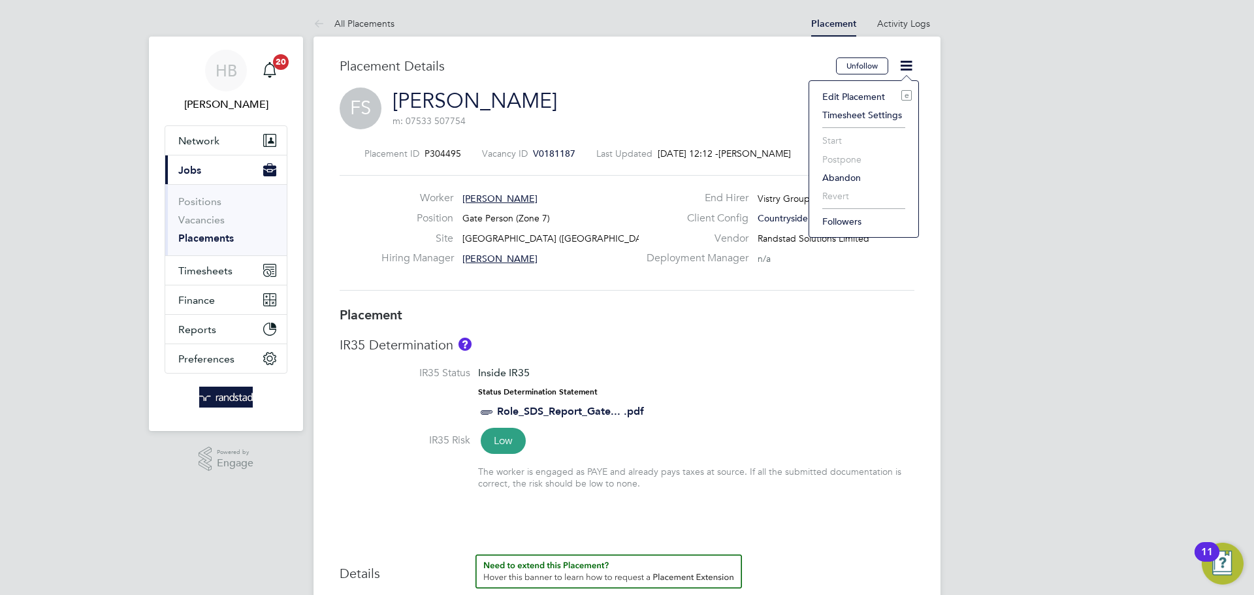
click at [862, 95] on li "Edit Placement e" at bounding box center [864, 97] width 96 height 18
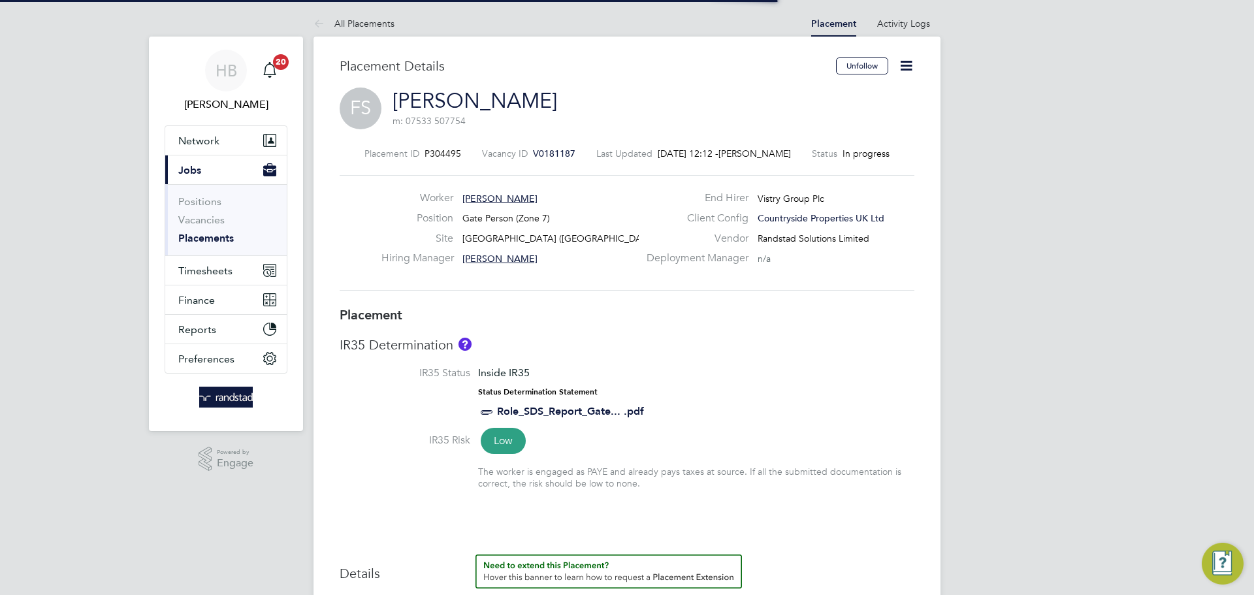
scroll to position [7, 7]
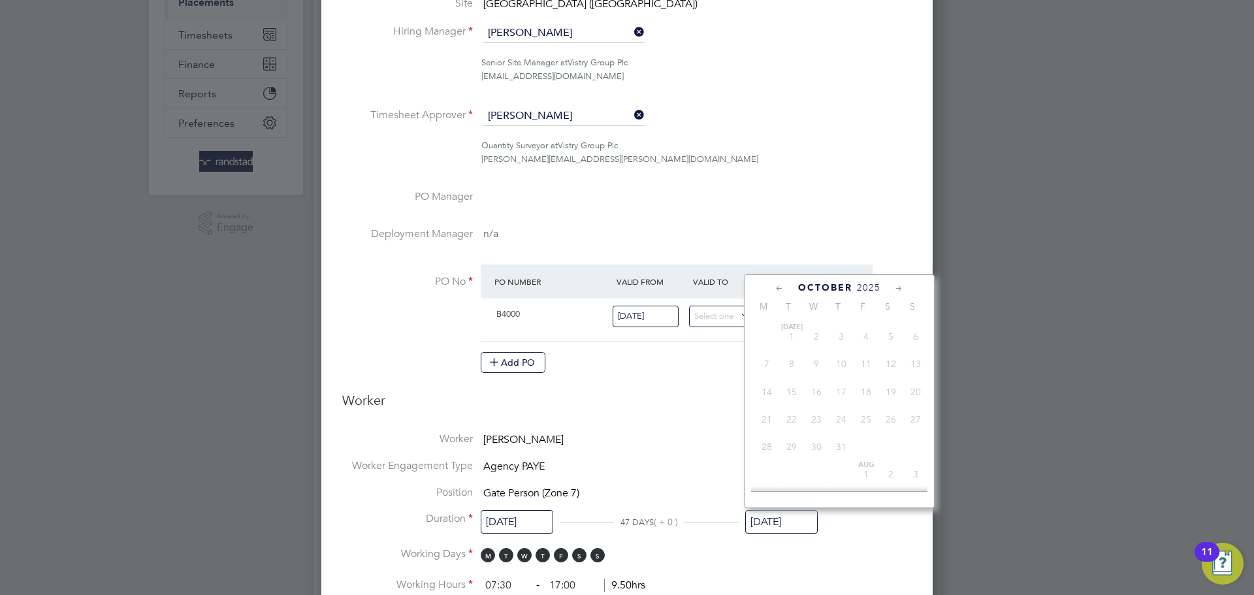
click at [778, 523] on input "[DATE]" at bounding box center [781, 522] width 72 height 24
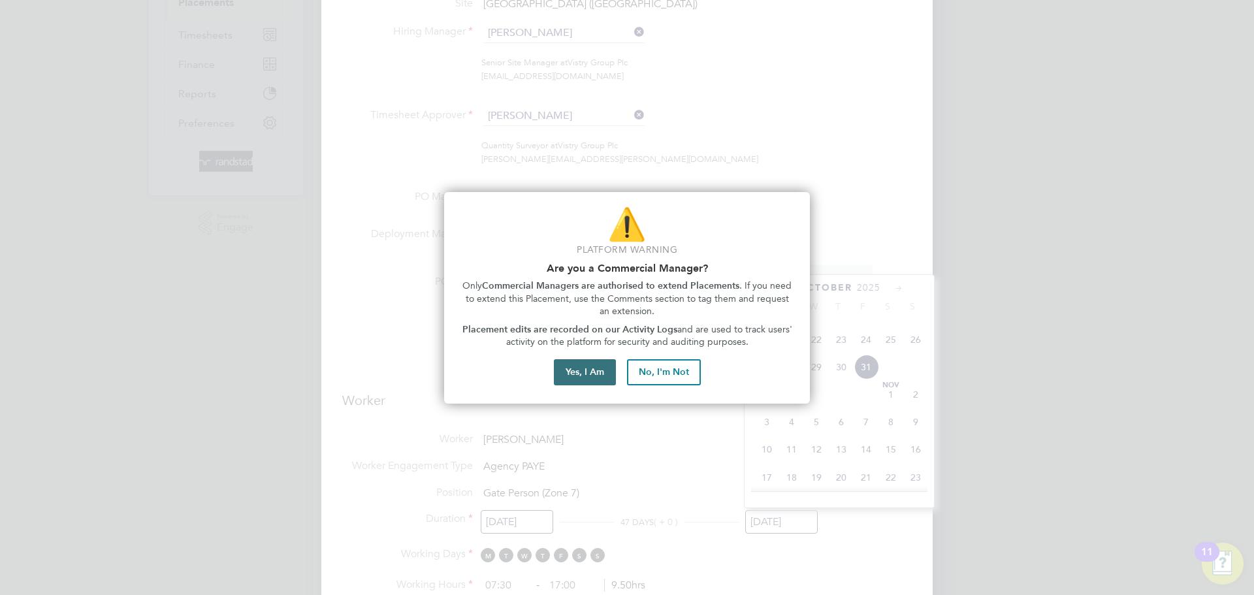
click at [575, 362] on button "Yes, I Am" at bounding box center [585, 372] width 62 height 26
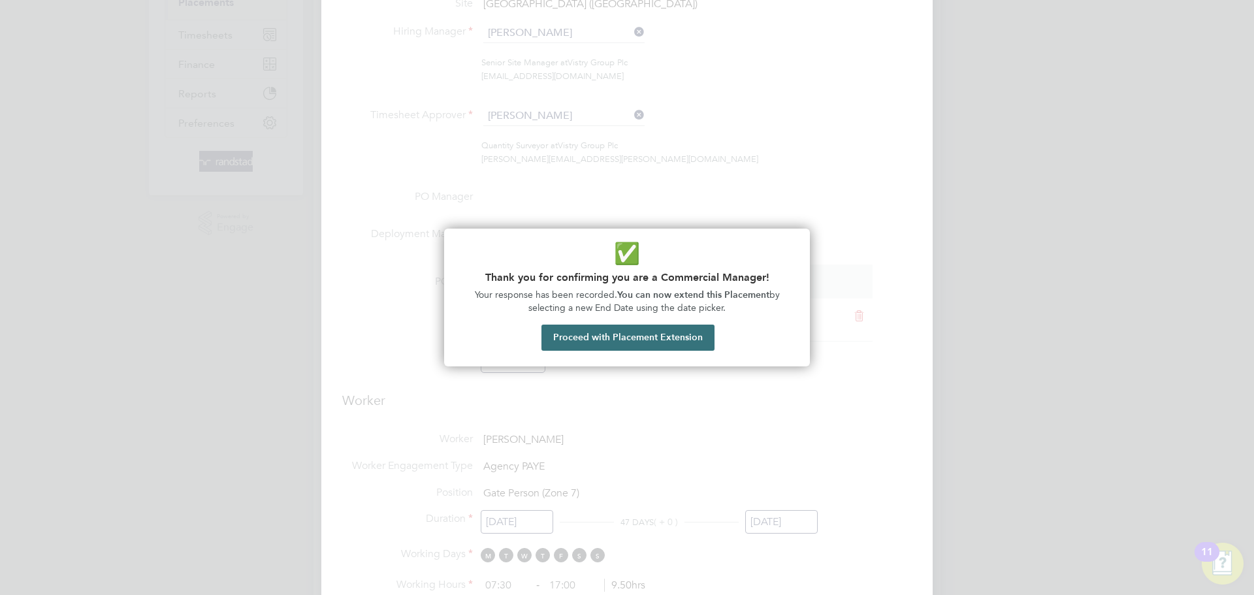
click at [633, 343] on button "Proceed with Placement Extension" at bounding box center [627, 338] width 173 height 26
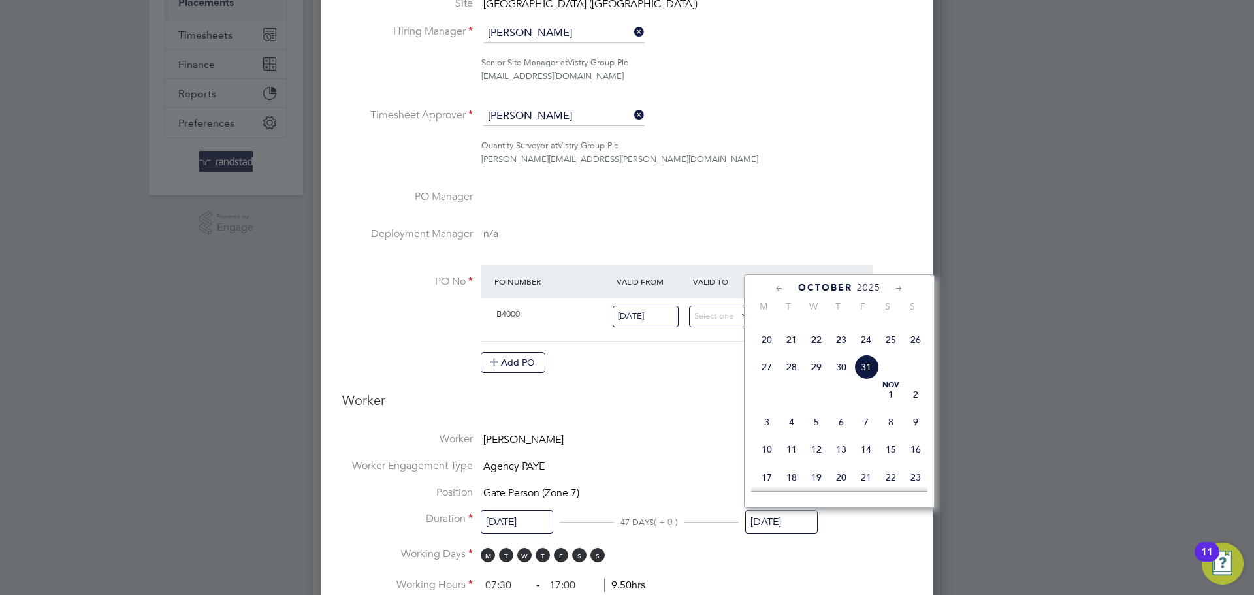
click at [779, 285] on icon at bounding box center [779, 289] width 12 height 14
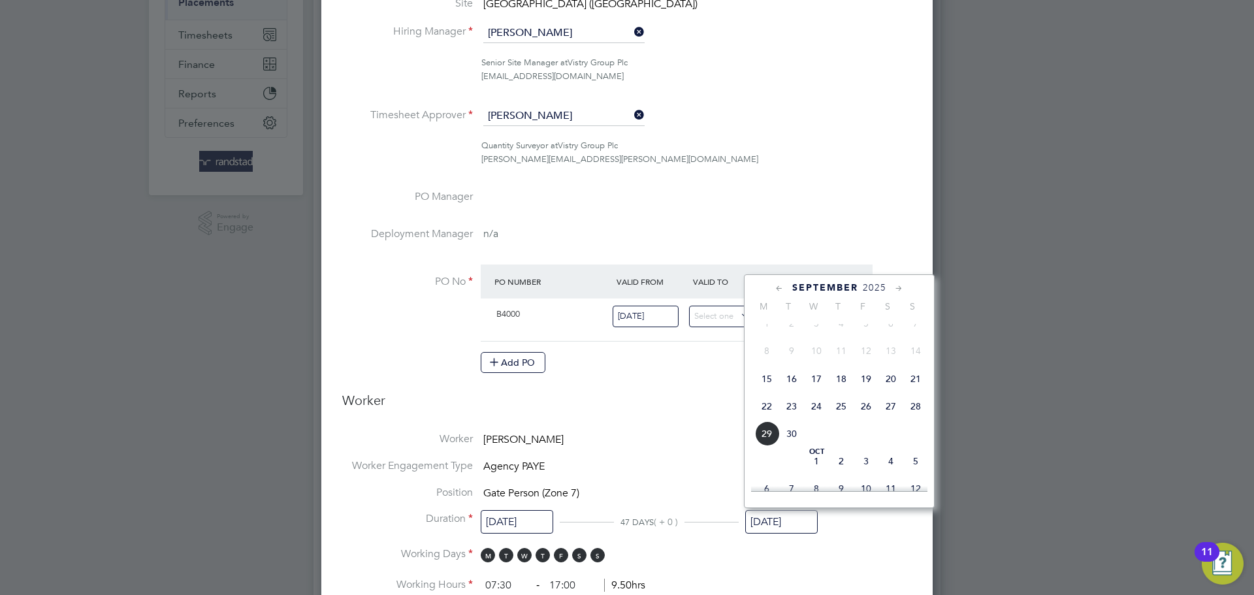
click at [865, 419] on span "26" at bounding box center [866, 406] width 25 height 25
type input "26 Sep 2025"
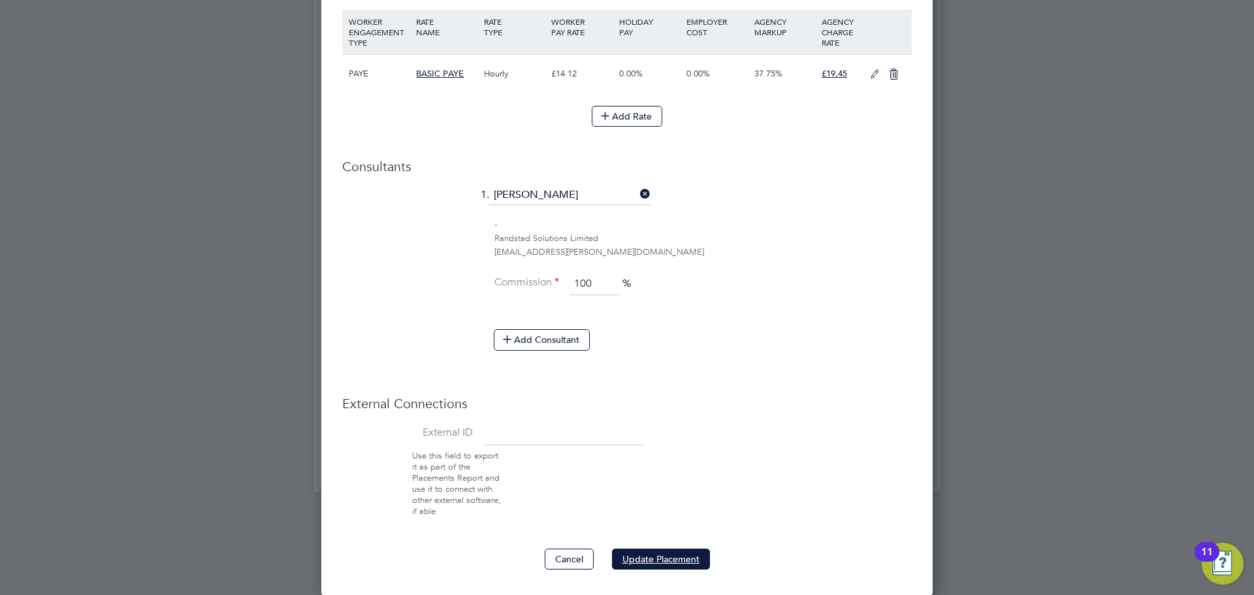
click at [647, 565] on button "Update Placement" at bounding box center [661, 559] width 98 height 21
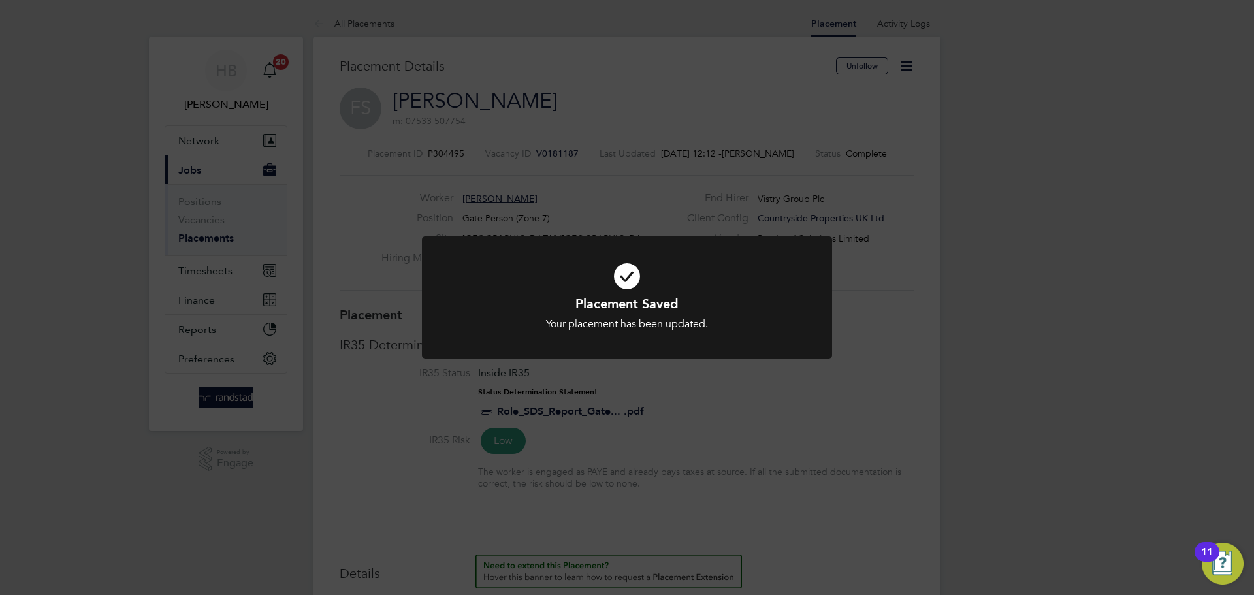
click at [227, 275] on div "Placement Saved Your placement has been updated. Cancel Okay" at bounding box center [627, 297] width 1254 height 595
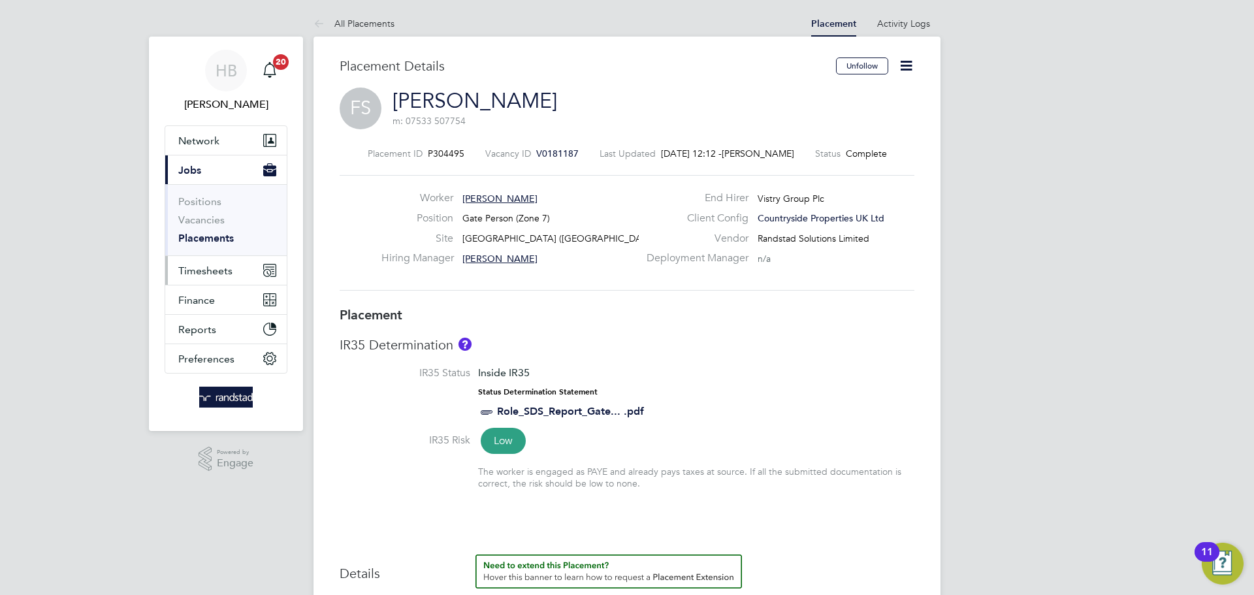
click at [224, 273] on span "Timesheets" at bounding box center [205, 271] width 54 height 12
click at [207, 269] on span "Timesheets" at bounding box center [205, 271] width 54 height 12
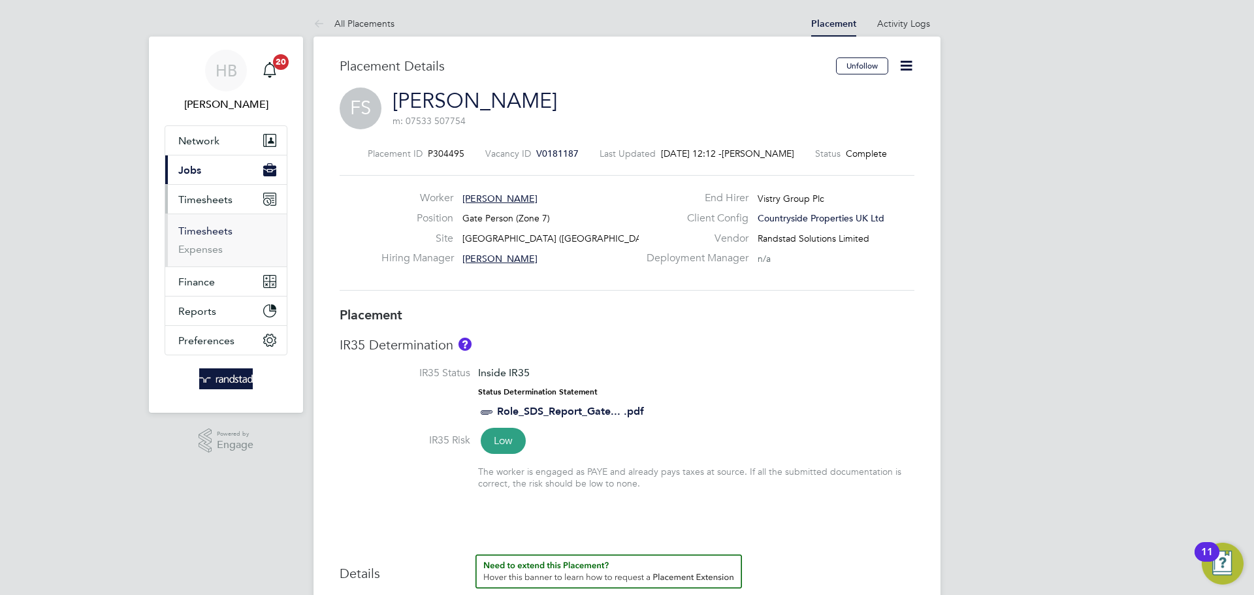
click at [214, 227] on link "Timesheets" at bounding box center [205, 231] width 54 height 12
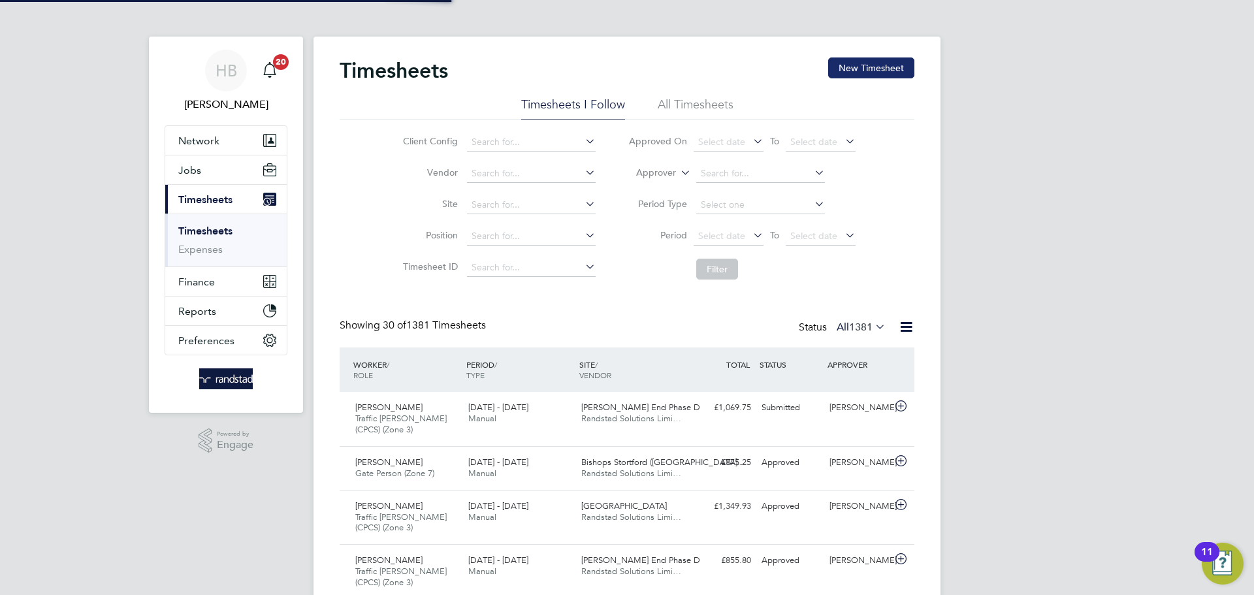
click at [872, 66] on button "New Timesheet" at bounding box center [871, 67] width 86 height 21
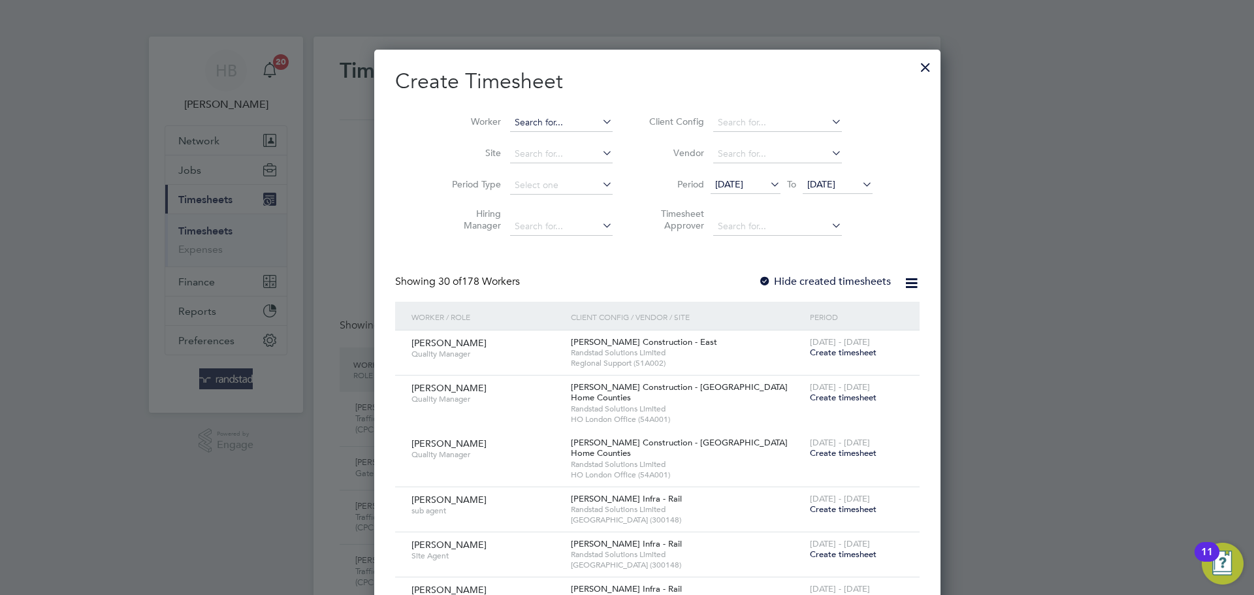
click at [510, 124] on input at bounding box center [561, 123] width 103 height 18
click at [511, 152] on b "Stoica" at bounding box center [524, 157] width 27 height 11
type input "[PERSON_NAME]"
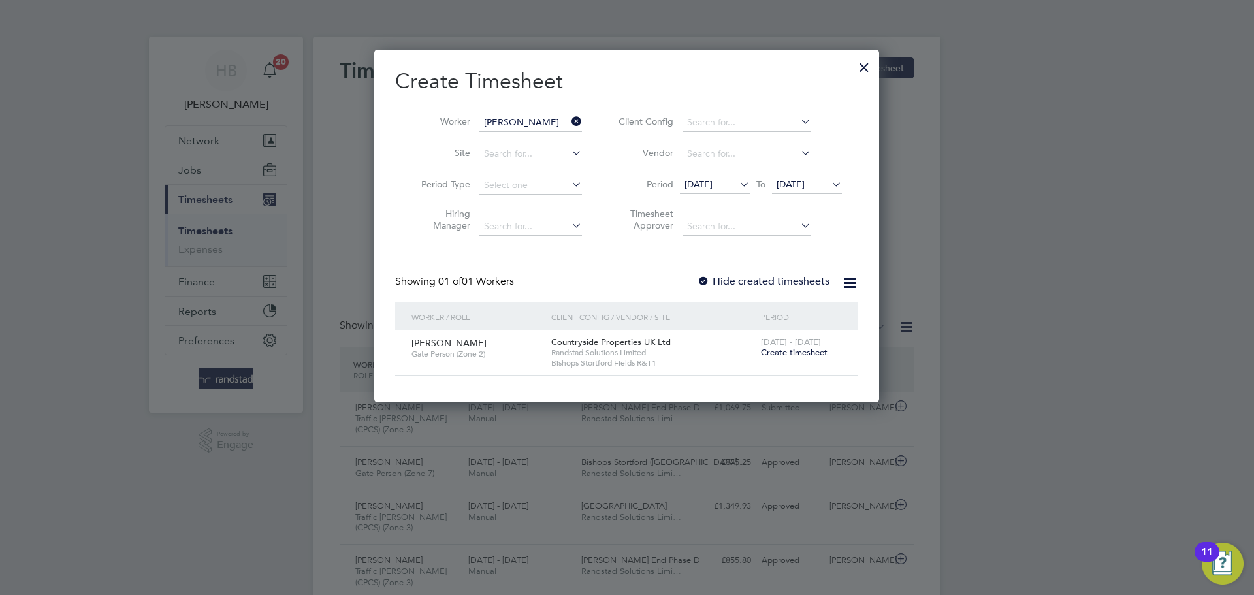
click at [799, 348] on span "Create timesheet" at bounding box center [794, 352] width 67 height 11
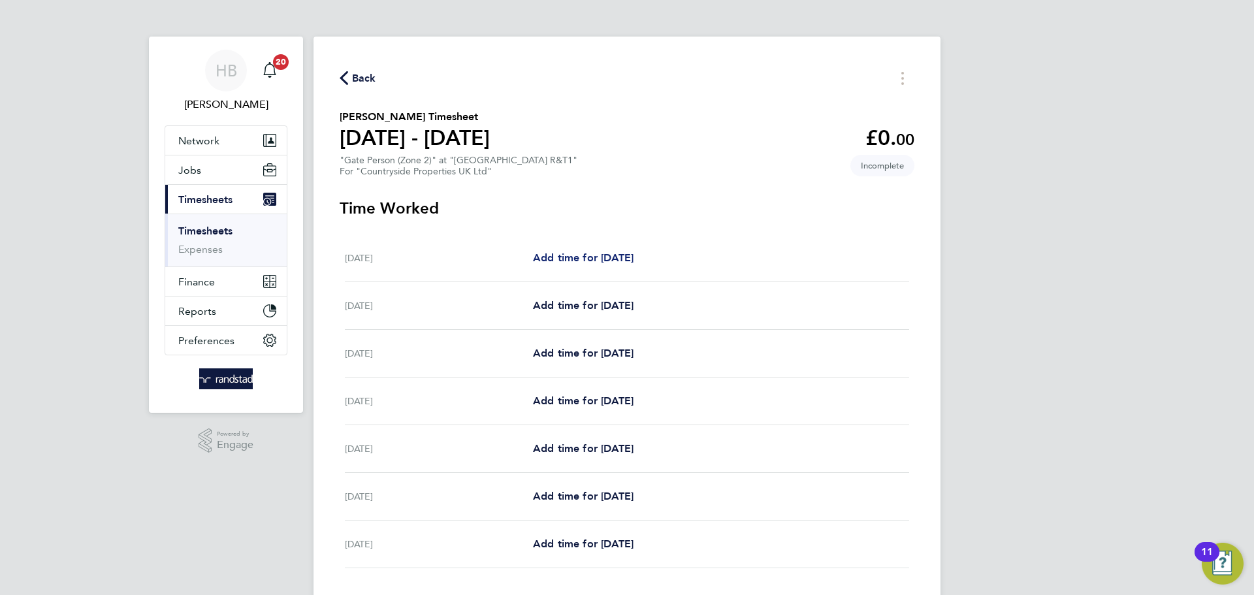
click at [609, 254] on span "Add time for Mon 22 Sep" at bounding box center [583, 257] width 101 height 12
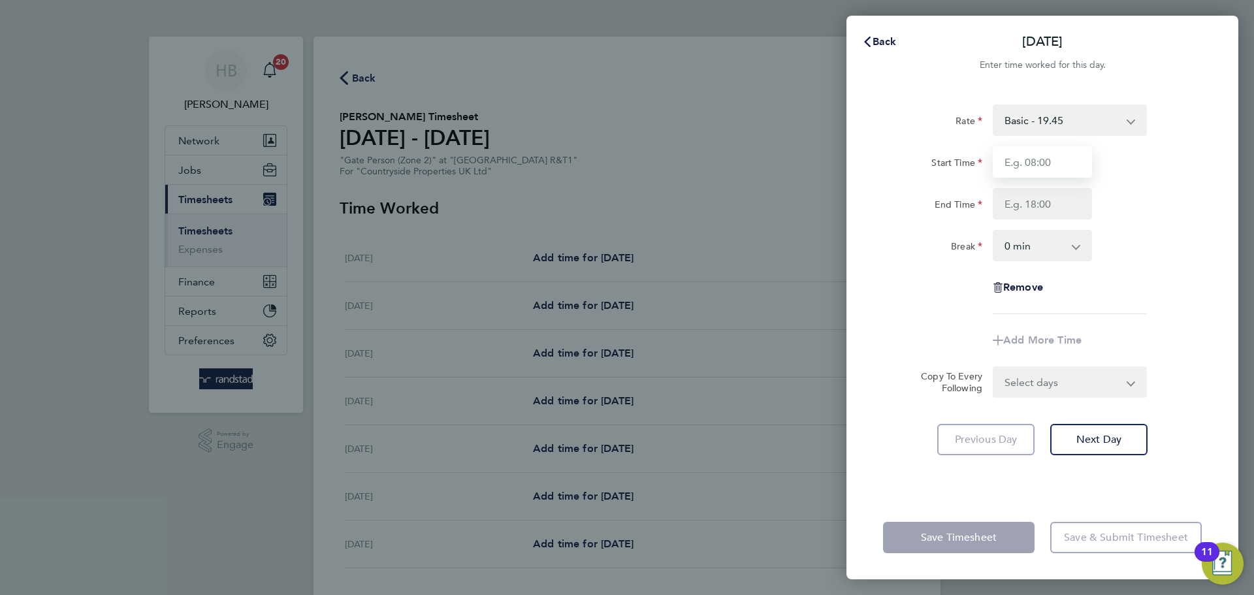
click at [1054, 165] on input "Start Time" at bounding box center [1042, 161] width 99 height 31
type input "07:00"
click at [1024, 197] on input "End Time" at bounding box center [1042, 203] width 99 height 31
type input "17:30"
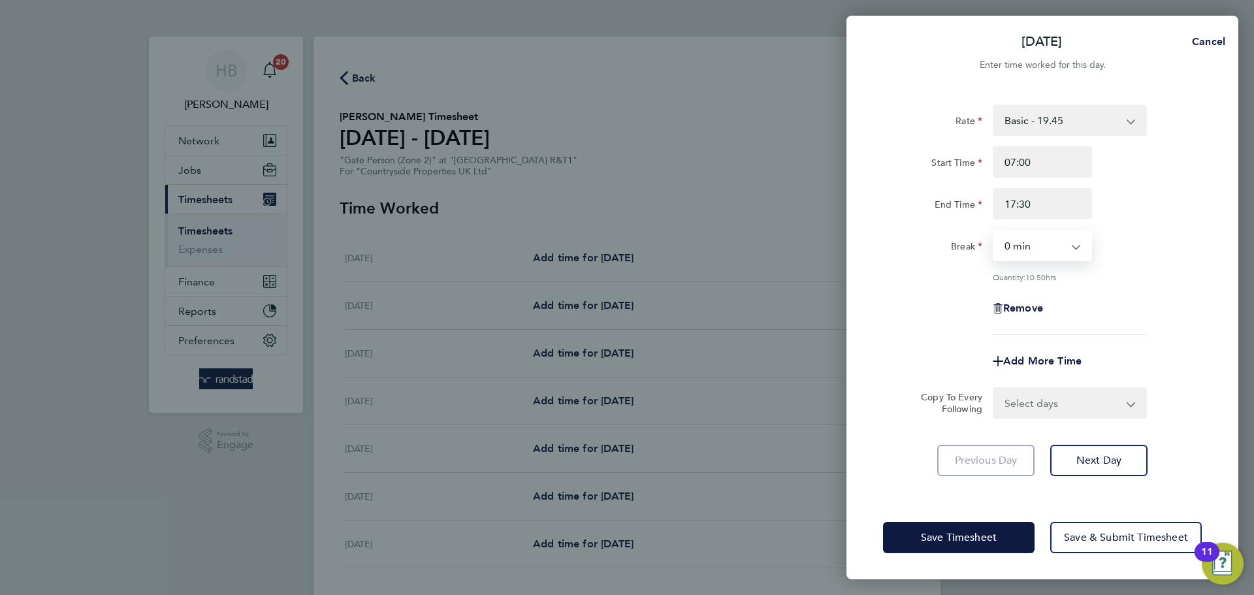
click at [1029, 245] on select "0 min 15 min 30 min 45 min 60 min 75 min 90 min" at bounding box center [1034, 245] width 81 height 29
select select "30"
click at [994, 231] on select "0 min 15 min 30 min 45 min 60 min 75 min 90 min" at bounding box center [1034, 245] width 81 height 29
click at [1042, 396] on select "Select days Day Weekday (Mon-Fri) Weekend (Sat-Sun) Tuesday Wednesday Thursday …" at bounding box center [1062, 403] width 137 height 29
select select "WEEKDAY"
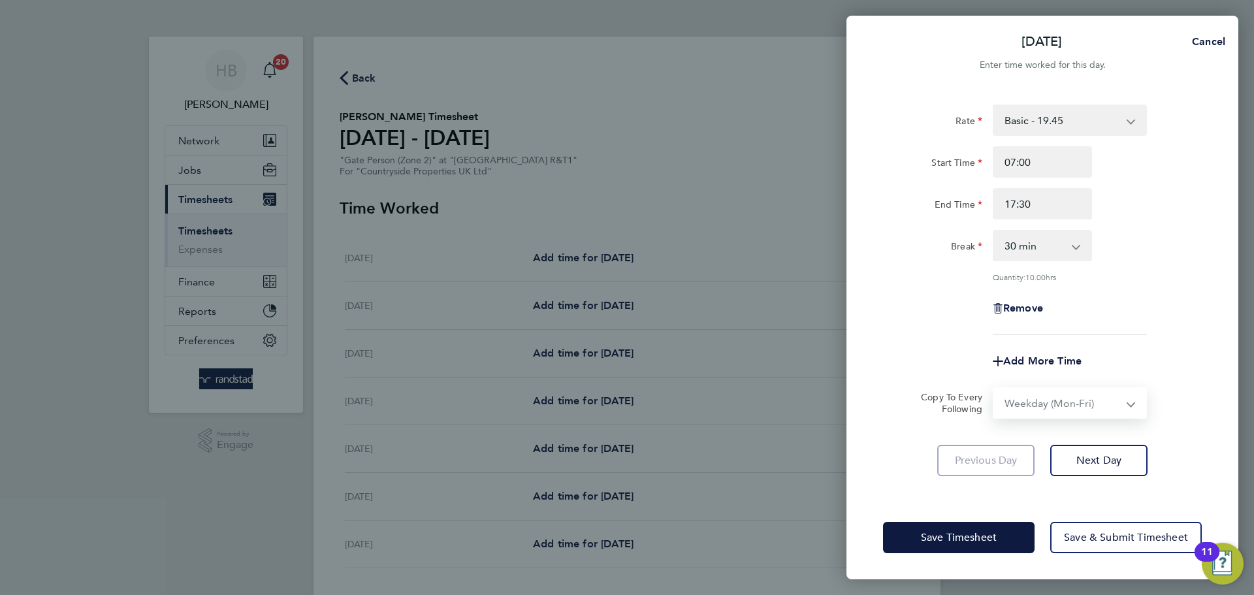
click at [994, 389] on select "Select days Day Weekday (Mon-Fri) Weekend (Sat-Sun) Tuesday Wednesday Thursday …" at bounding box center [1062, 403] width 137 height 29
select select "2025-09-28"
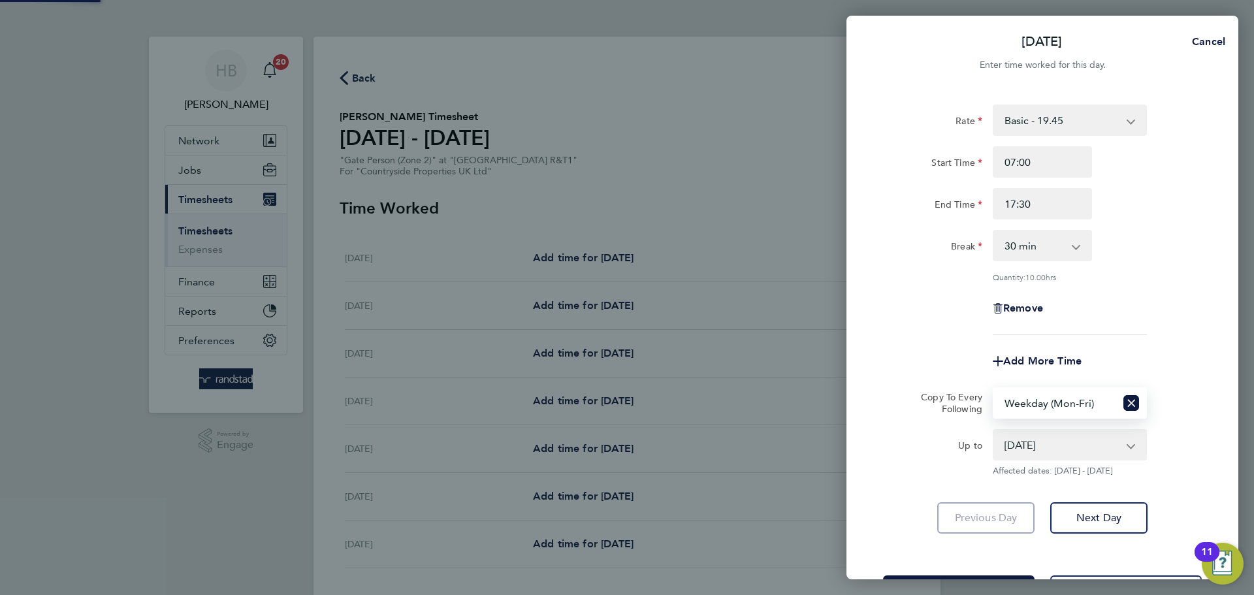
click at [1144, 310] on div "Remove" at bounding box center [1042, 308] width 329 height 31
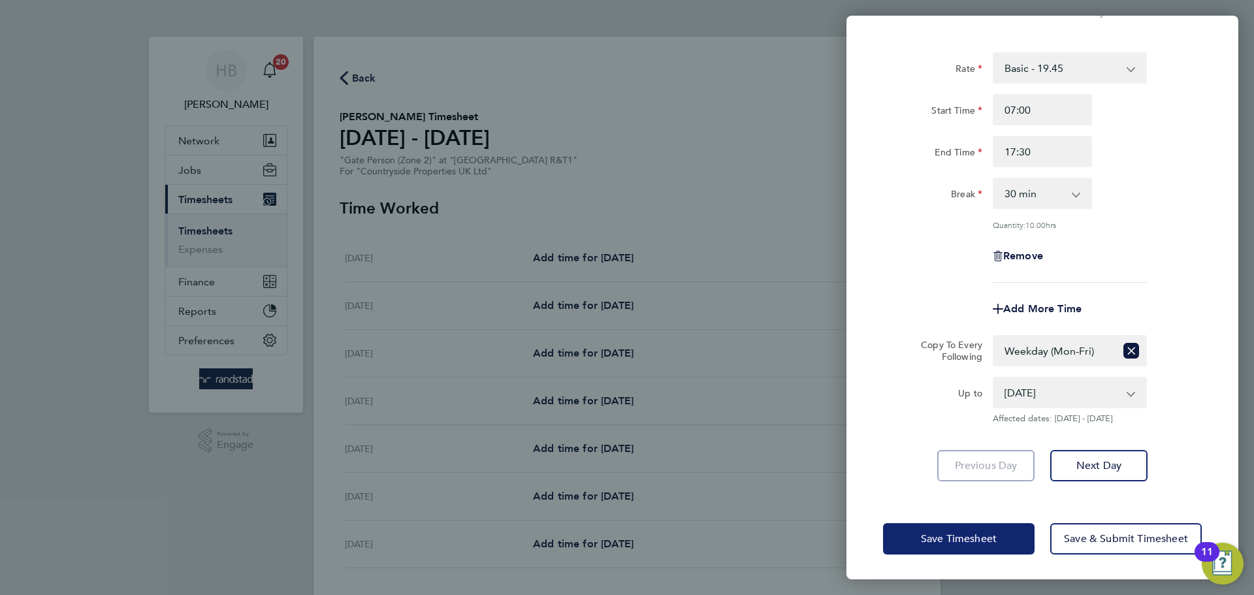
click at [1012, 537] on button "Save Timesheet" at bounding box center [959, 538] width 152 height 31
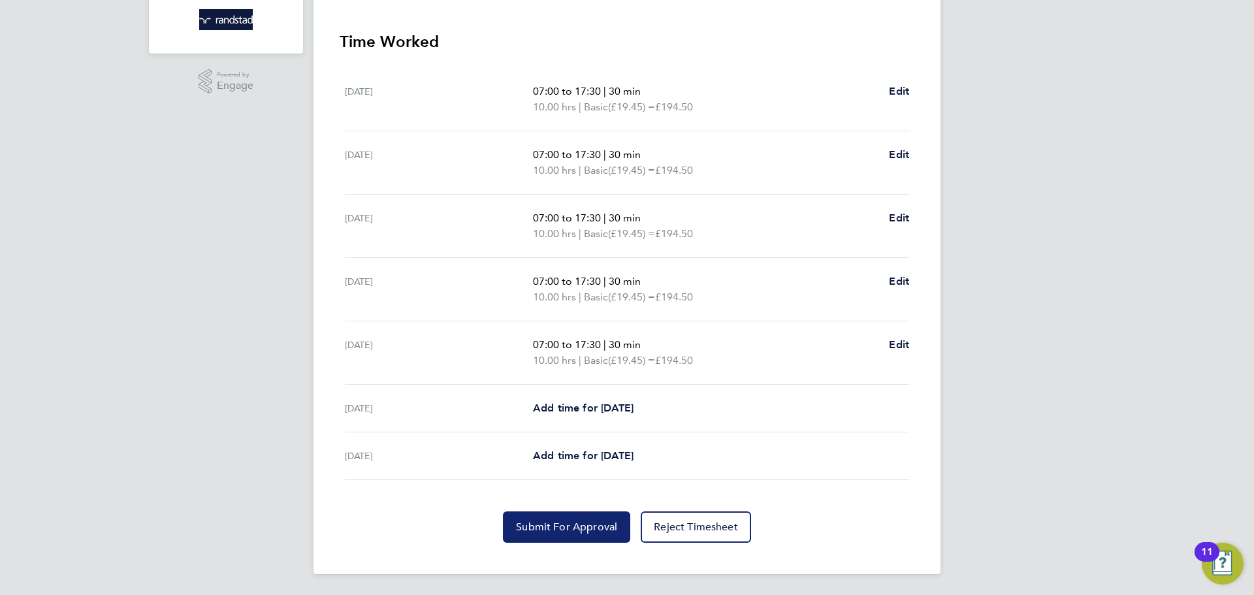
click at [572, 528] on span "Submit For Approval" at bounding box center [566, 527] width 101 height 13
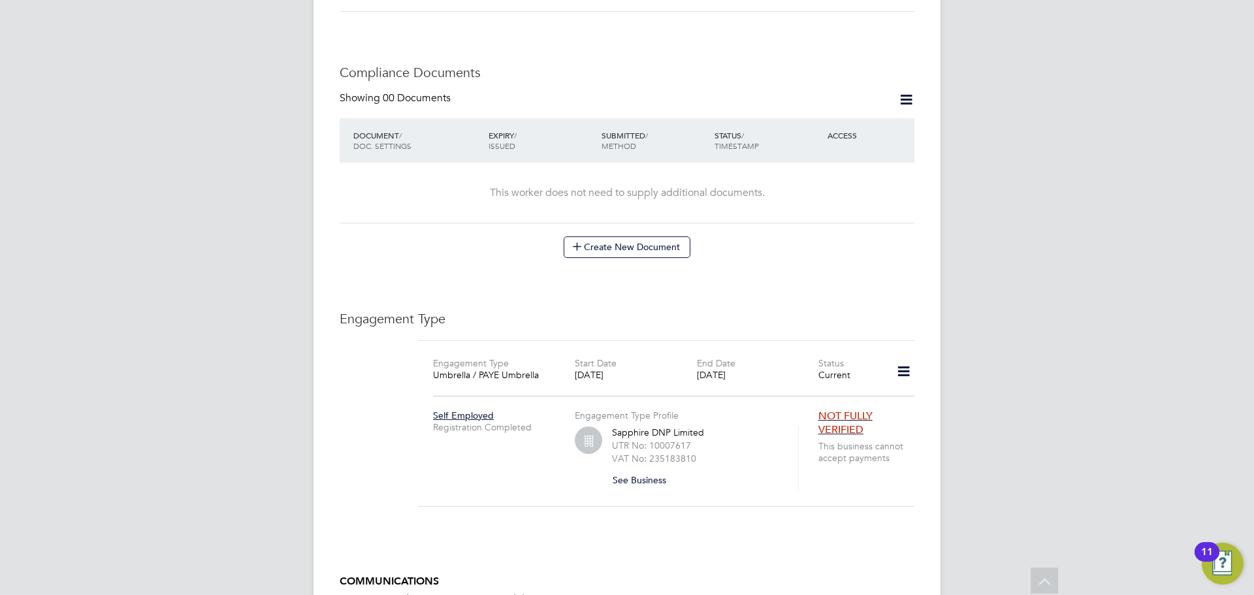
scroll to position [660, 0]
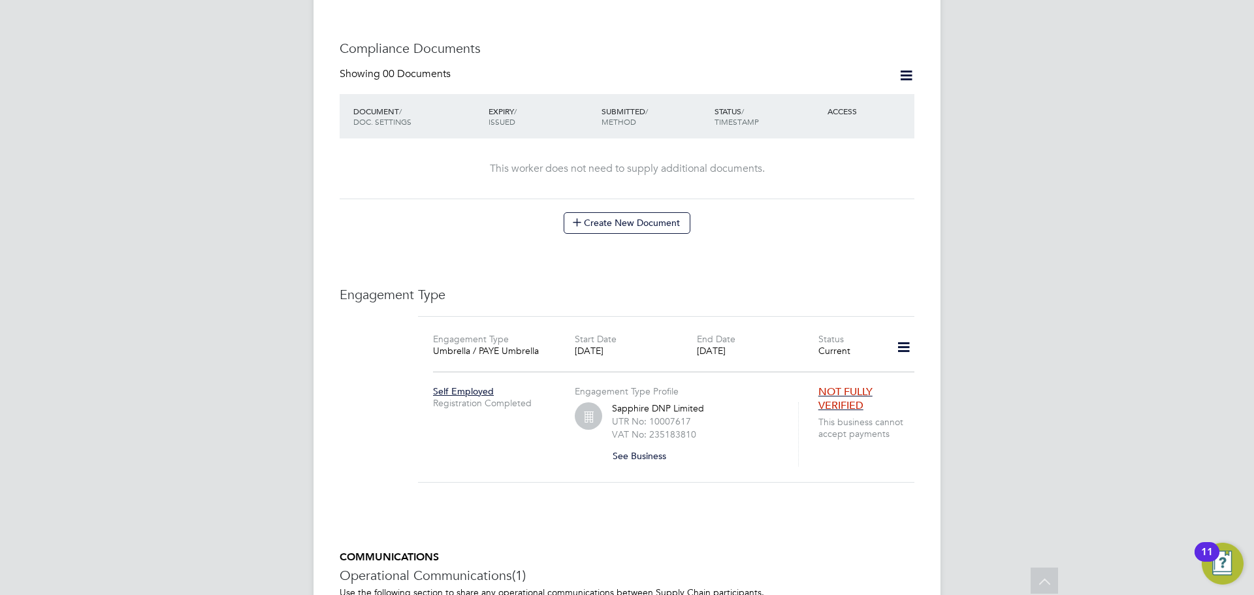
click at [903, 337] on icon at bounding box center [903, 347] width 23 height 30
click at [830, 371] on li "Edit Engagement Type" at bounding box center [835, 371] width 150 height 18
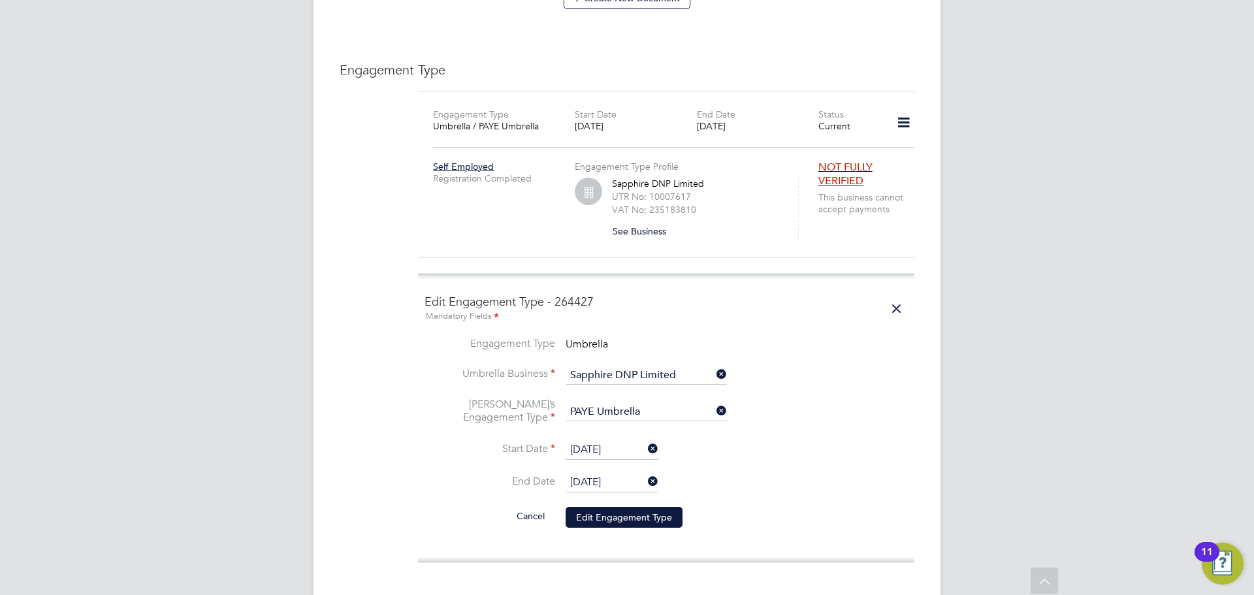
scroll to position [976, 0]
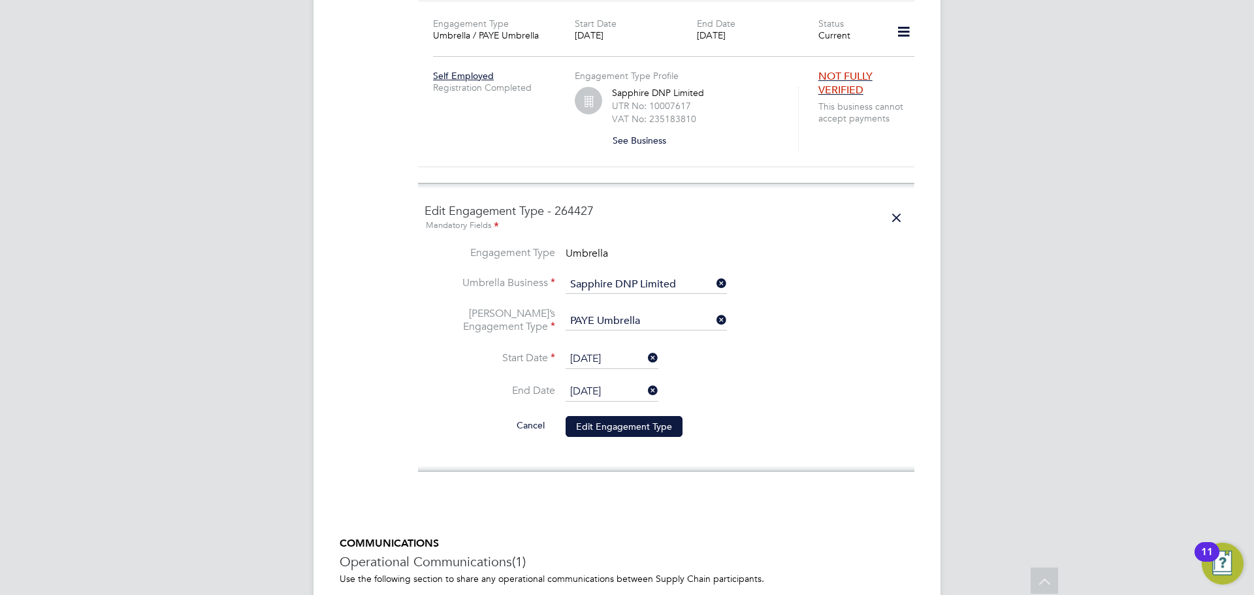
click at [714, 311] on icon at bounding box center [714, 320] width 0 height 18
click at [681, 312] on input at bounding box center [646, 321] width 161 height 18
click at [666, 347] on li "CIS Self-employed" at bounding box center [646, 344] width 163 height 19
type input "CIS Self-employed"
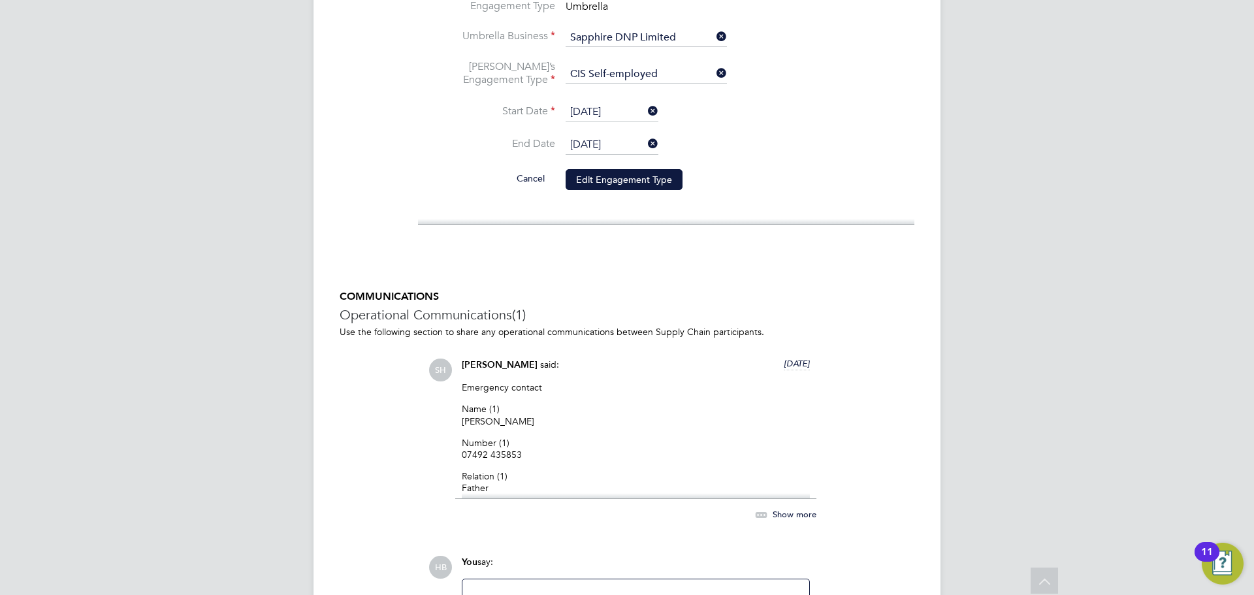
scroll to position [1363, 0]
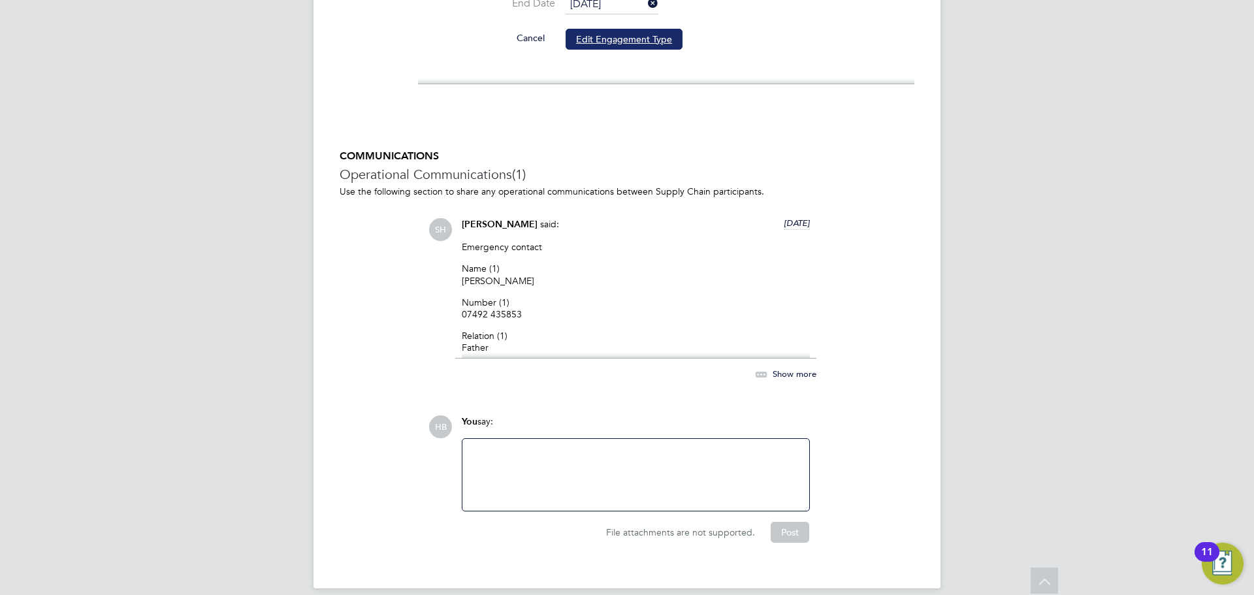
click at [622, 29] on button "Edit Engagement Type" at bounding box center [624, 39] width 117 height 21
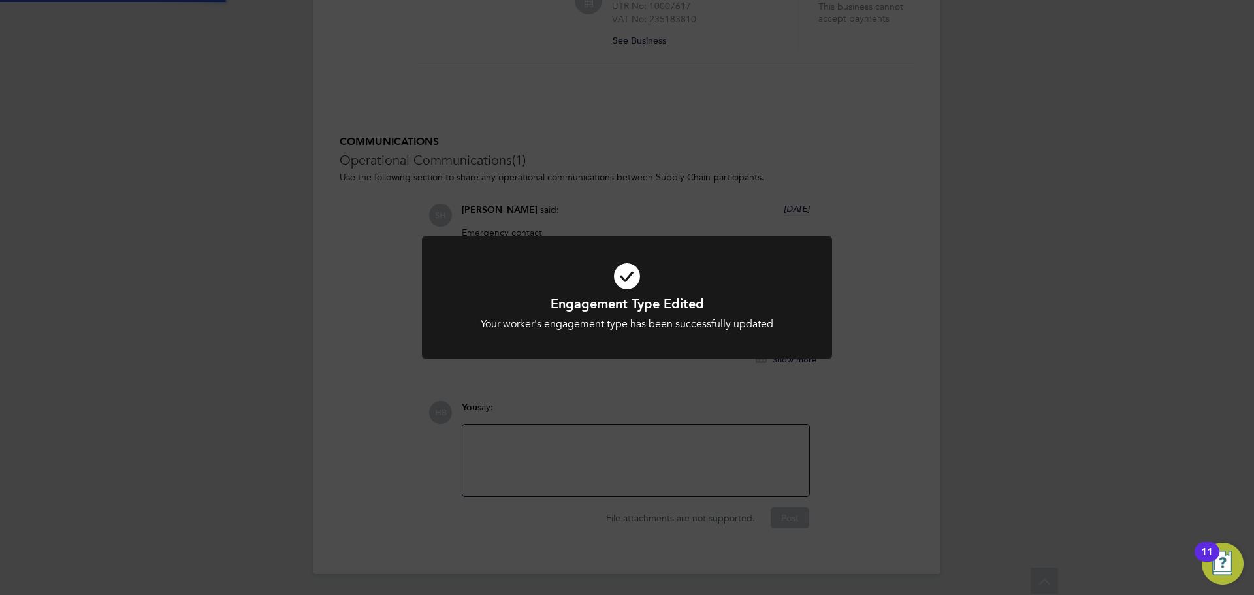
scroll to position [1061, 0]
click at [857, 112] on div "Engagement Type Edited Your worker's engagement type has been successfully upda…" at bounding box center [627, 297] width 1254 height 595
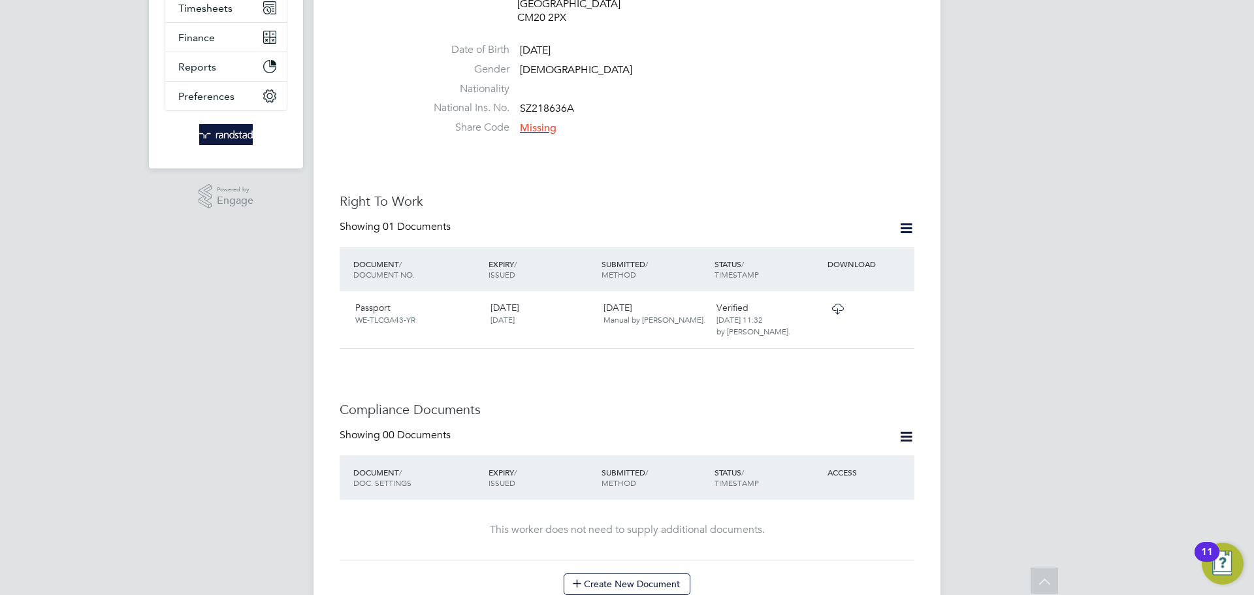
scroll to position [0, 0]
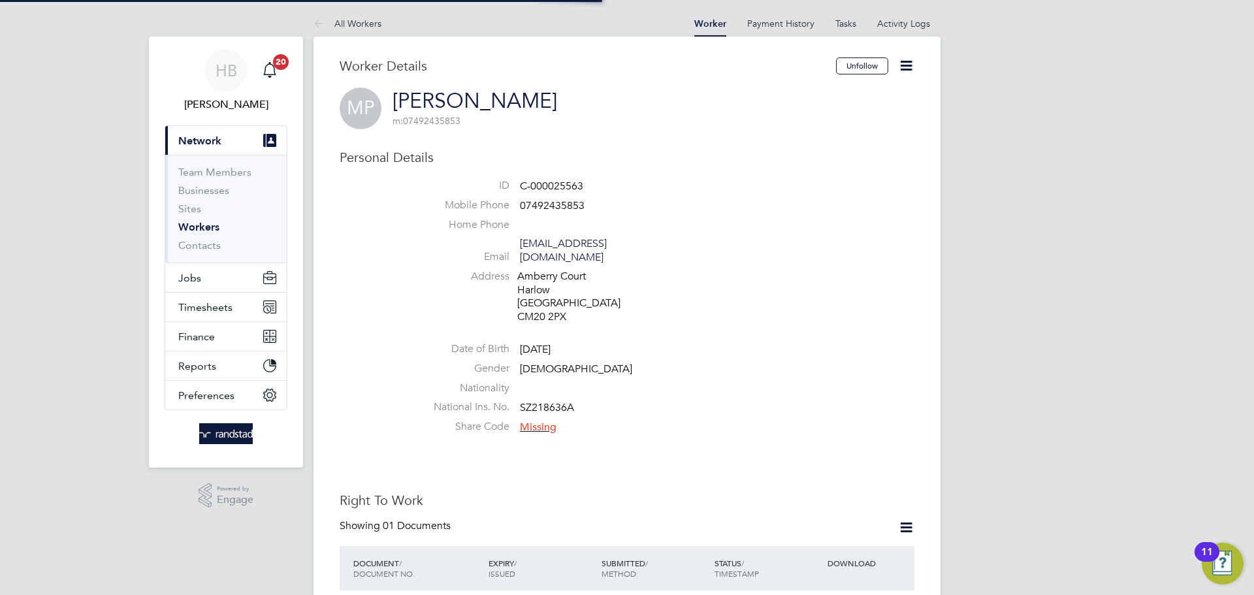
click at [199, 228] on link "Workers" at bounding box center [198, 227] width 41 height 12
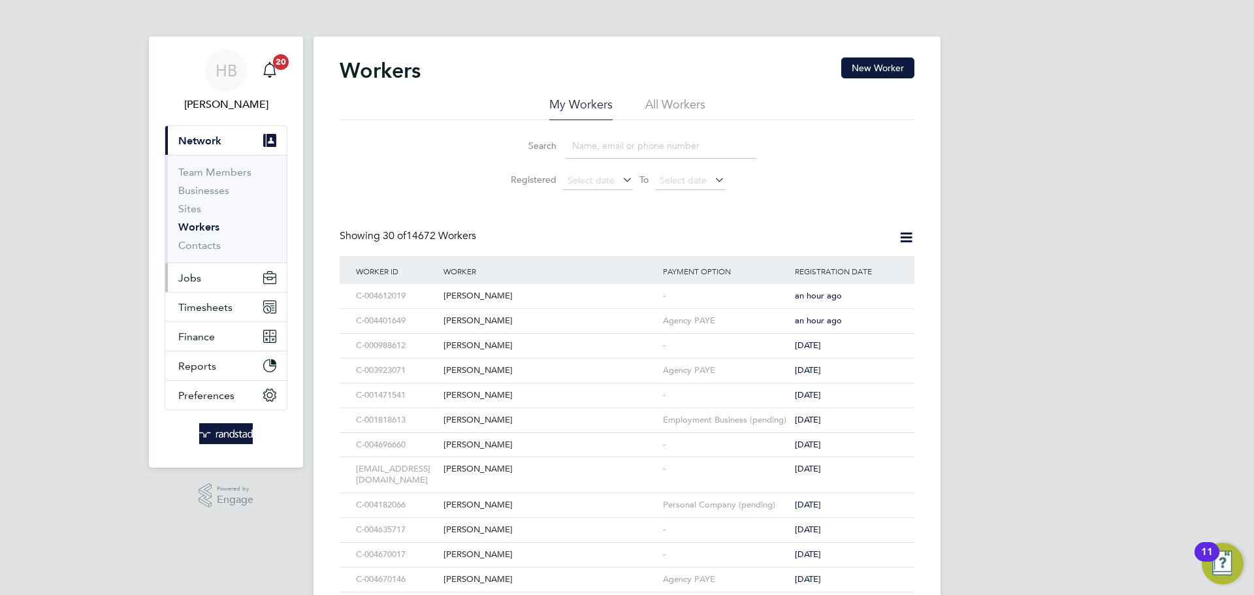
click at [197, 280] on span "Jobs" at bounding box center [189, 278] width 23 height 12
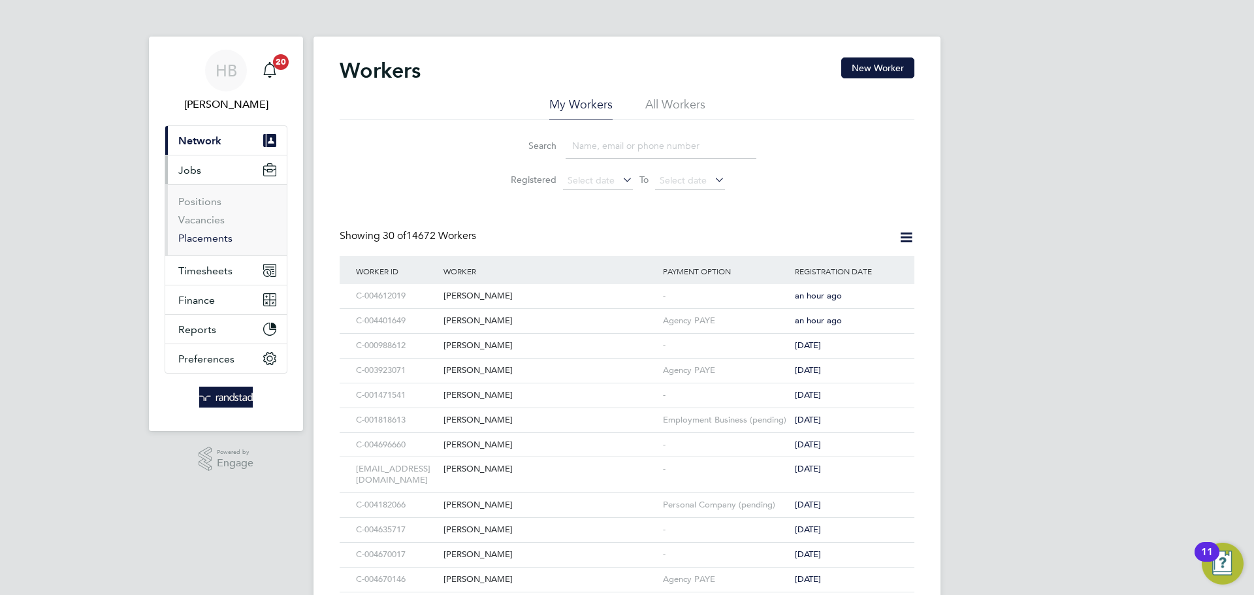
click at [212, 234] on link "Placements" at bounding box center [205, 238] width 54 height 12
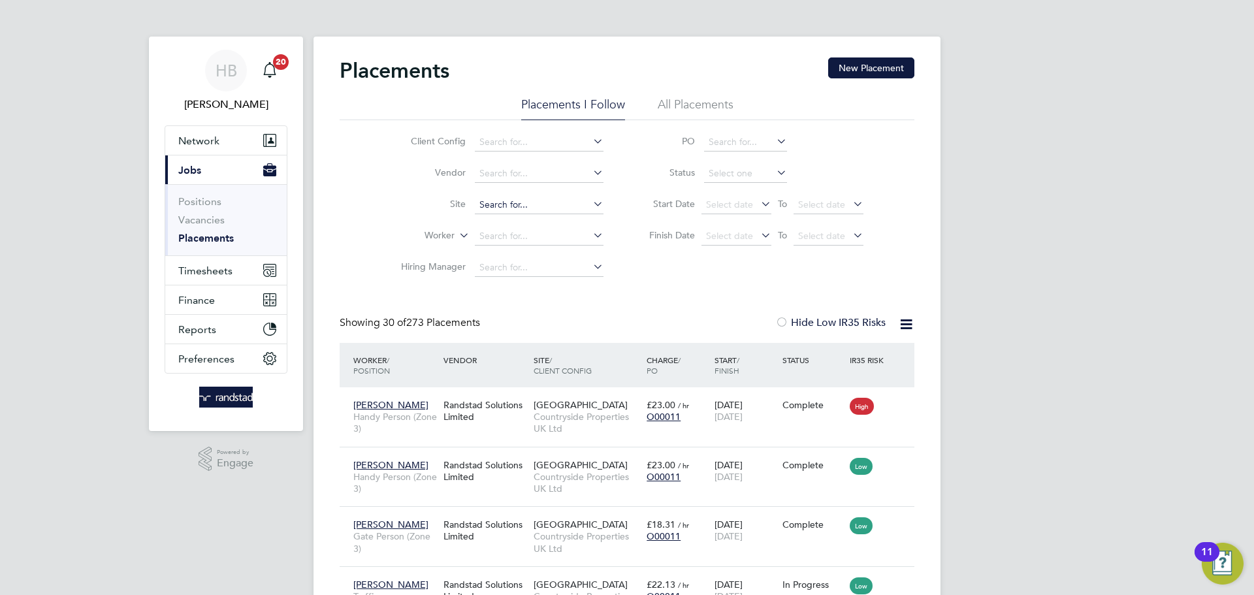
click at [534, 203] on input at bounding box center [539, 205] width 129 height 18
click at [739, 172] on input at bounding box center [745, 174] width 83 height 18
drag, startPoint x: 732, startPoint y: 189, endPoint x: 721, endPoint y: 174, distance: 17.8
click at [730, 187] on li "Active" at bounding box center [745, 191] width 84 height 17
type input "Active"
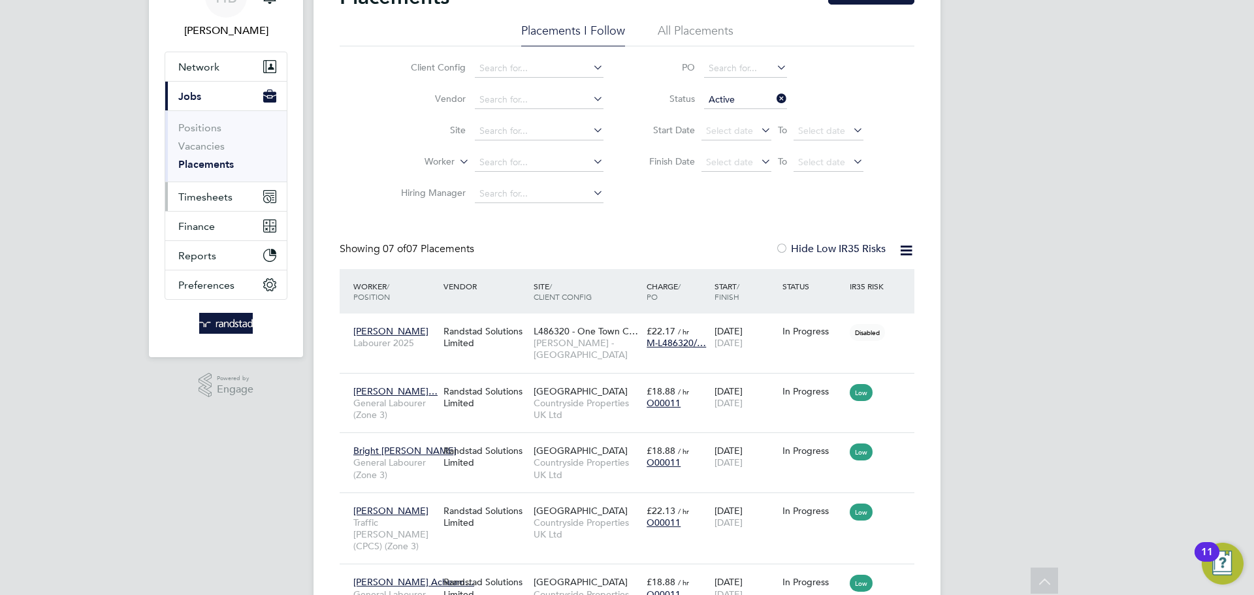
click at [193, 199] on span "Timesheets" at bounding box center [205, 197] width 54 height 12
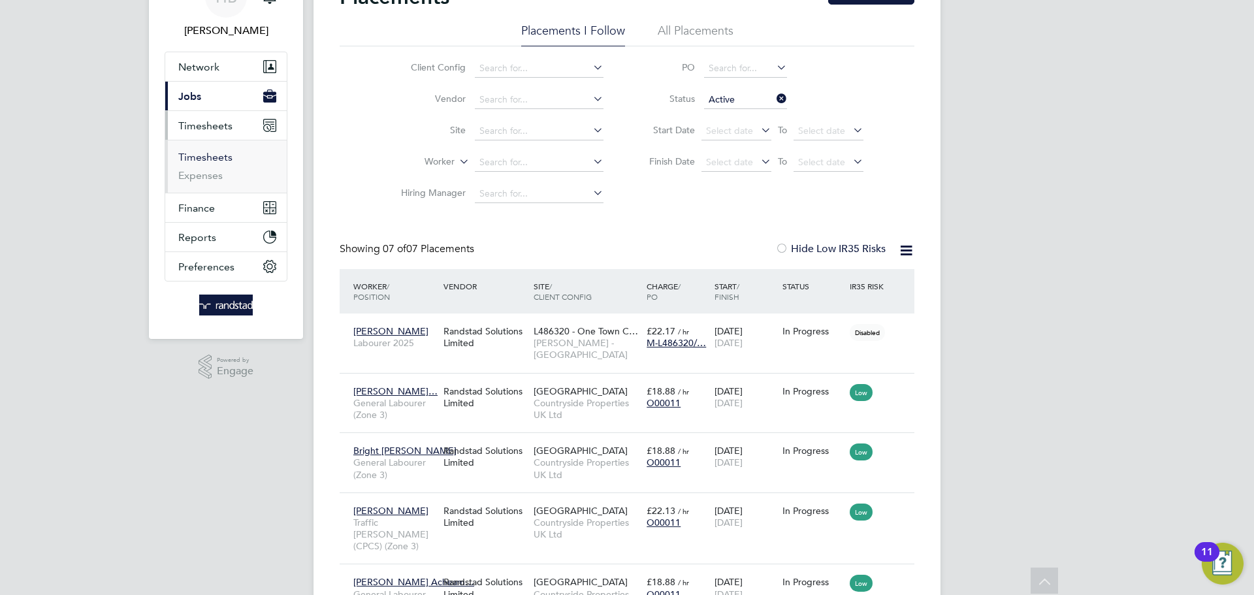
click at [207, 157] on link "Timesheets" at bounding box center [205, 157] width 54 height 12
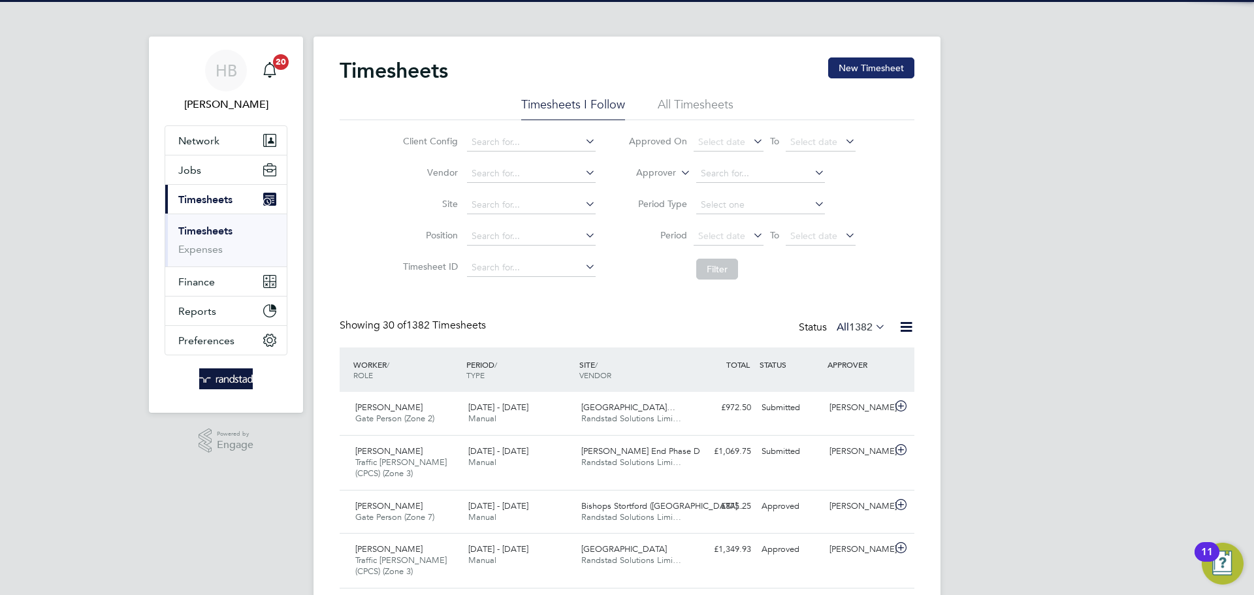
click at [886, 70] on button "New Timesheet" at bounding box center [871, 67] width 86 height 21
